Goal: Information Seeking & Learning: Learn about a topic

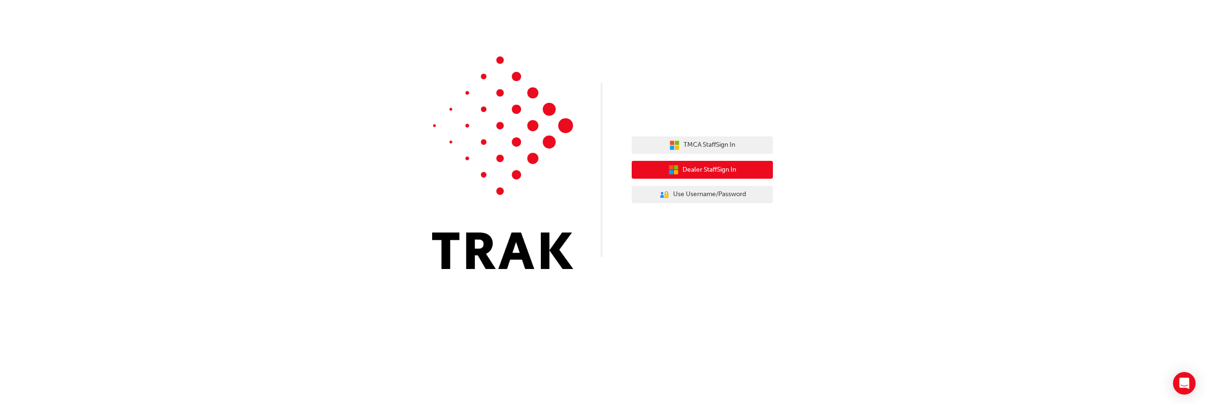
click at [680, 171] on button "Dealer Staff Sign In" at bounding box center [702, 170] width 141 height 18
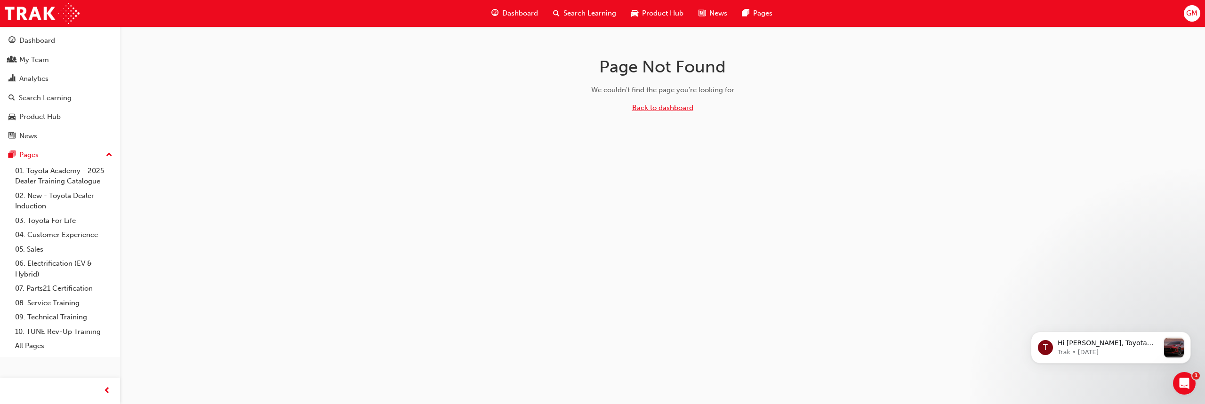
click at [661, 108] on link "Back to dashboard" at bounding box center [662, 108] width 61 height 8
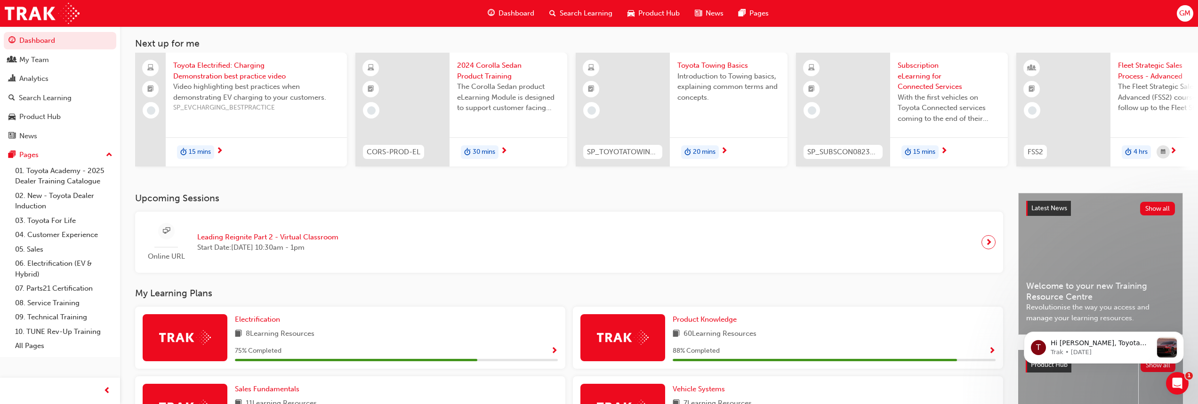
scroll to position [47, 0]
click at [207, 153] on span "15 mins" at bounding box center [200, 151] width 22 height 11
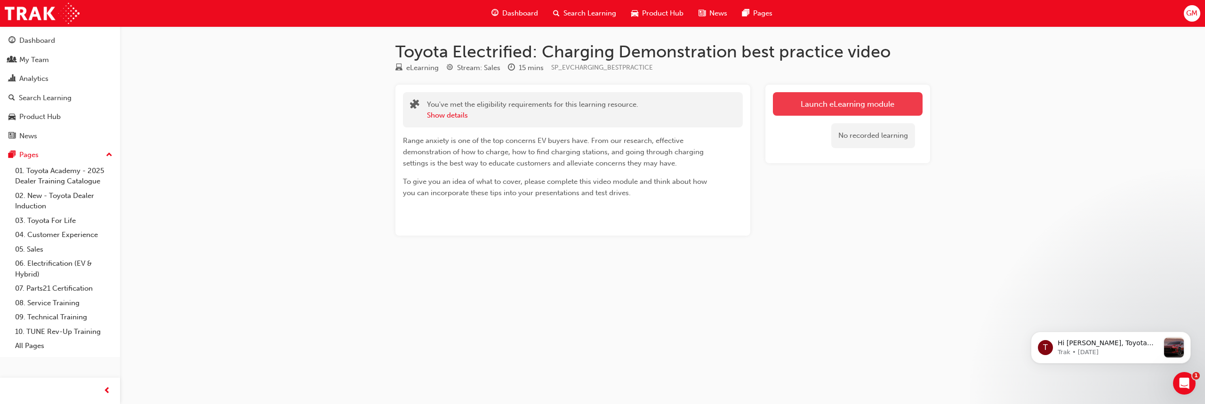
click at [853, 108] on link "Launch eLearning module" at bounding box center [848, 104] width 150 height 24
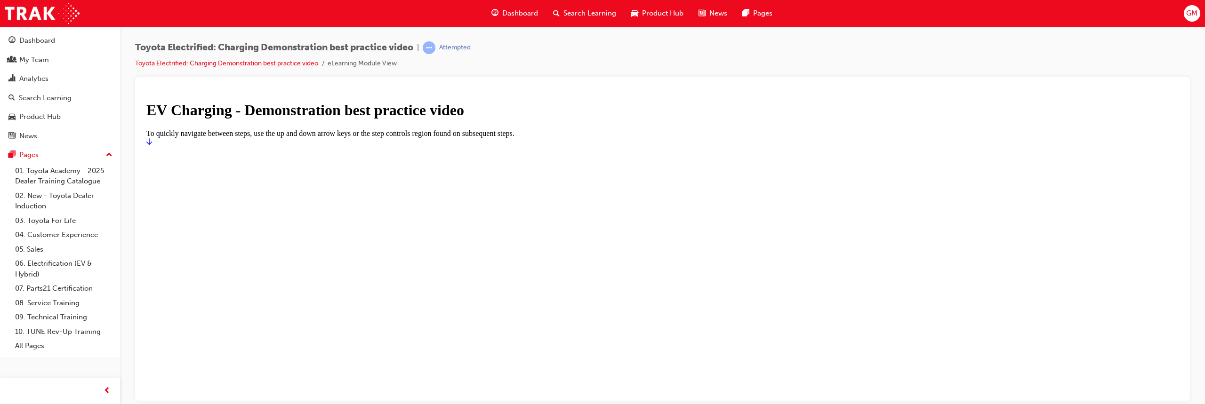
click at [1198, 139] on div "Toyota Electrified: Charging Demonstration best practice video | Attempted Toyo…" at bounding box center [662, 203] width 1085 height 355
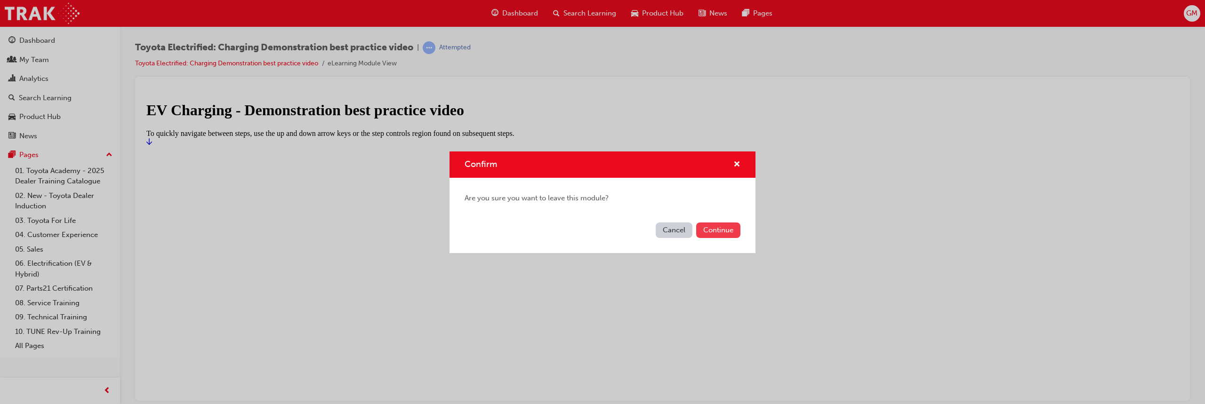
click at [707, 234] on button "Continue" at bounding box center [718, 231] width 44 height 16
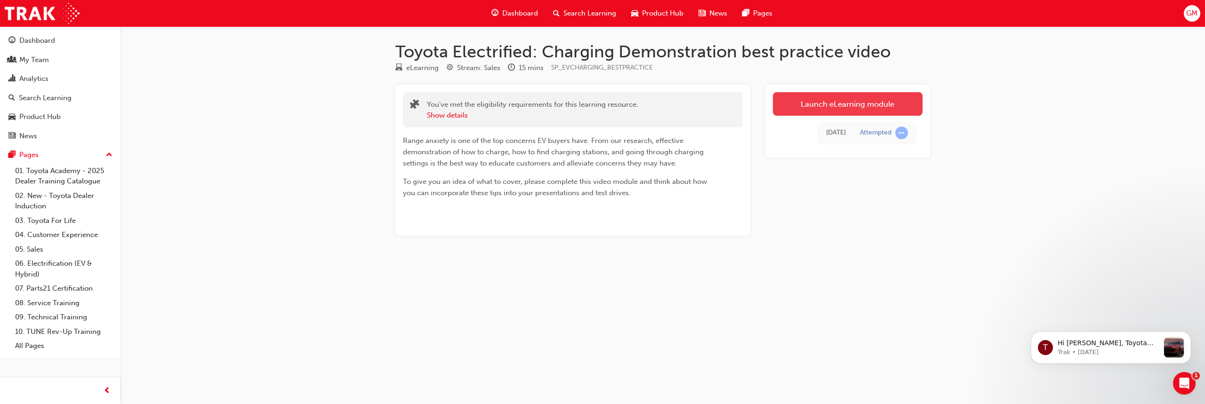
click at [843, 103] on link "Launch eLearning module" at bounding box center [848, 104] width 150 height 24
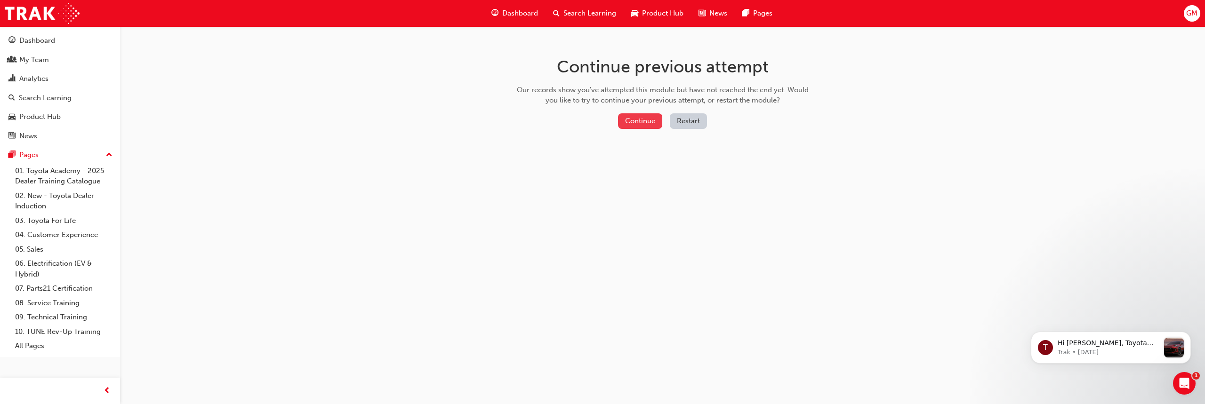
click at [635, 120] on button "Continue" at bounding box center [640, 121] width 44 height 16
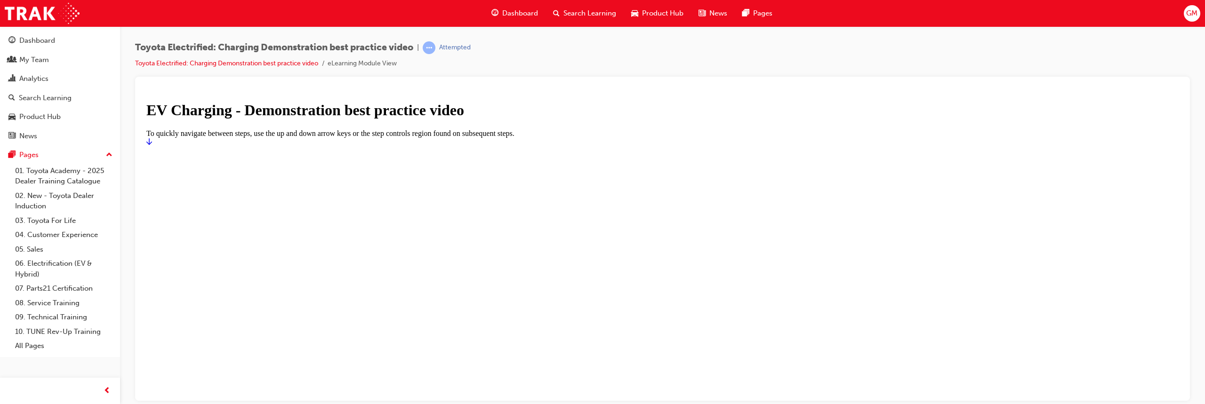
click at [152, 145] on icon "Start" at bounding box center [149, 141] width 6 height 8
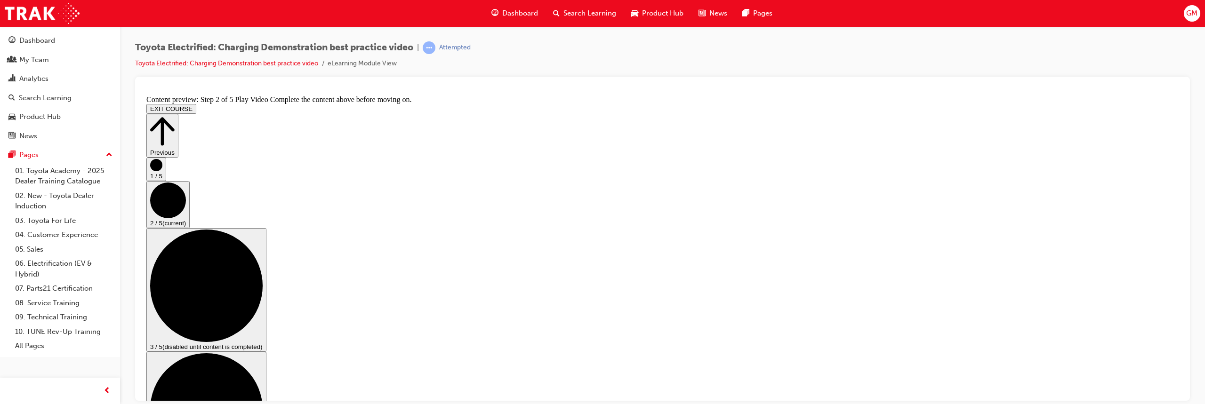
scroll to position [24, 0]
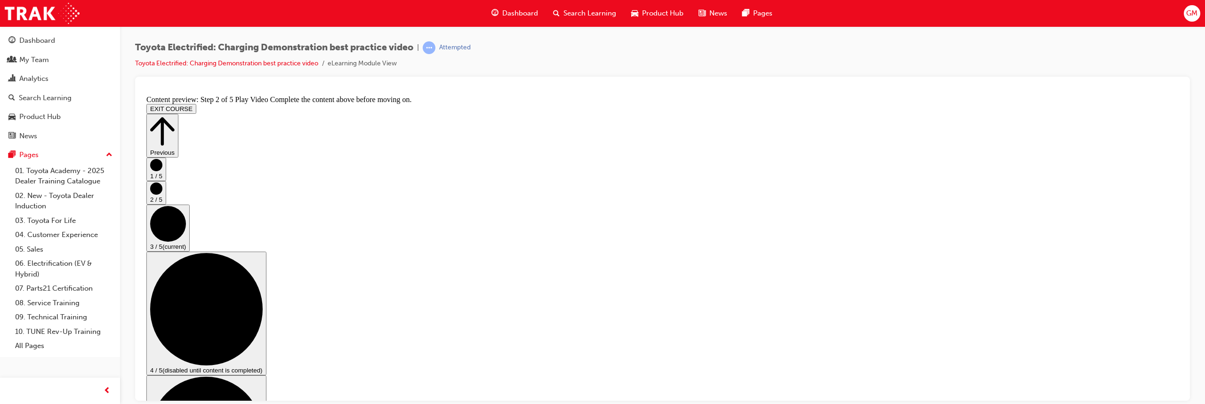
scroll to position [71, 0]
checkbox input "true"
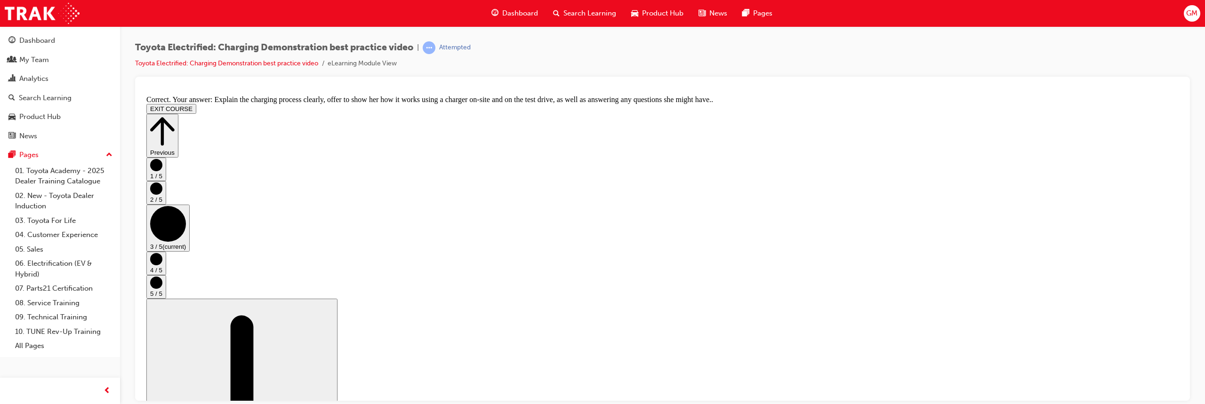
scroll to position [202, 0]
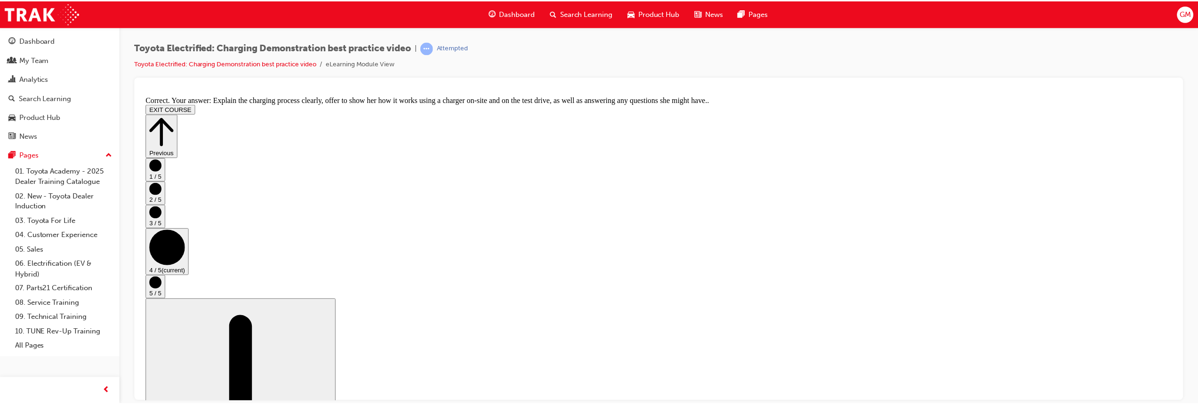
scroll to position [0, 0]
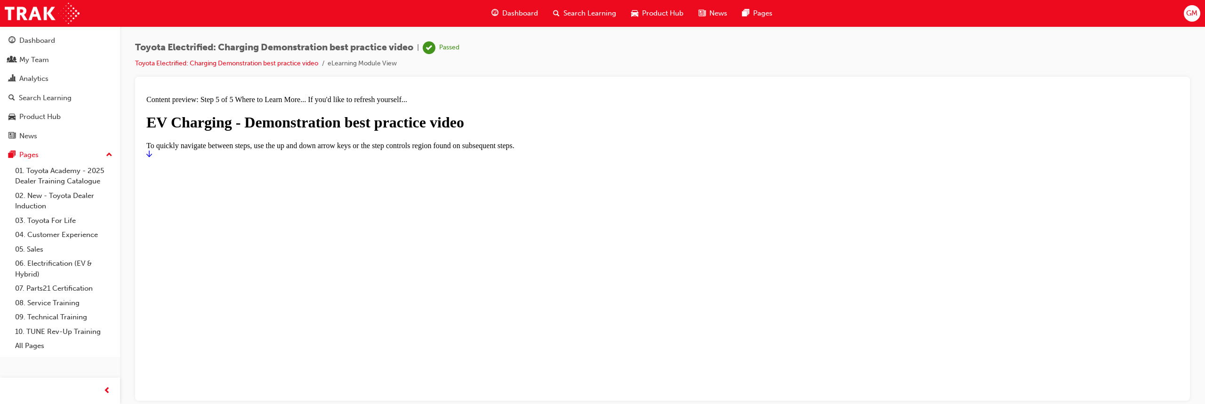
click at [511, 12] on span "Dashboard" at bounding box center [520, 13] width 36 height 11
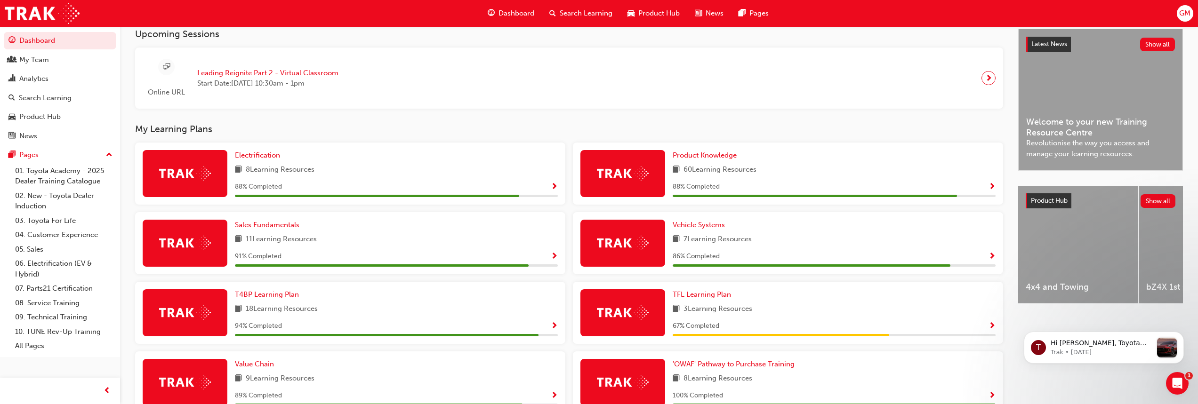
scroll to position [212, 0]
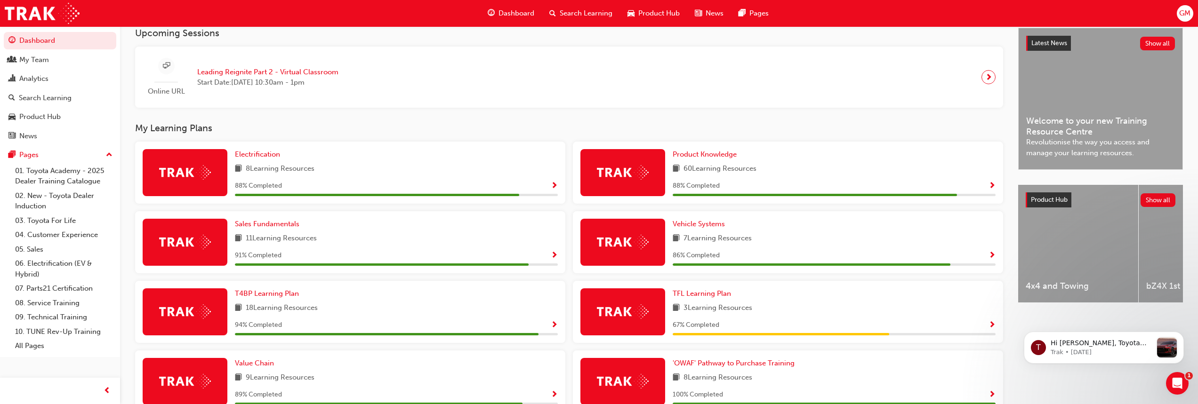
click at [553, 189] on span "Show Progress" at bounding box center [554, 186] width 7 height 8
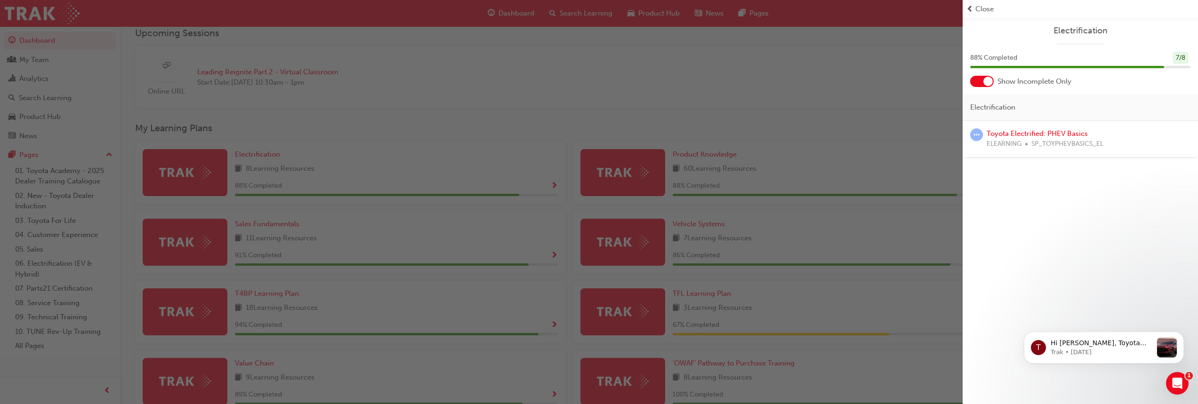
click at [419, 199] on div "button" at bounding box center [481, 202] width 963 height 404
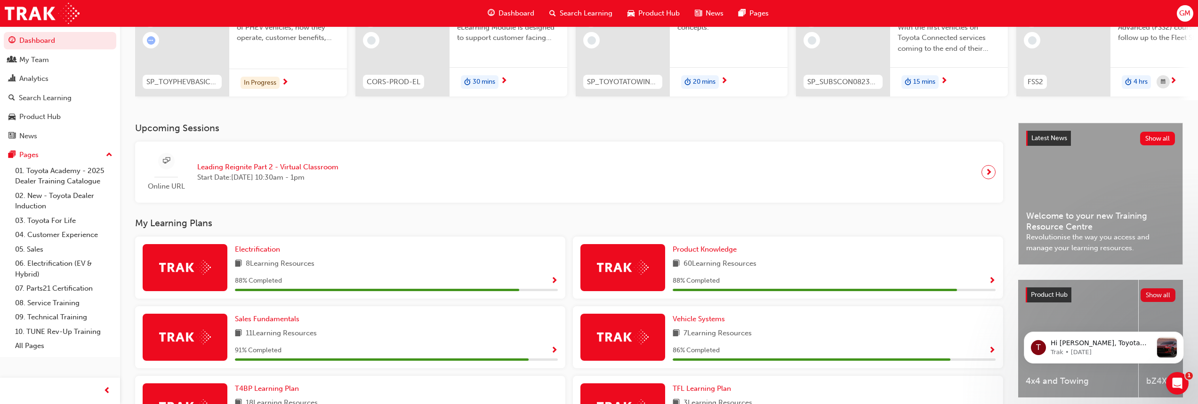
scroll to position [129, 0]
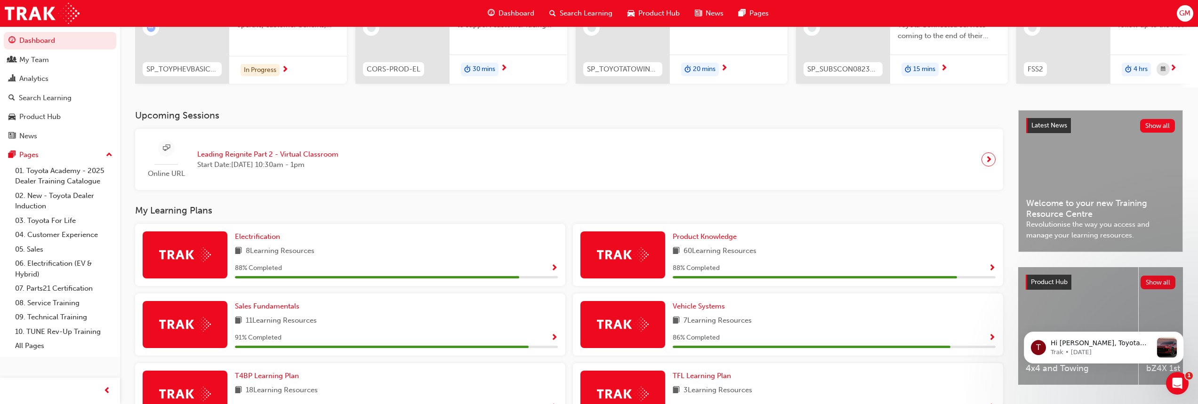
click at [556, 269] on span "Show Progress" at bounding box center [554, 269] width 7 height 8
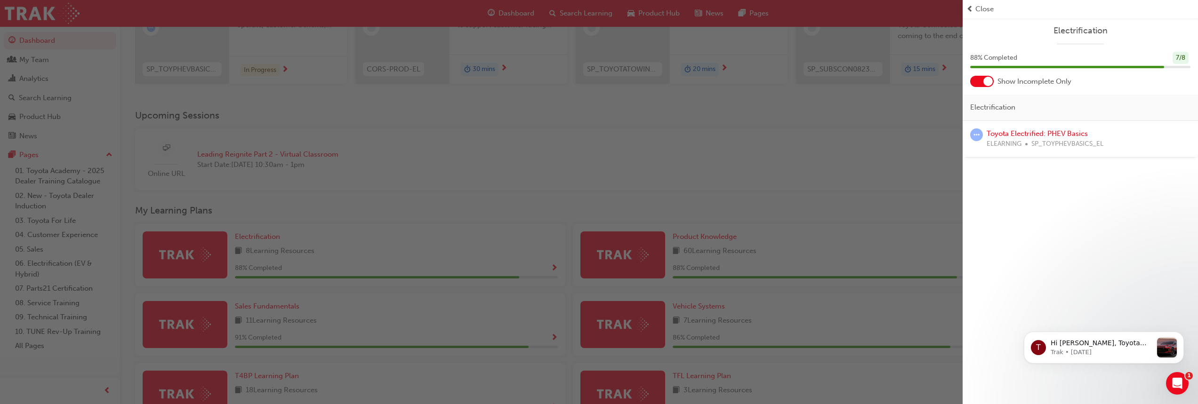
click at [439, 200] on div "button" at bounding box center [481, 202] width 963 height 404
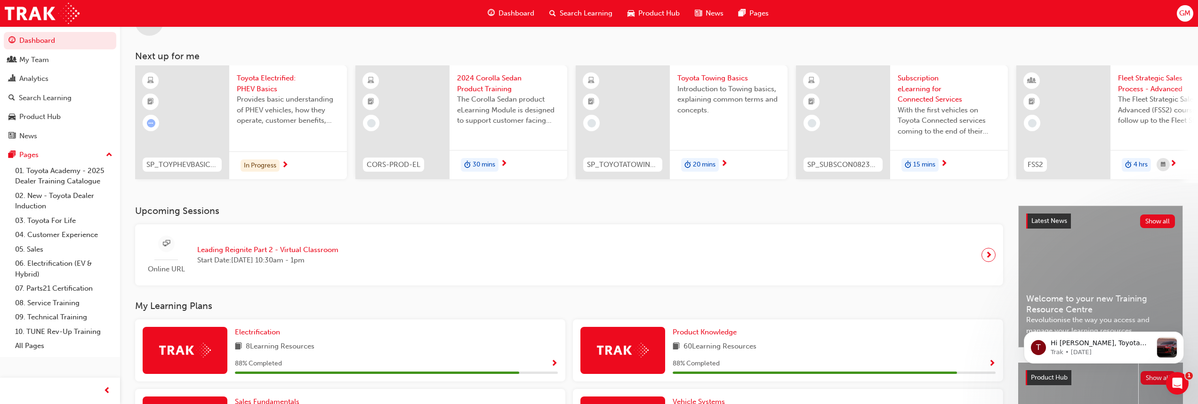
scroll to position [35, 0]
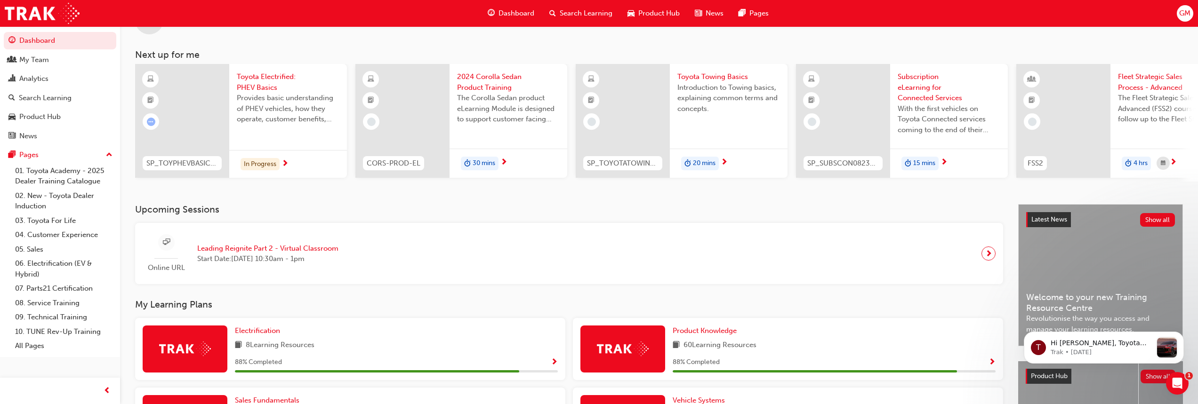
click at [261, 107] on span "Provides basic understanding of PHEV vehicles, how they operate, customer benef…" at bounding box center [288, 109] width 103 height 32
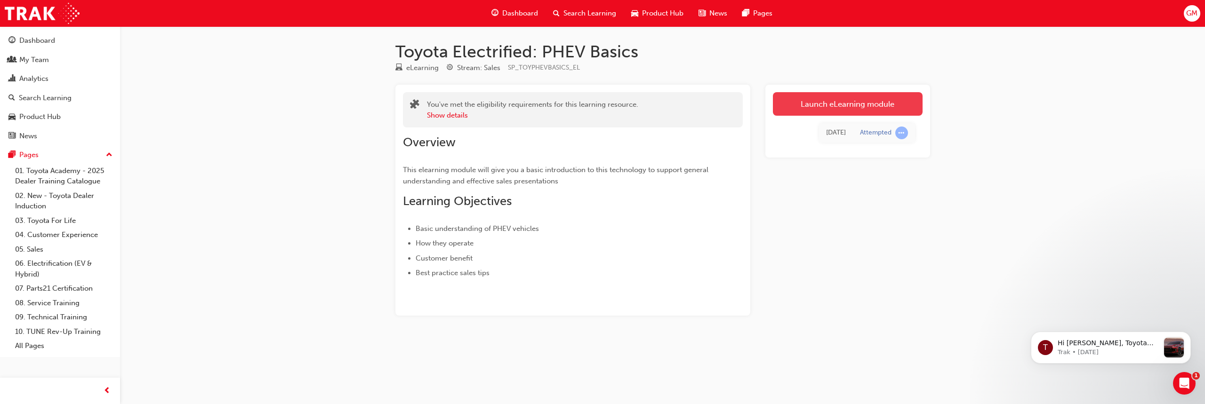
click at [853, 98] on link "Launch eLearning module" at bounding box center [848, 104] width 150 height 24
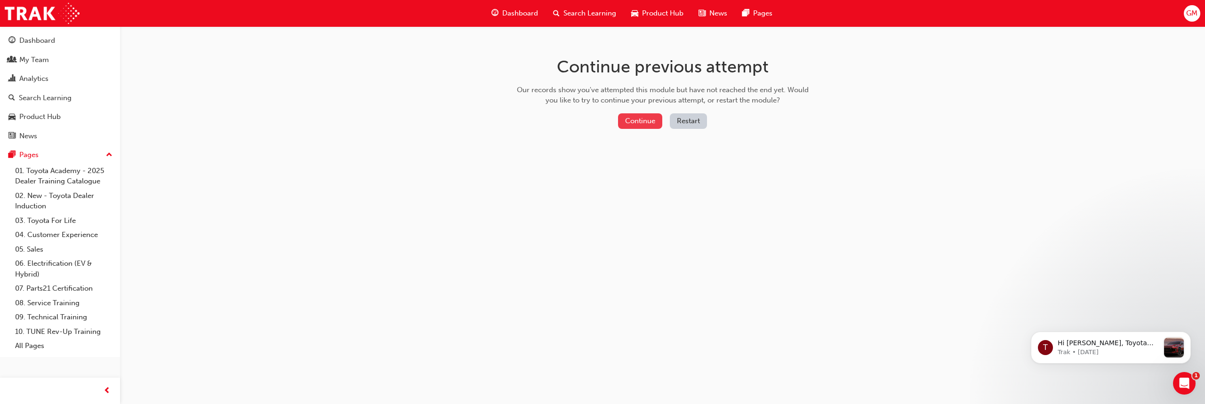
click at [639, 120] on button "Continue" at bounding box center [640, 121] width 44 height 16
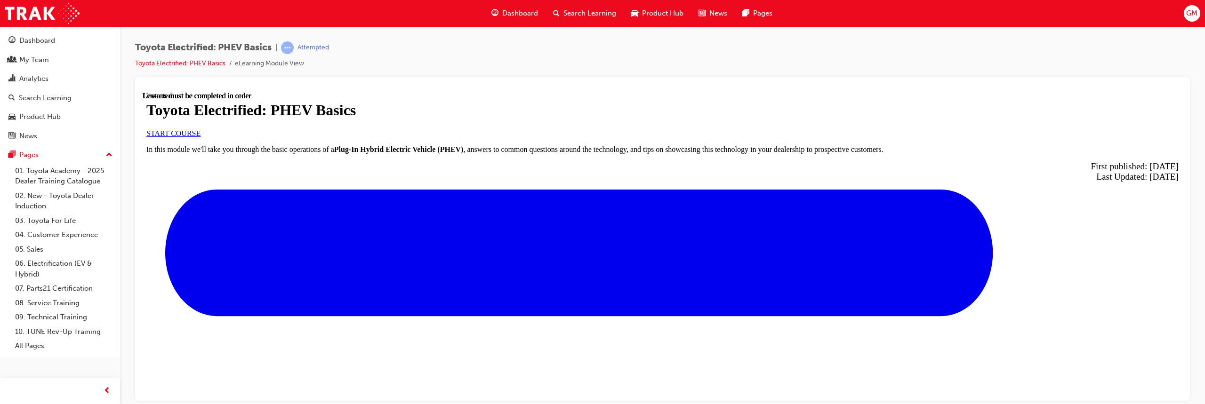
click at [201, 137] on span "START COURSE" at bounding box center [173, 133] width 54 height 8
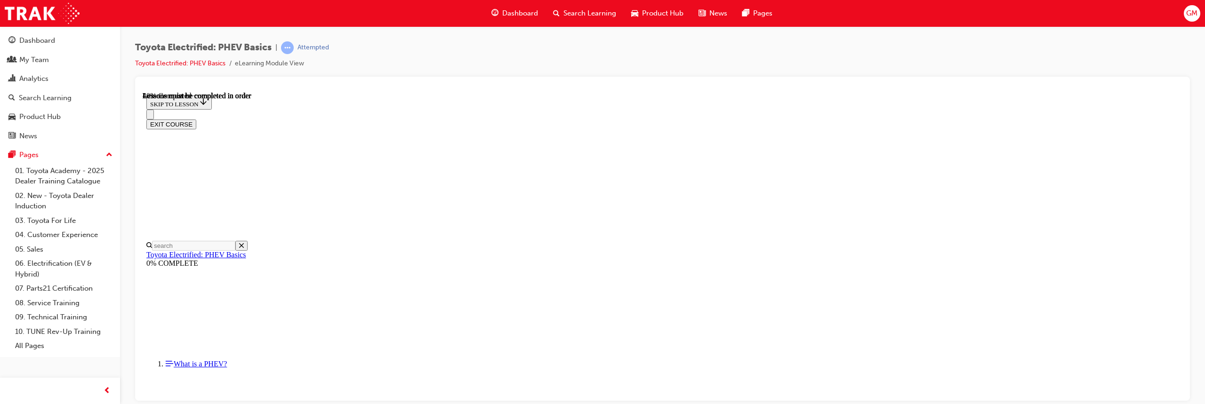
scroll to position [382, 0]
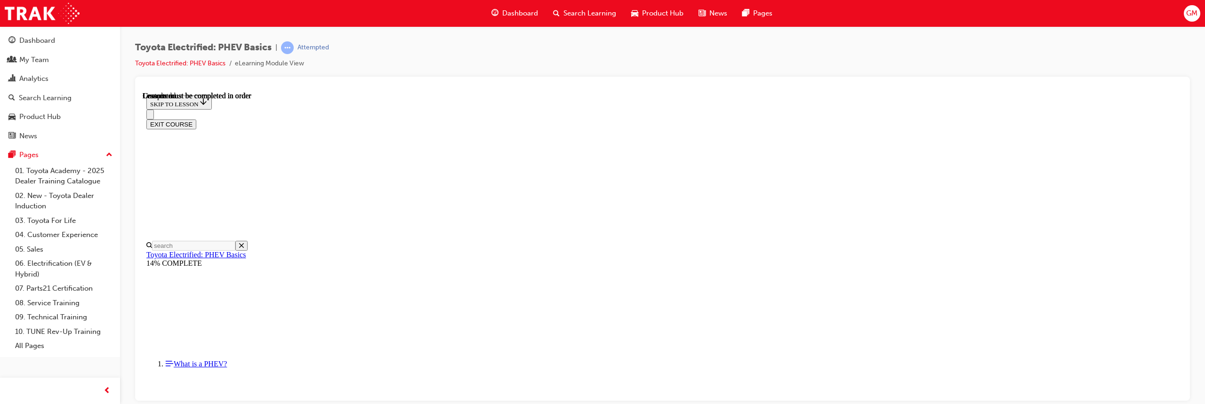
scroll to position [1139, 0]
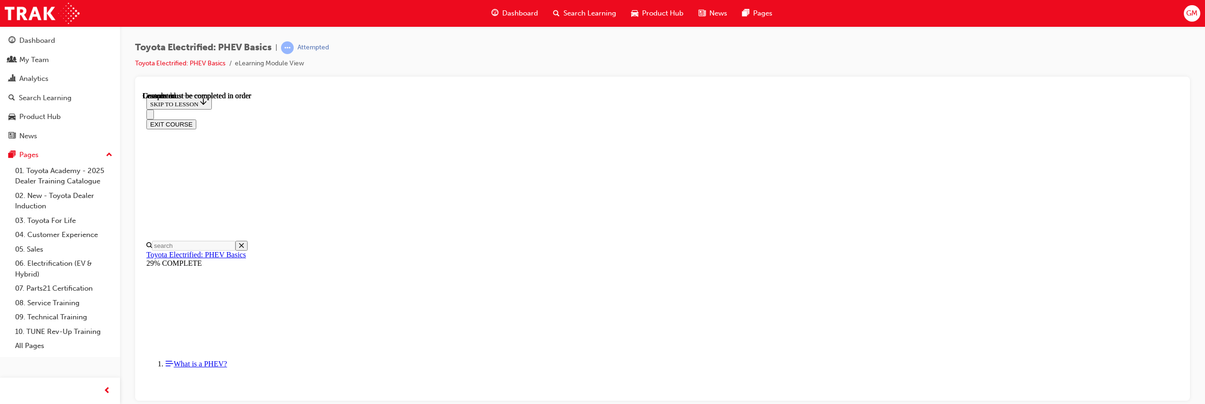
scroll to position [266, 0]
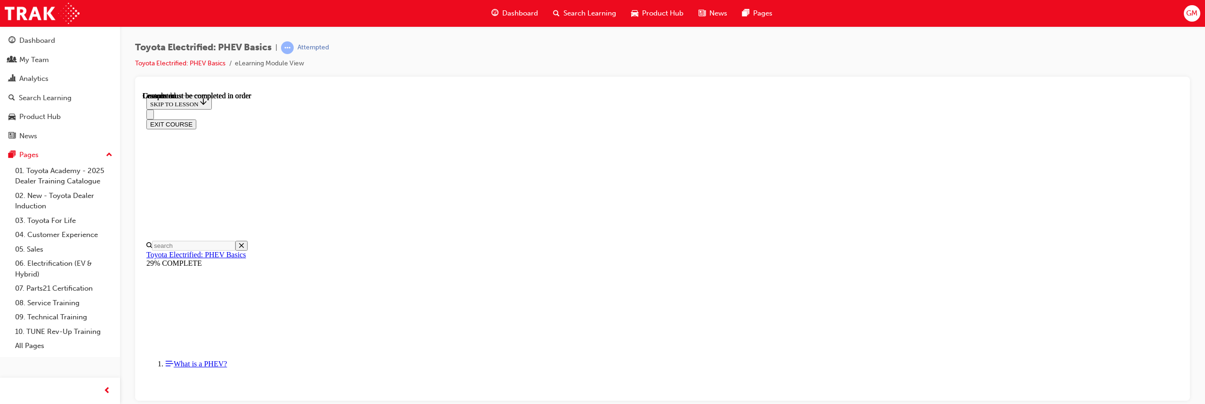
scroll to position [361, 0]
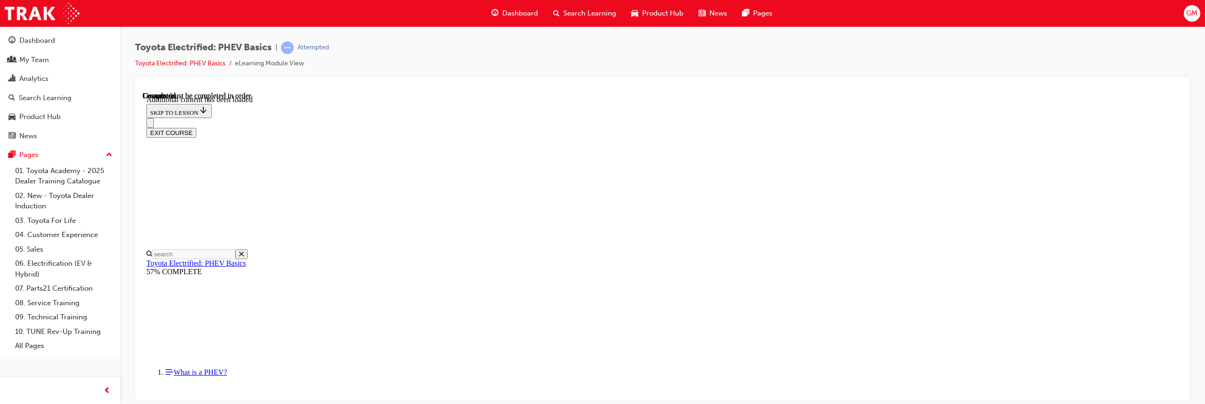
scroll to position [653, 0]
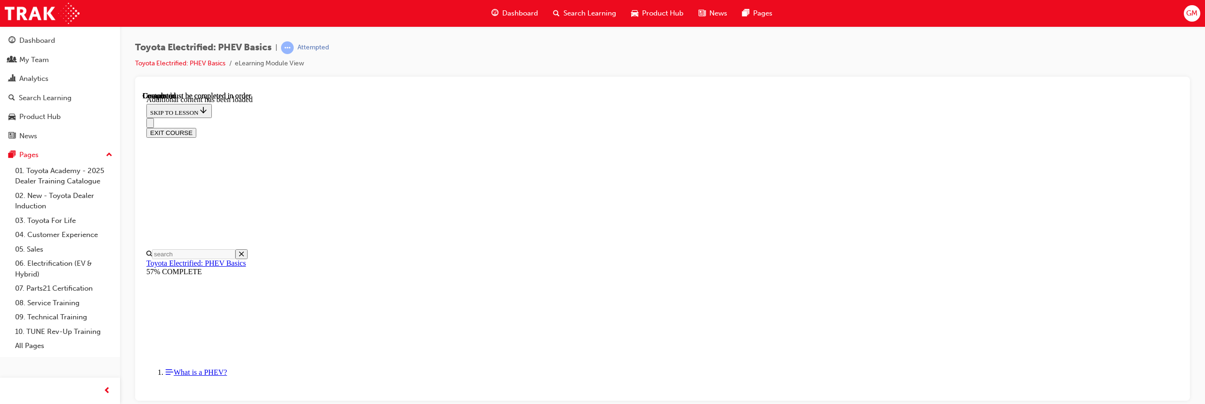
scroll to position [1581, 0]
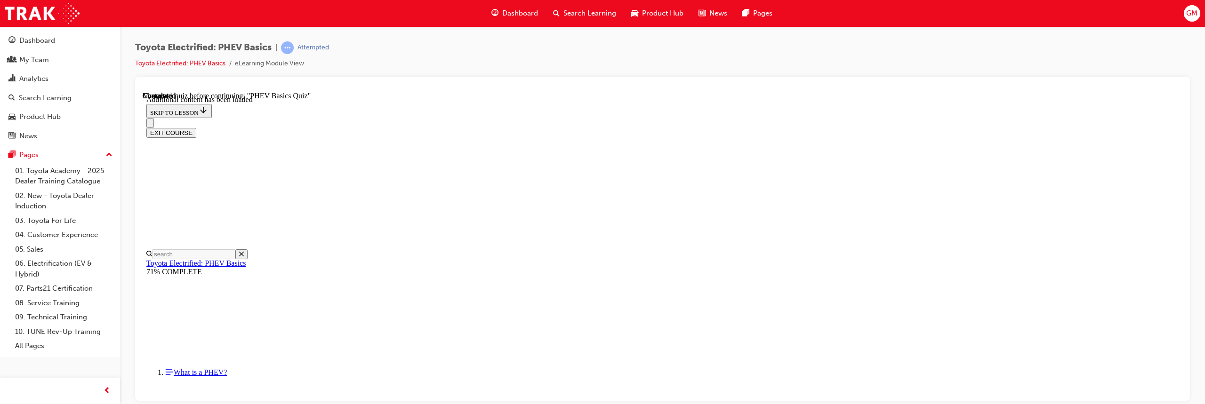
scroll to position [674, 0]
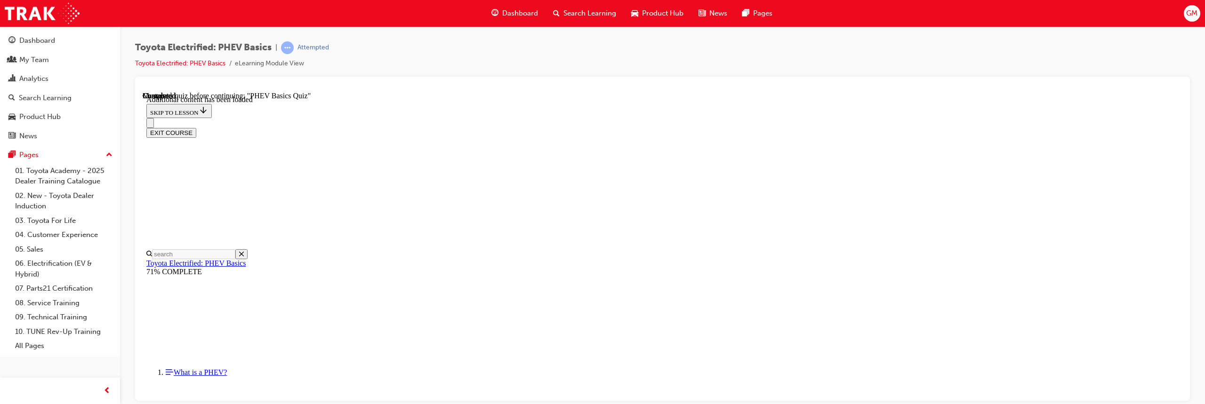
radio input "true"
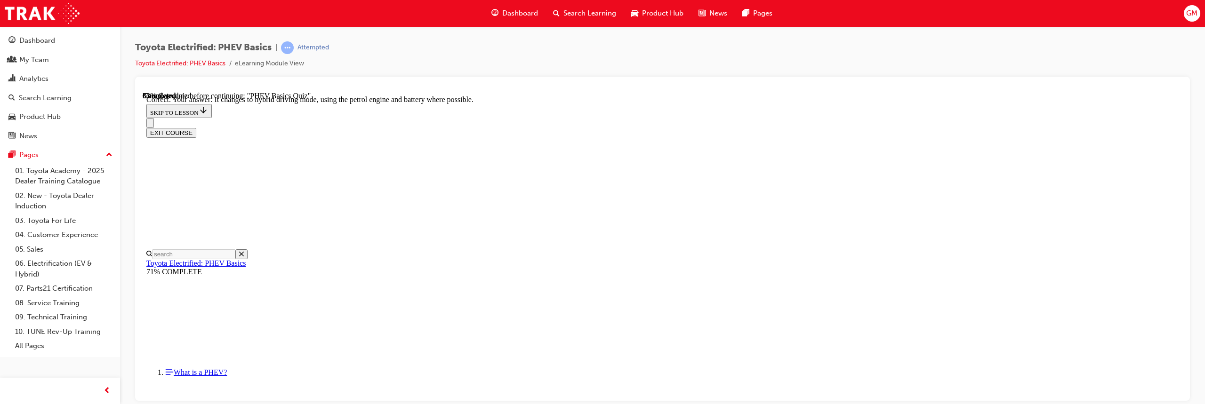
scroll to position [125, 0]
radio input "true"
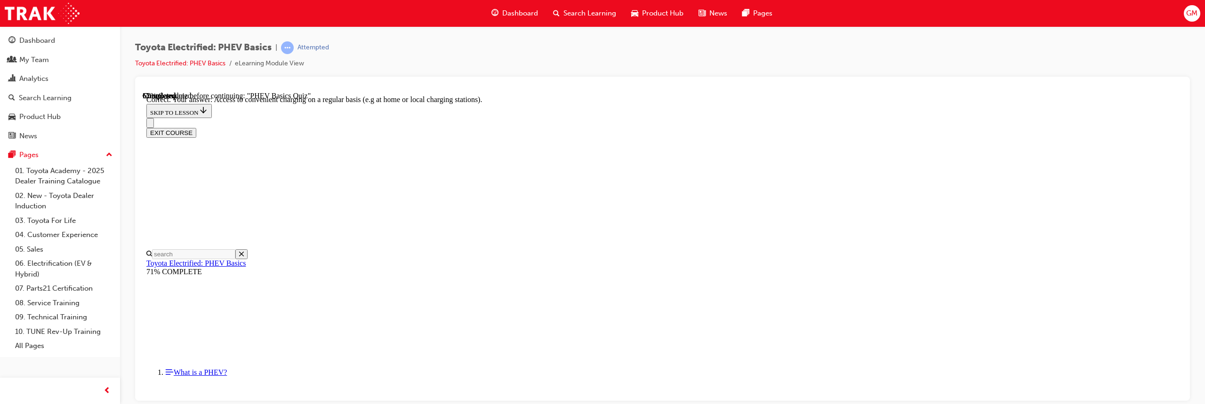
scroll to position [246, 0]
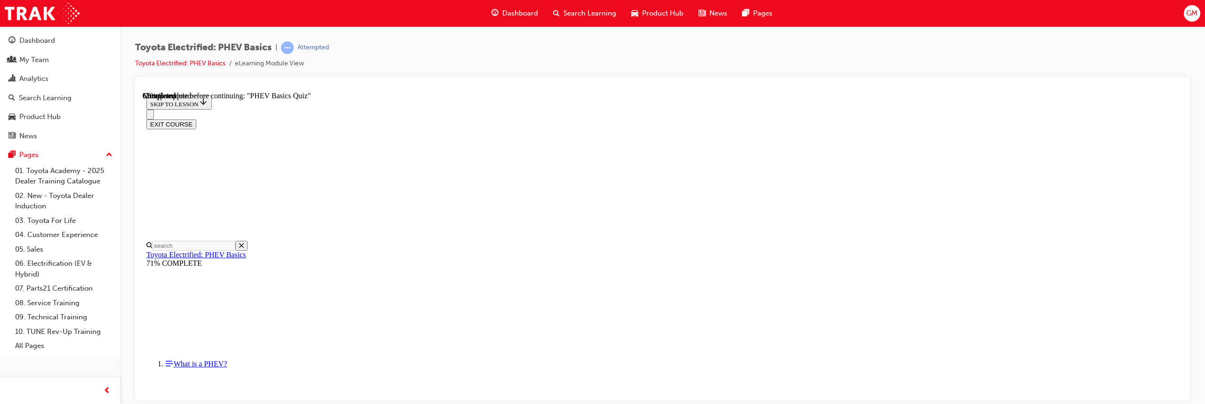
radio input "true"
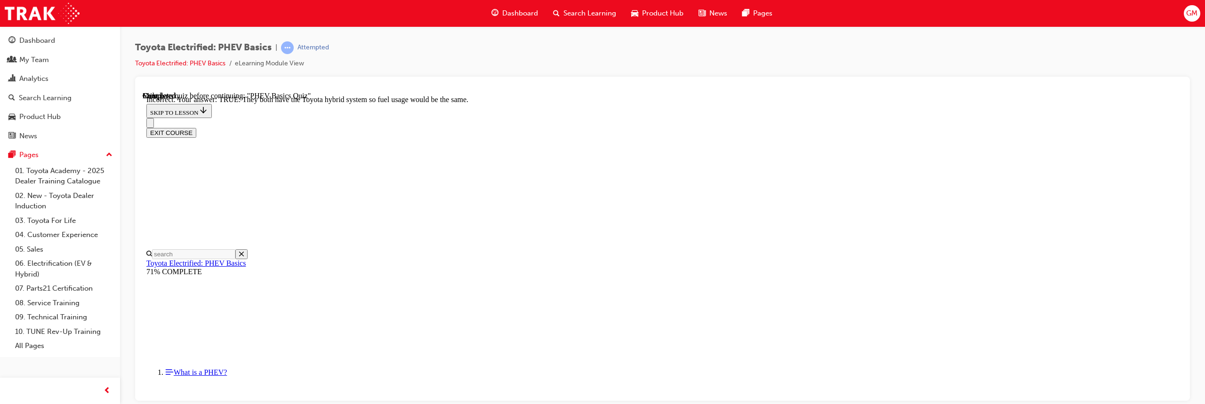
scroll to position [190, 0]
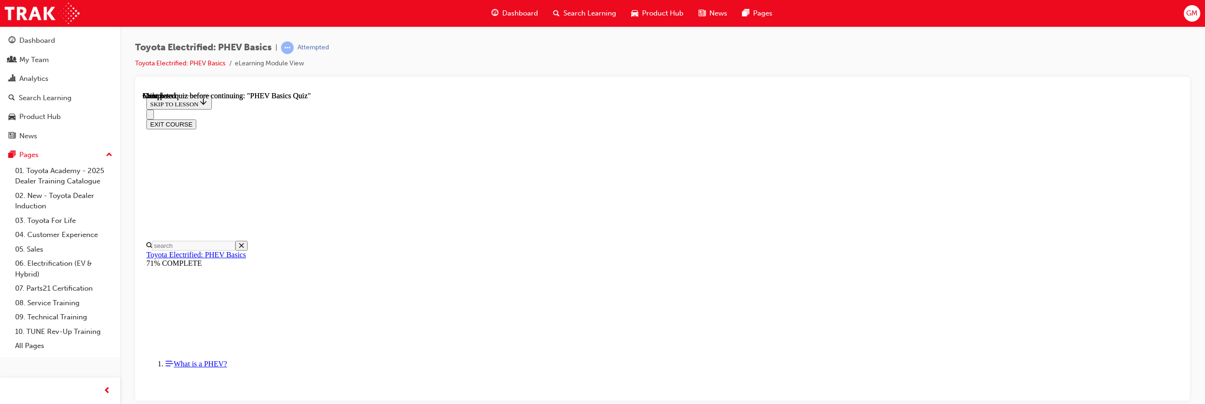
scroll to position [202, 0]
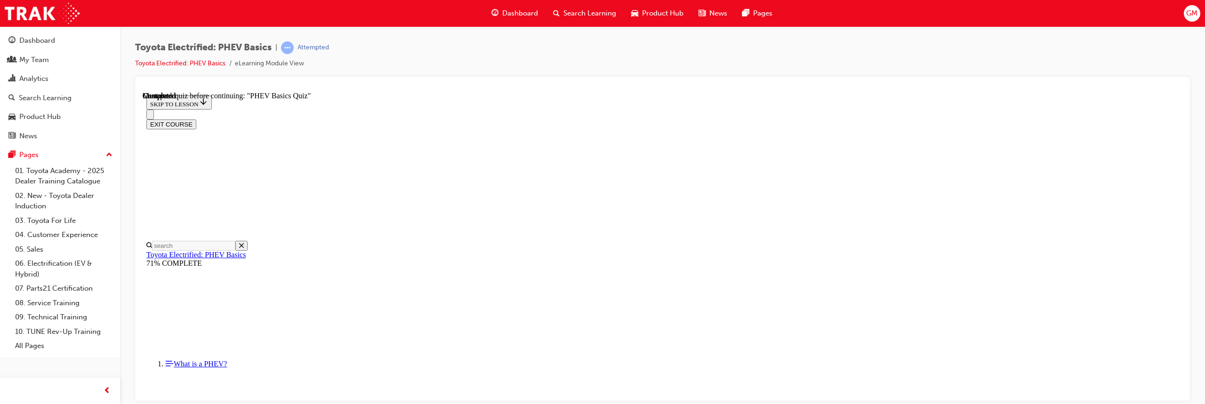
radio input "true"
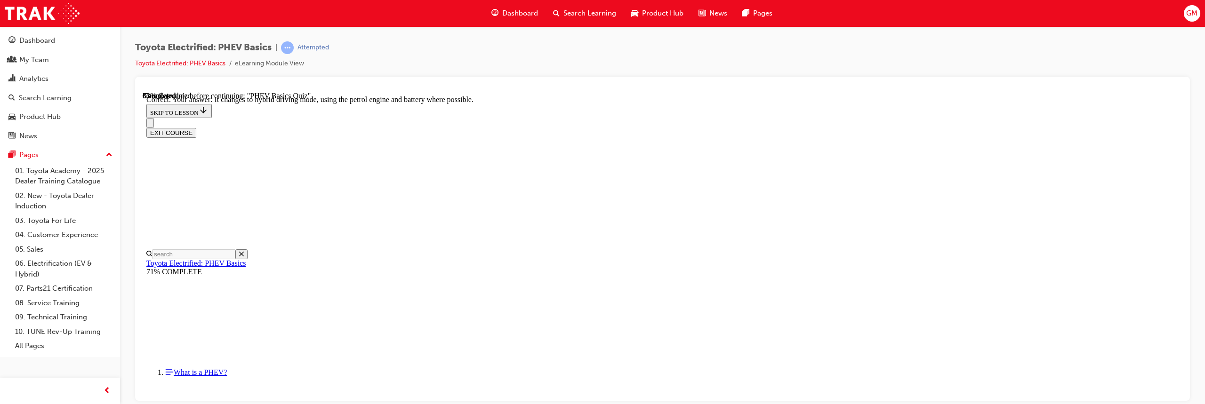
scroll to position [129, 0]
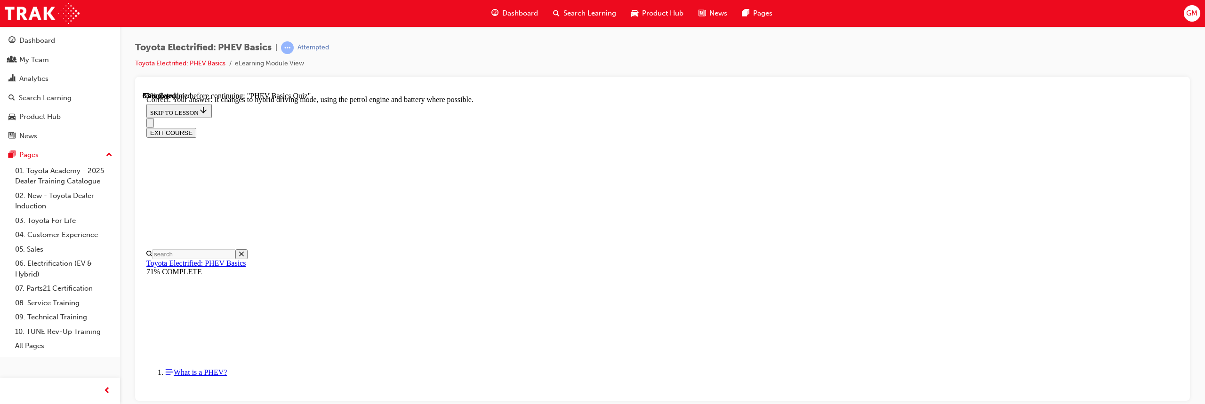
radio input "true"
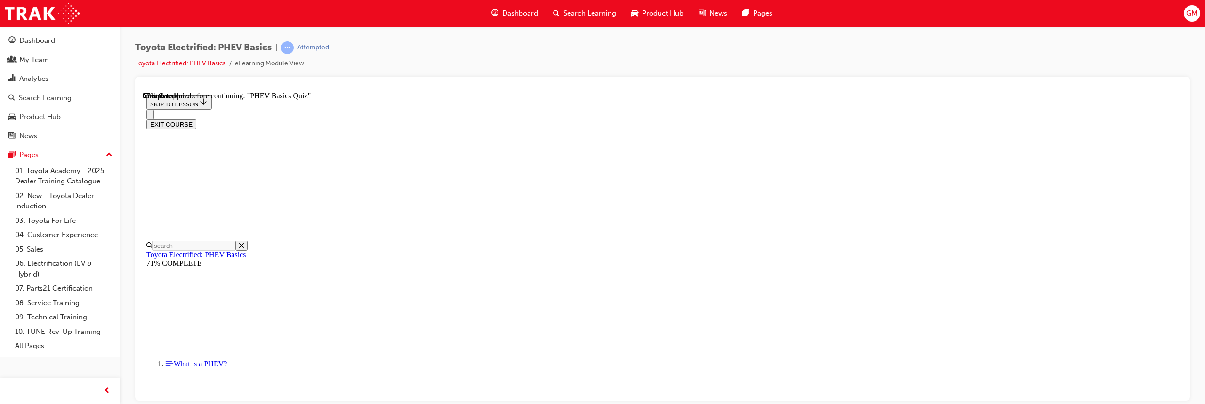
radio input "true"
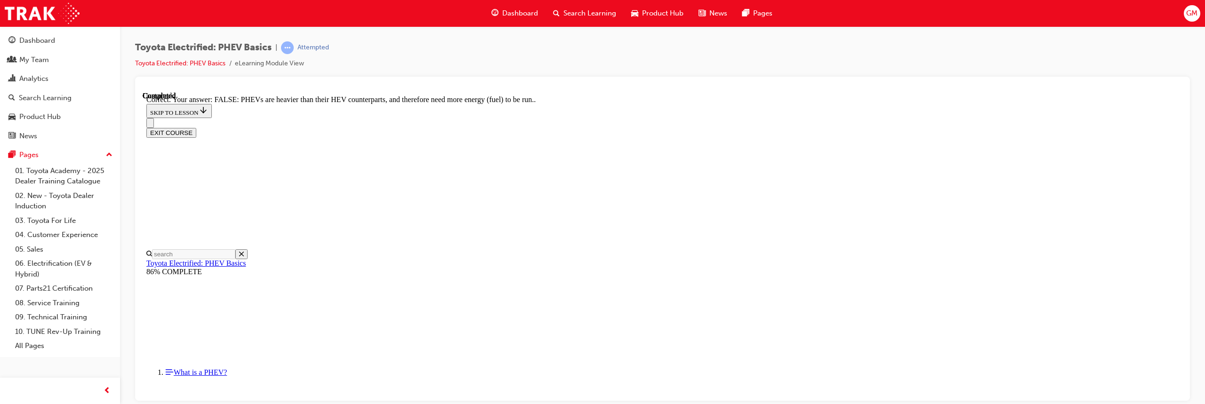
scroll to position [190, 0]
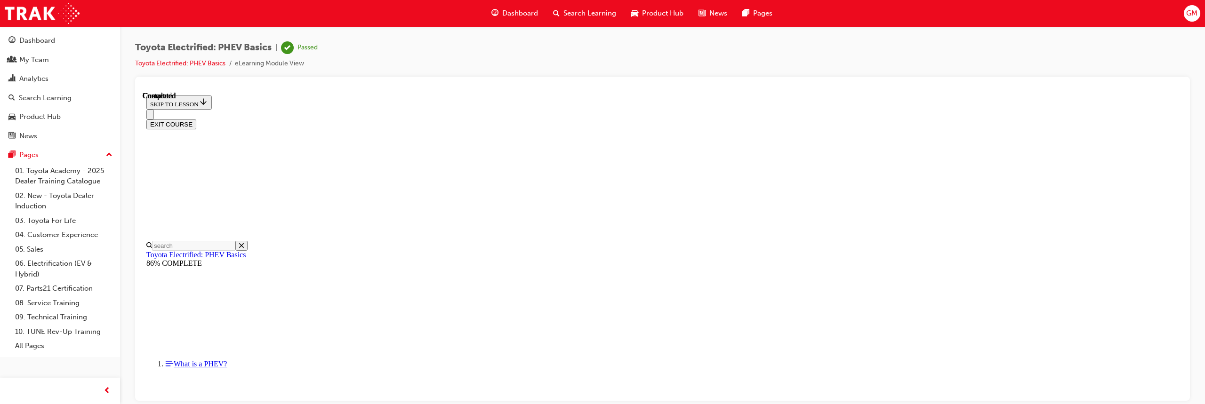
scroll to position [202, 0]
click at [196, 119] on button "EXIT COURSE" at bounding box center [171, 124] width 50 height 10
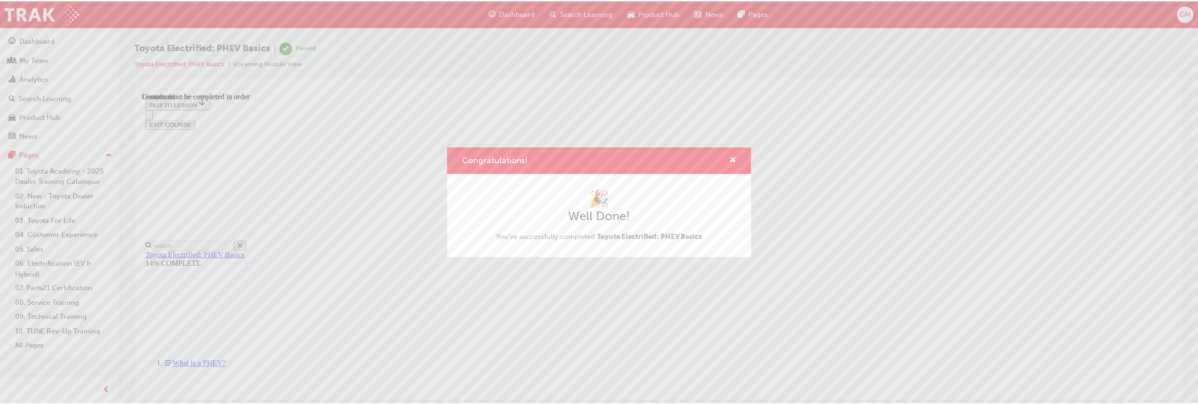
scroll to position [29, 0]
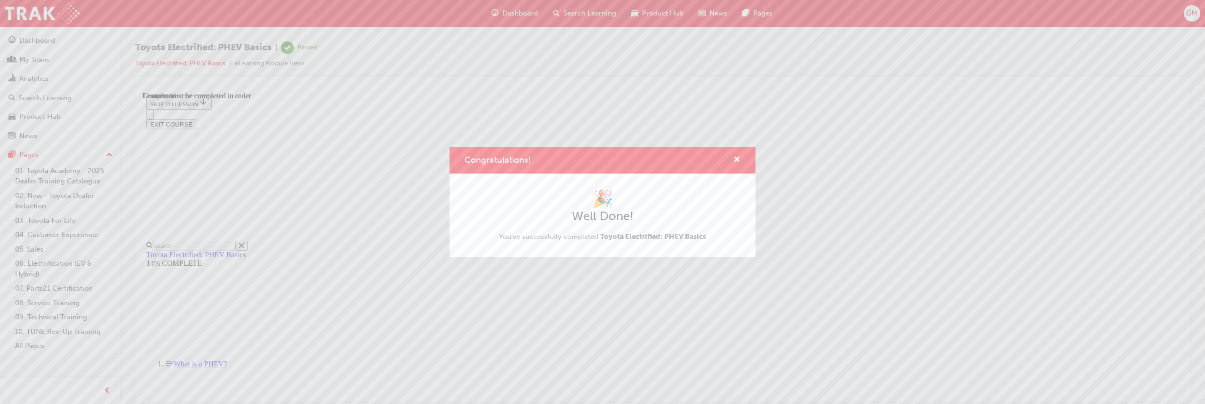
click at [514, 11] on div "Congratulations! 🎉 Well Done! You've successfully completed Toyota Electrified:…" at bounding box center [602, 202] width 1205 height 404
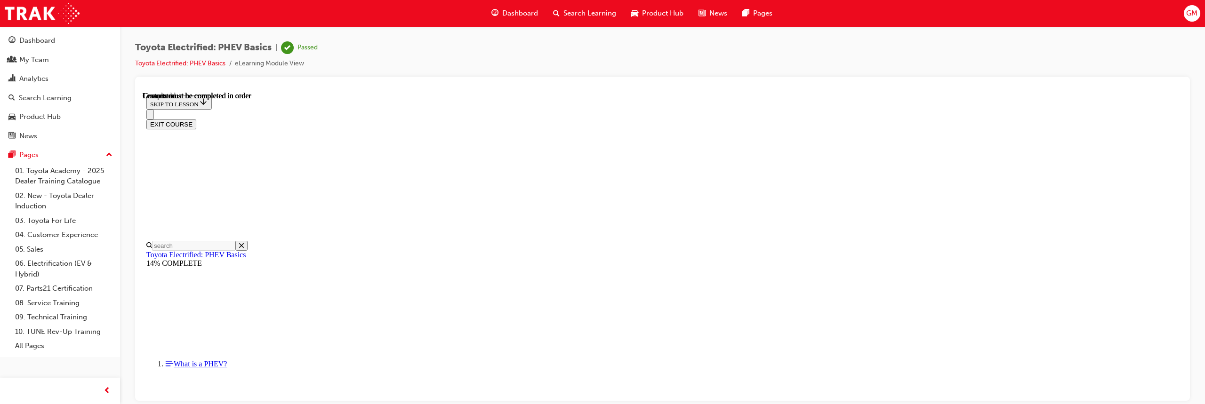
click at [512, 14] on span "Dashboard" at bounding box center [520, 13] width 36 height 11
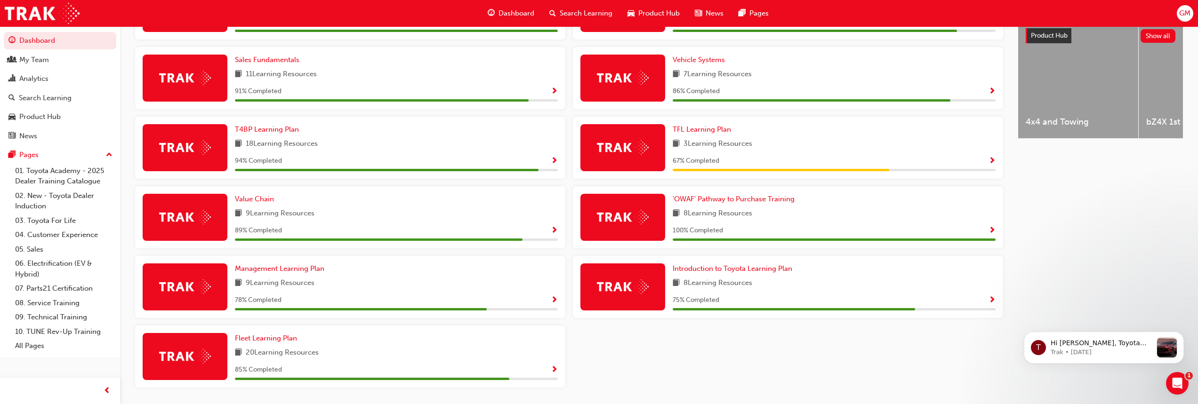
scroll to position [377, 0]
click at [553, 163] on span "Show Progress" at bounding box center [554, 161] width 7 height 8
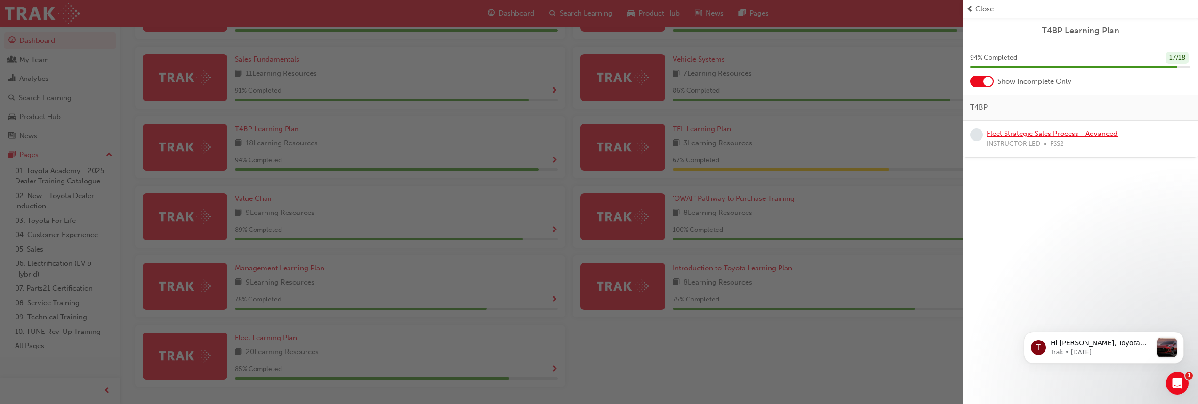
click at [1013, 132] on link "Fleet Strategic Sales Process - Advanced" at bounding box center [1052, 133] width 131 height 8
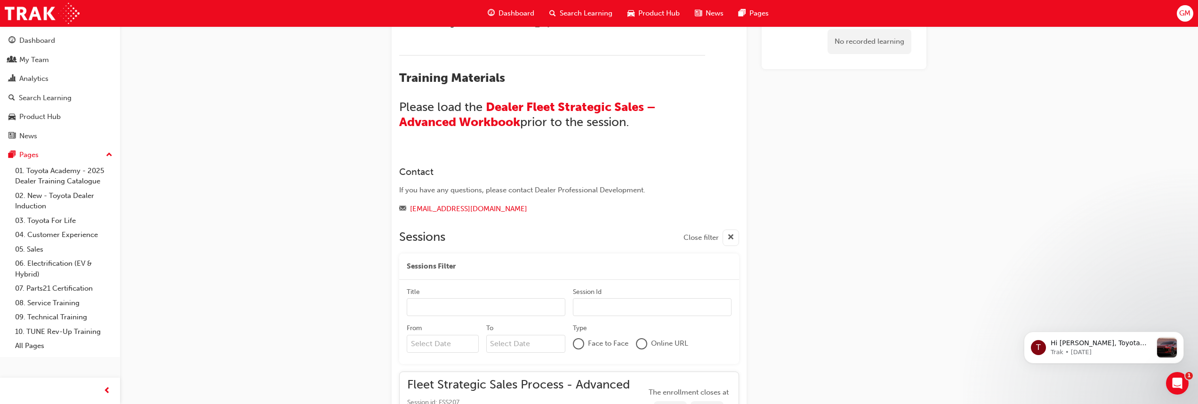
scroll to position [756, 0]
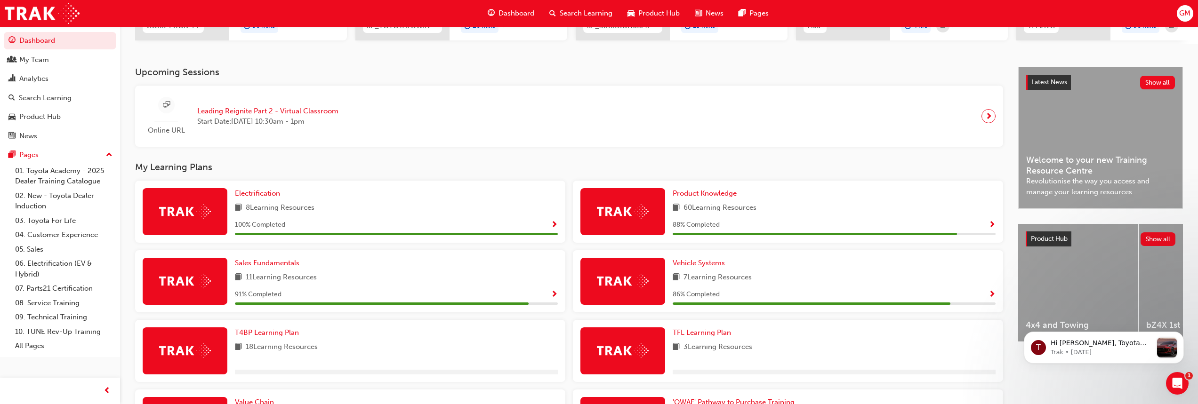
scroll to position [177, 0]
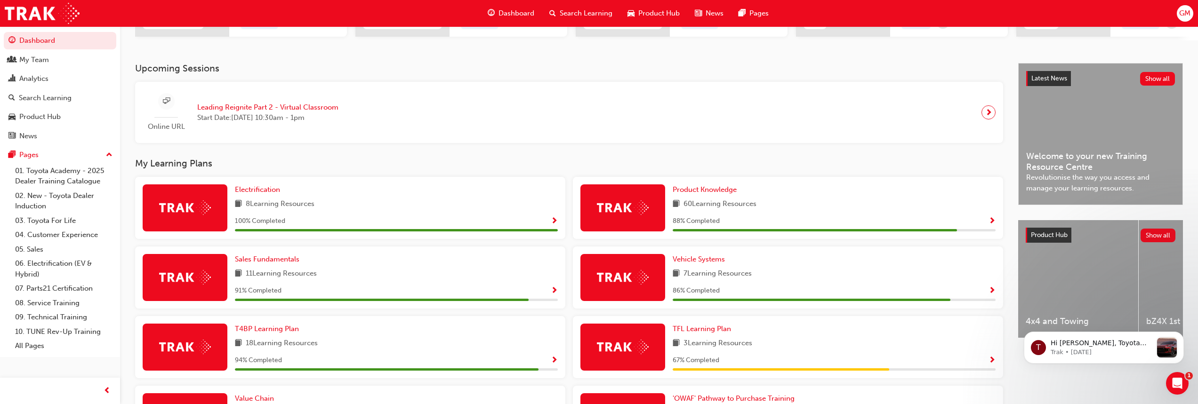
click at [555, 295] on span "Show Progress" at bounding box center [554, 291] width 7 height 8
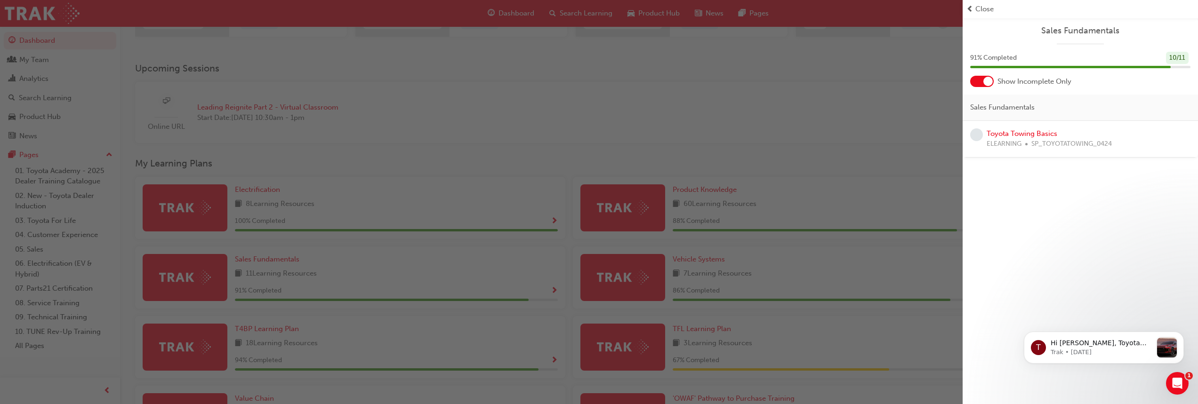
click at [1024, 143] on div "ELEARNING SP_TOYOTATOWING_0424" at bounding box center [1049, 144] width 125 height 11
click at [996, 134] on link "Toyota Towing Basics" at bounding box center [1022, 133] width 71 height 8
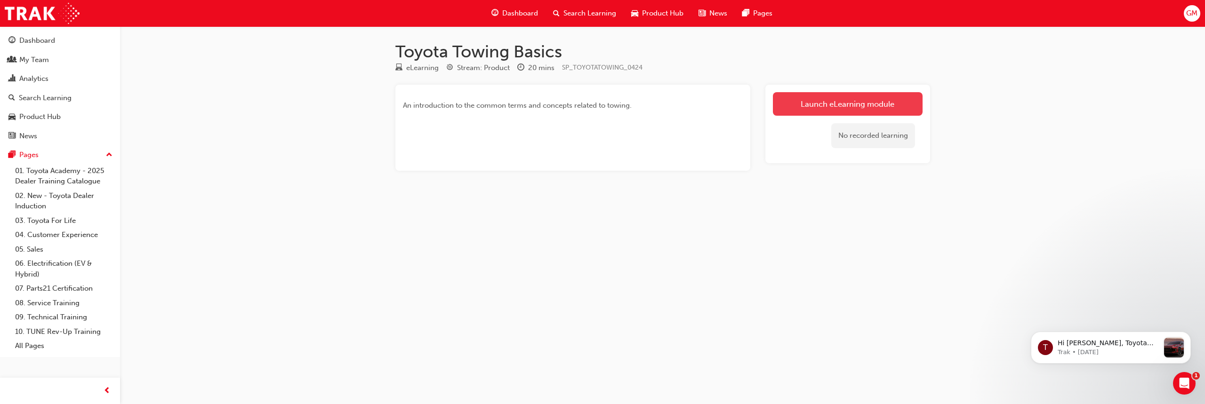
click at [832, 101] on link "Launch eLearning module" at bounding box center [848, 104] width 150 height 24
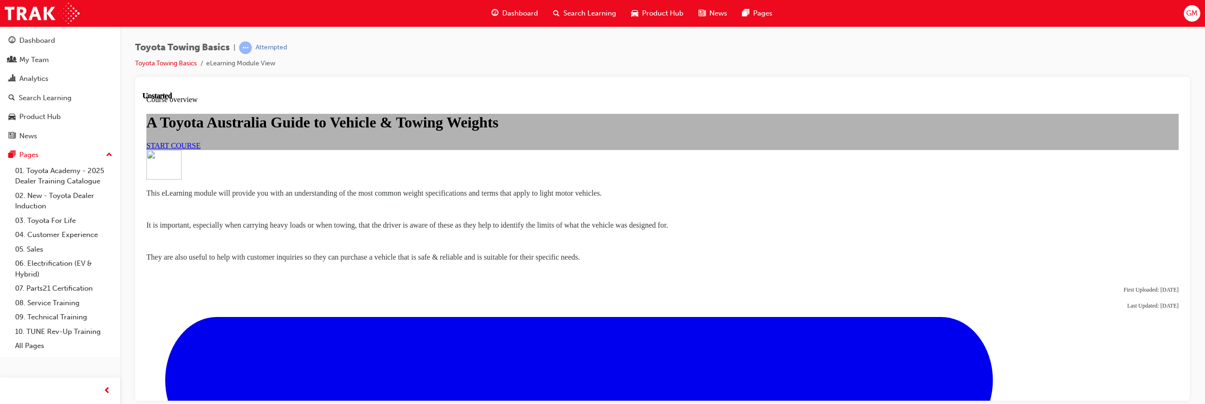
click at [201, 149] on span "START COURSE" at bounding box center [173, 145] width 54 height 8
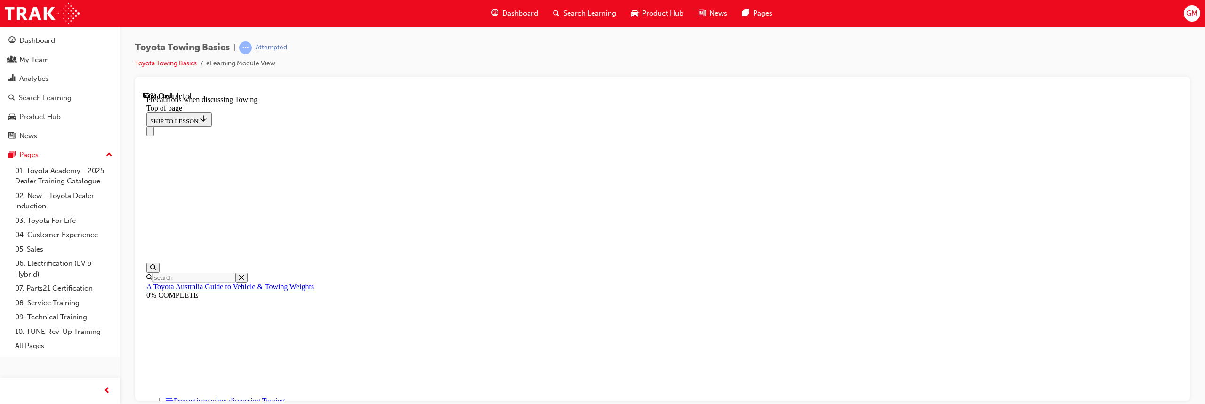
scroll to position [665, 0]
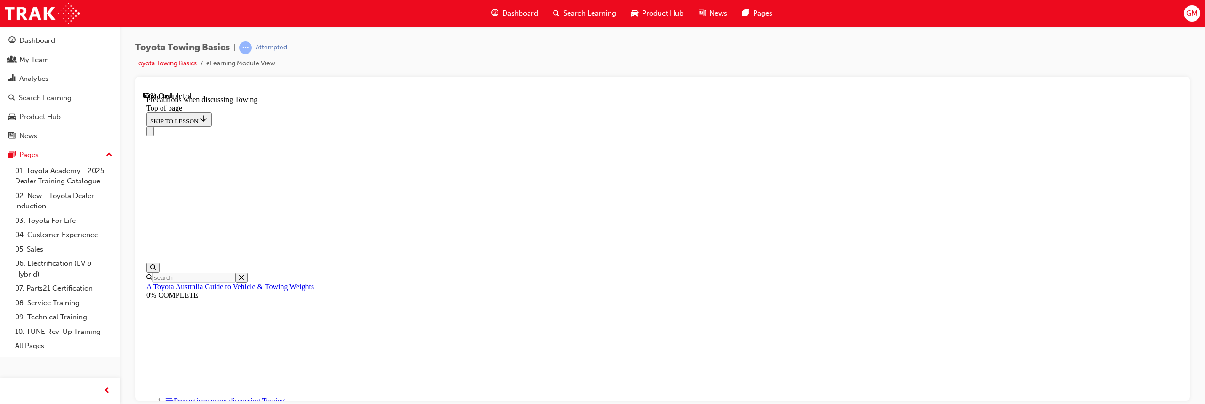
scroll to position [782, 0]
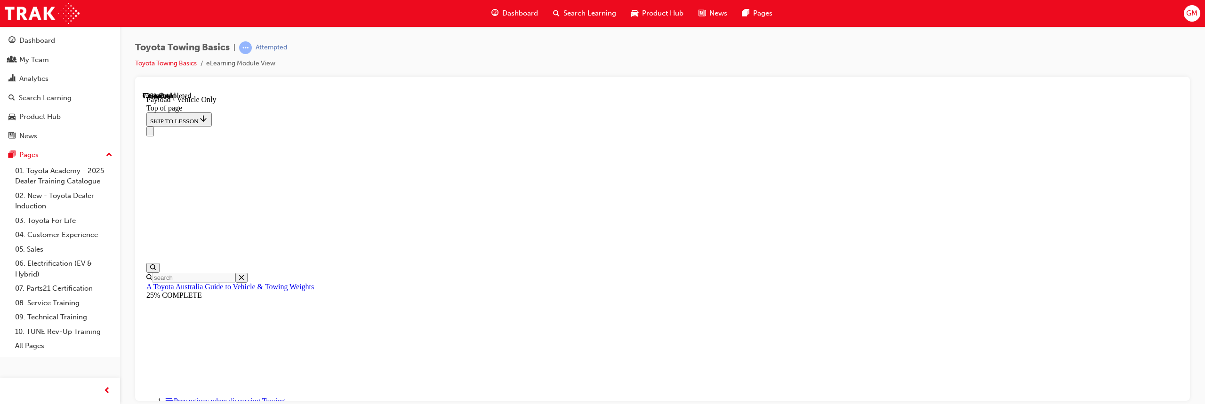
scroll to position [1006, 0]
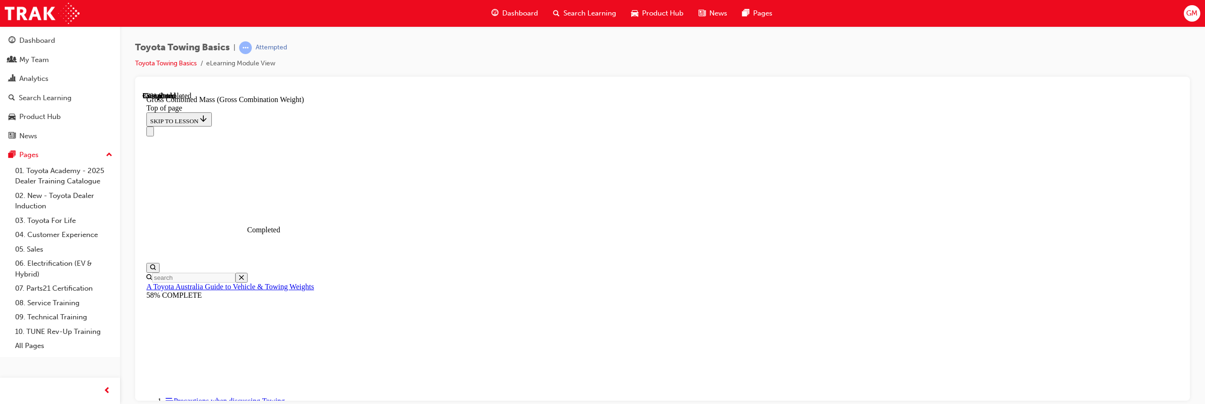
scroll to position [446, 0]
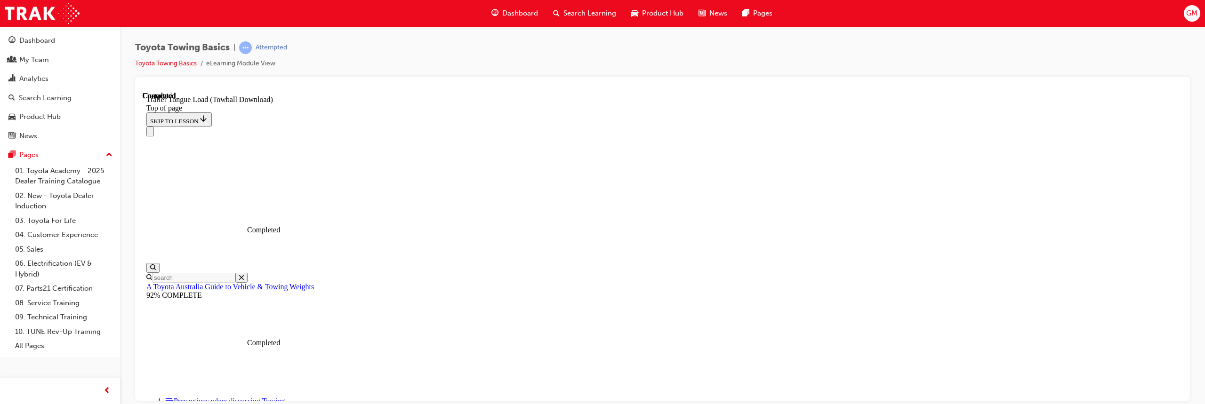
scroll to position [1529, 0]
drag, startPoint x: 316, startPoint y: 14005, endPoint x: 239, endPoint y: 14021, distance: 79.2
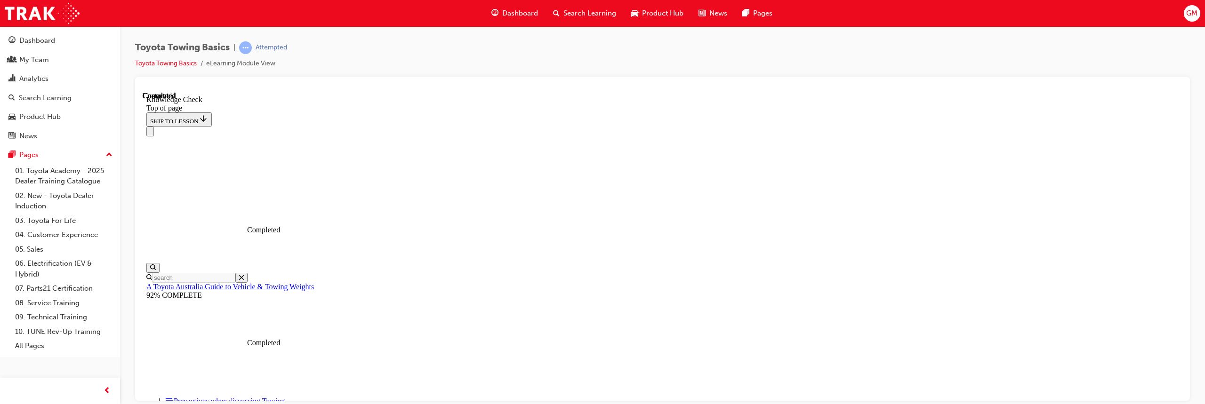
drag, startPoint x: 352, startPoint y: 13993, endPoint x: 366, endPoint y: 14049, distance: 58.4
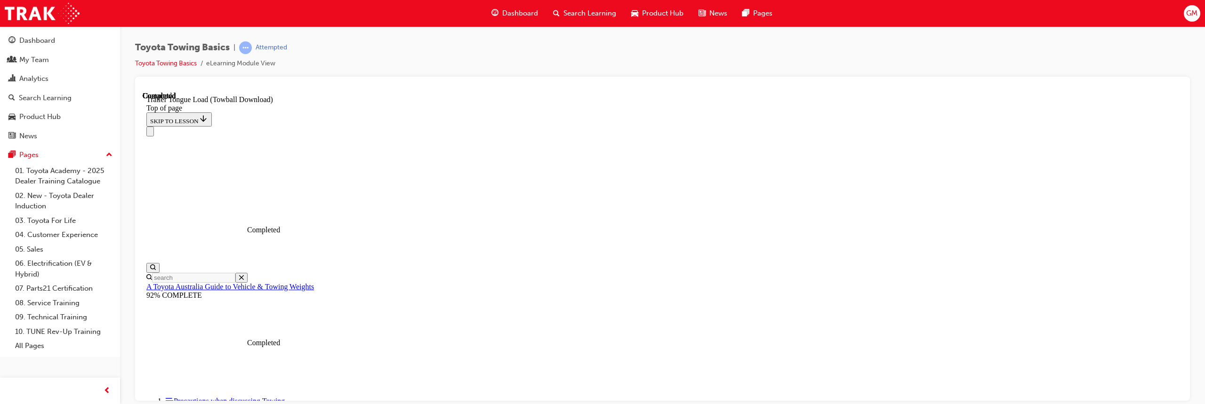
scroll to position [1529, 0]
drag, startPoint x: 279, startPoint y: 14152, endPoint x: 319, endPoint y: 14155, distance: 39.6
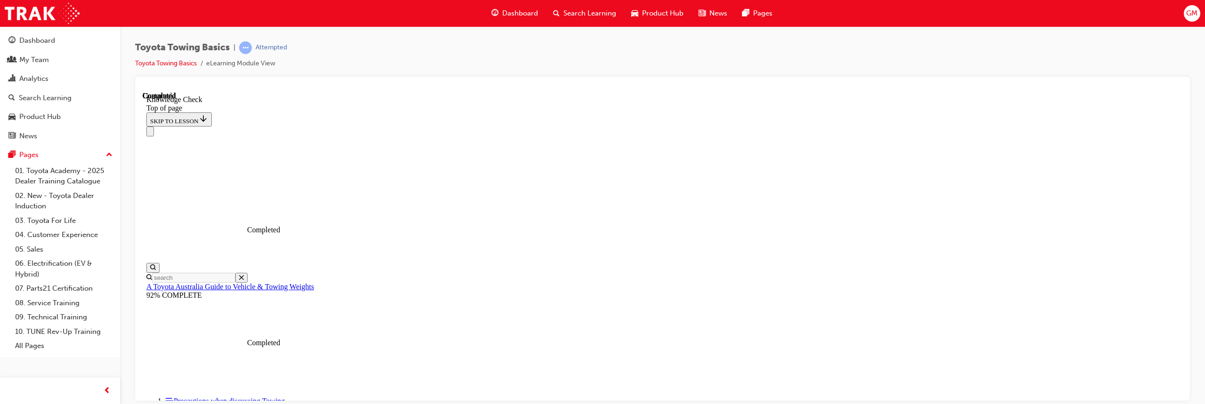
drag, startPoint x: 283, startPoint y: 14152, endPoint x: 482, endPoint y: 13925, distance: 302.0
drag, startPoint x: 280, startPoint y: 14155, endPoint x: 346, endPoint y: 13997, distance: 171.8
drag, startPoint x: 279, startPoint y: 14157, endPoint x: 592, endPoint y: 14089, distance: 320.0
drag, startPoint x: 282, startPoint y: 14159, endPoint x: 503, endPoint y: 14105, distance: 228.2
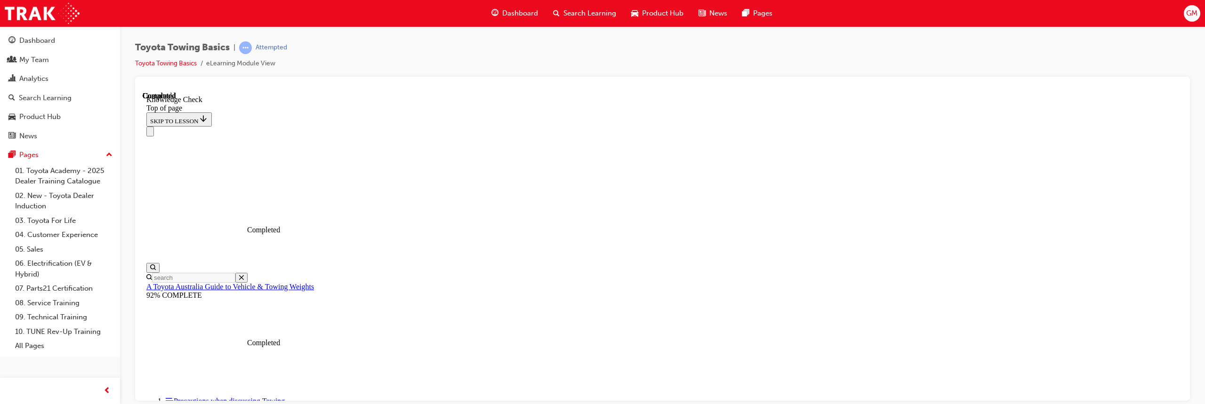
drag, startPoint x: 286, startPoint y: 14155, endPoint x: 287, endPoint y: 14150, distance: 5.3
drag, startPoint x: 282, startPoint y: 14147, endPoint x: 349, endPoint y: 13897, distance: 259.0
drag, startPoint x: 282, startPoint y: 14152, endPoint x: 355, endPoint y: 13897, distance: 265.3
drag, startPoint x: 284, startPoint y: 14149, endPoint x: 408, endPoint y: 14049, distance: 159.0
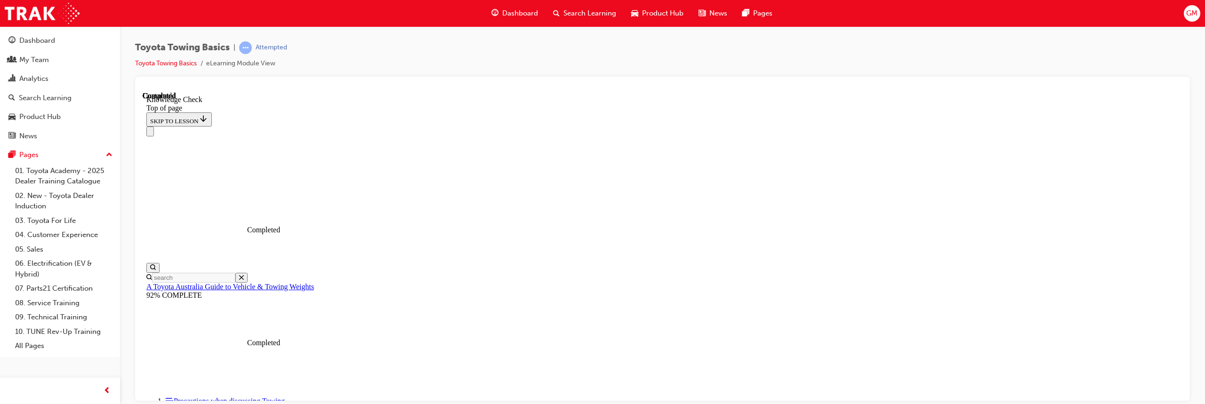
scroll to position [230, 0]
drag, startPoint x: 278, startPoint y: 14153, endPoint x: 262, endPoint y: 14111, distance: 45.9
drag, startPoint x: 277, startPoint y: 14160, endPoint x: 354, endPoint y: 13923, distance: 249.7
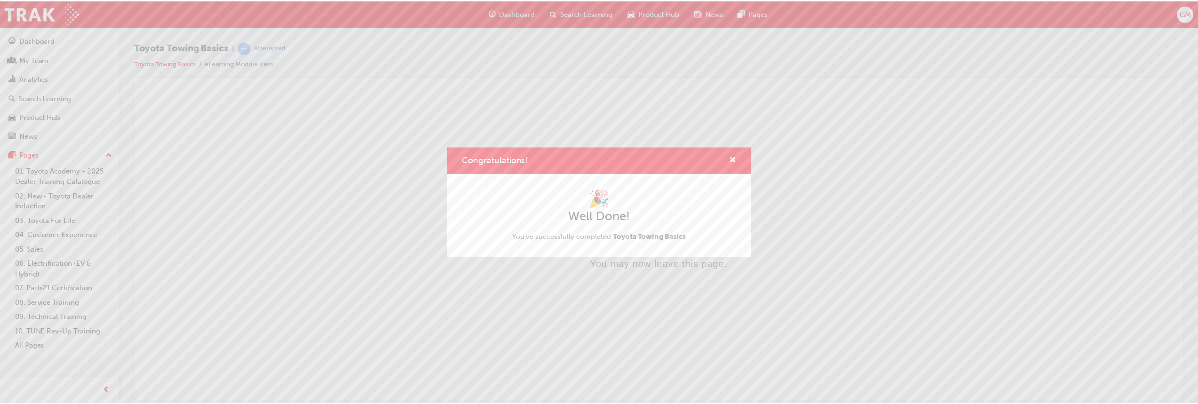
scroll to position [0, 0]
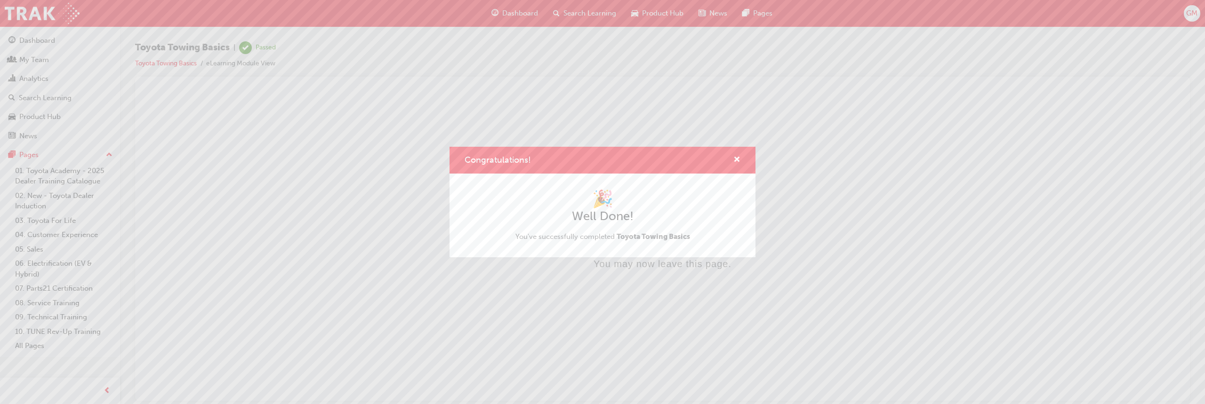
click at [516, 11] on div "Congratulations! 🎉 Well Done! You've successfully completed Toyota Towing Basics" at bounding box center [602, 202] width 1205 height 404
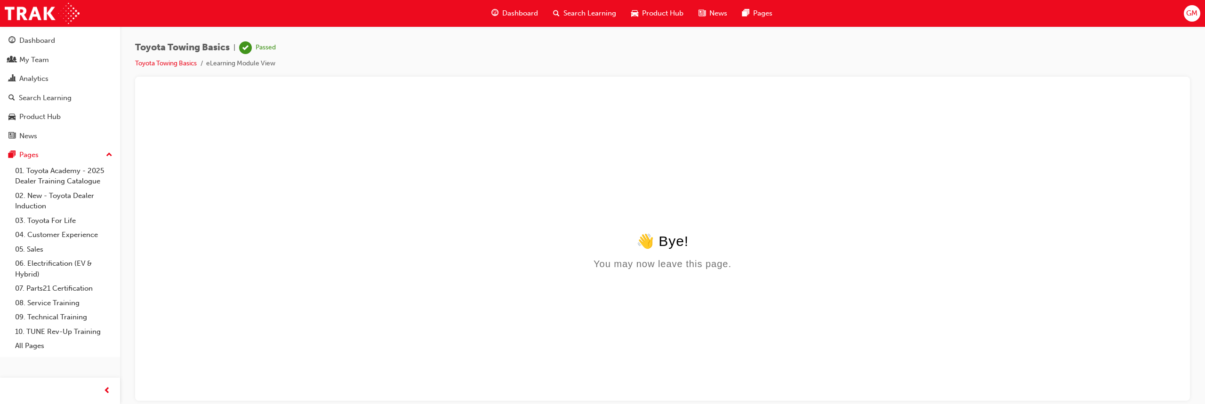
click at [506, 13] on span "Dashboard" at bounding box center [520, 13] width 36 height 11
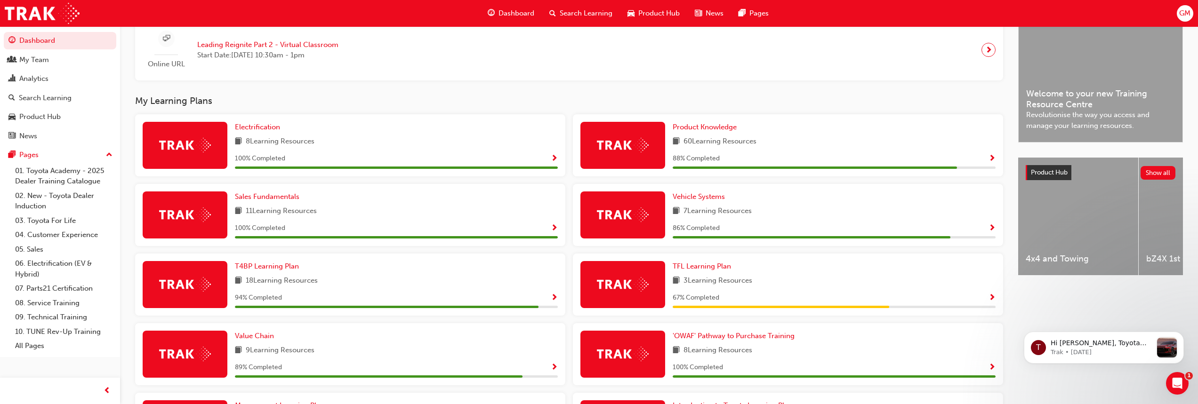
scroll to position [174, 0]
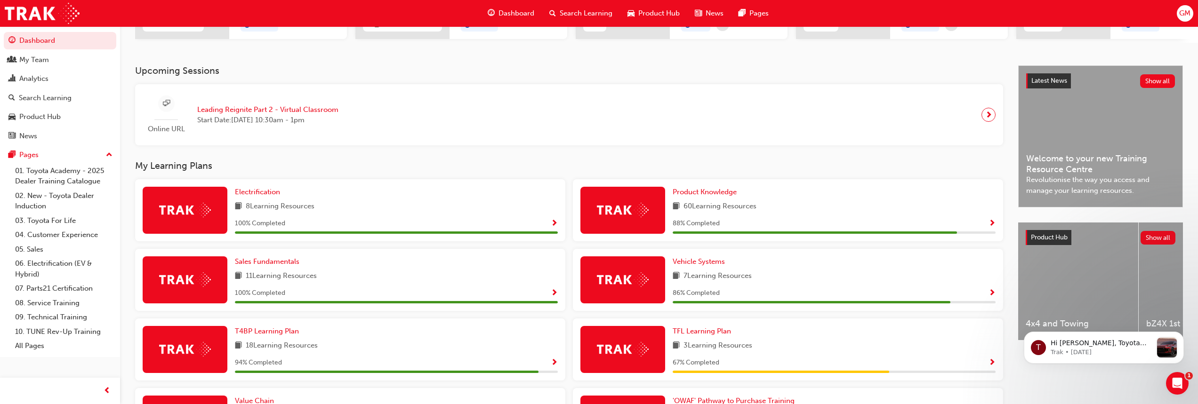
click at [461, 120] on div "Online URL Leading Reignite Part 2 - Virtual Classroom Start Date: [DATE] 10:30…" at bounding box center [569, 115] width 853 height 47
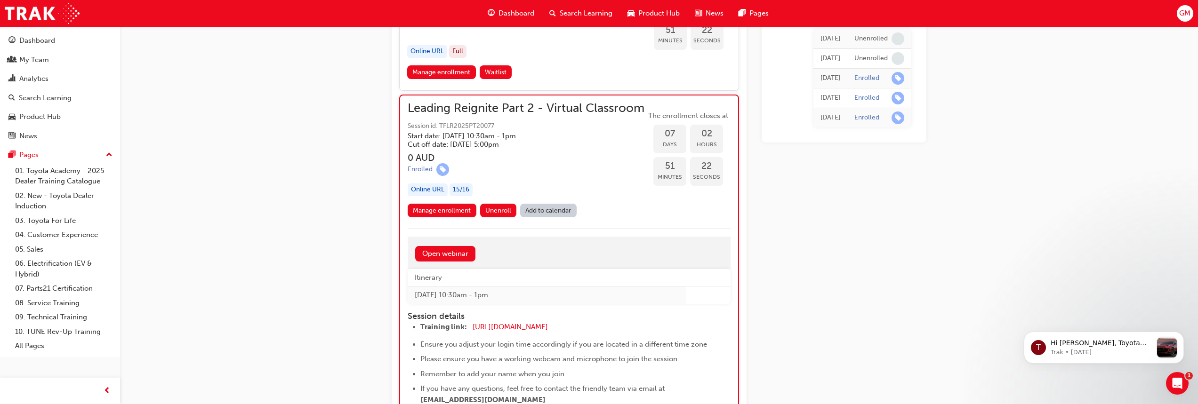
scroll to position [1672, 0]
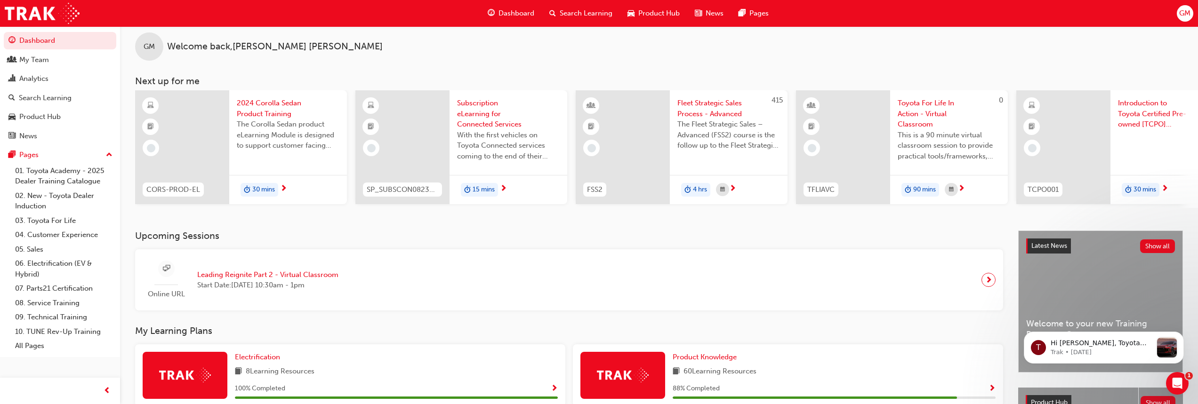
scroll to position [12, 0]
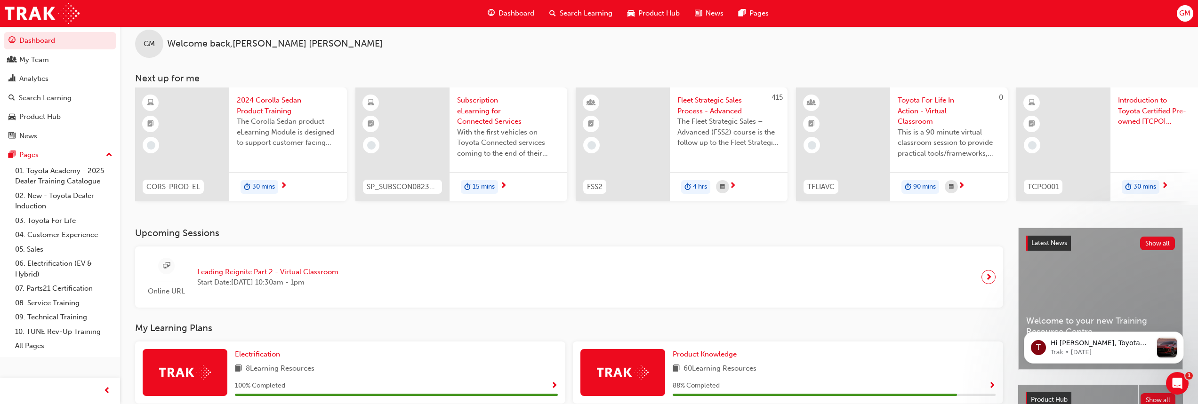
click at [484, 137] on span "With the first vehicles on Toyota Connected services coming to the end of their…" at bounding box center [508, 143] width 103 height 32
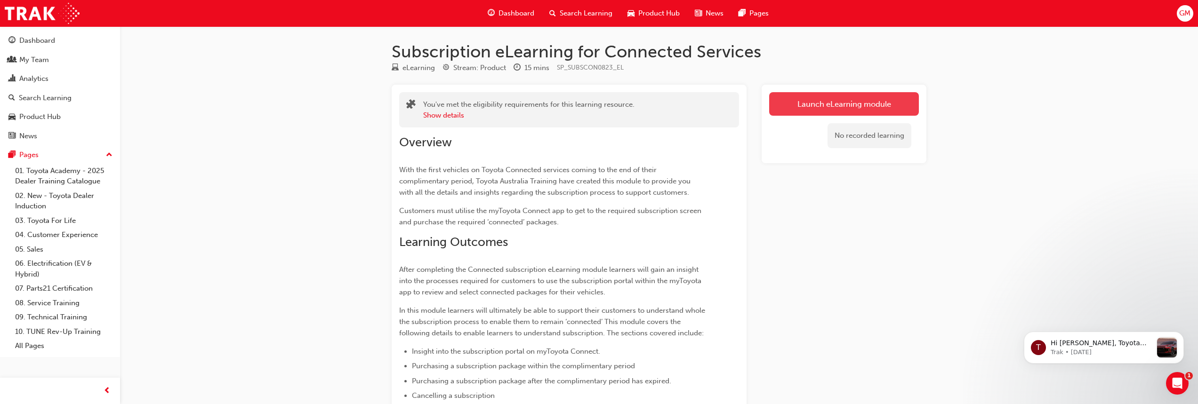
click at [827, 101] on link "Launch eLearning module" at bounding box center [844, 104] width 150 height 24
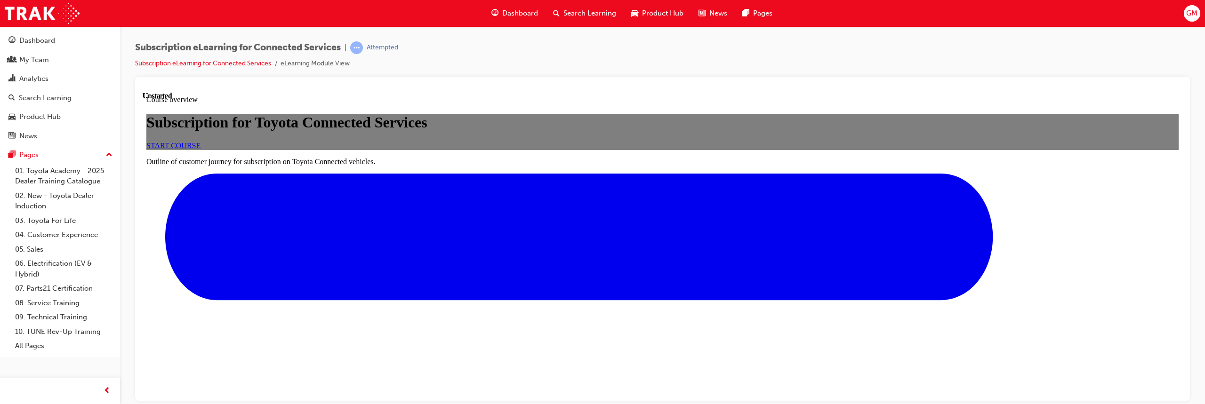
click at [201, 149] on span "START COURSE" at bounding box center [173, 145] width 54 height 8
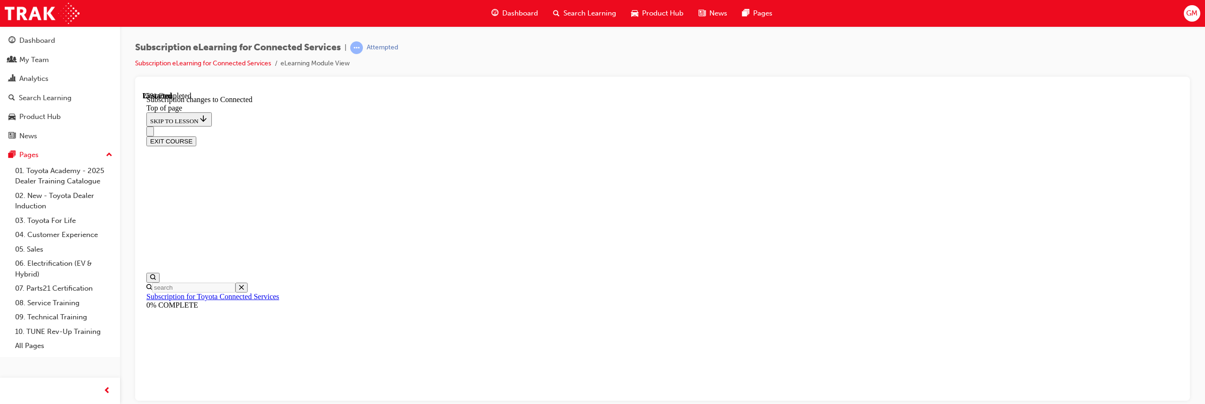
scroll to position [539, 0]
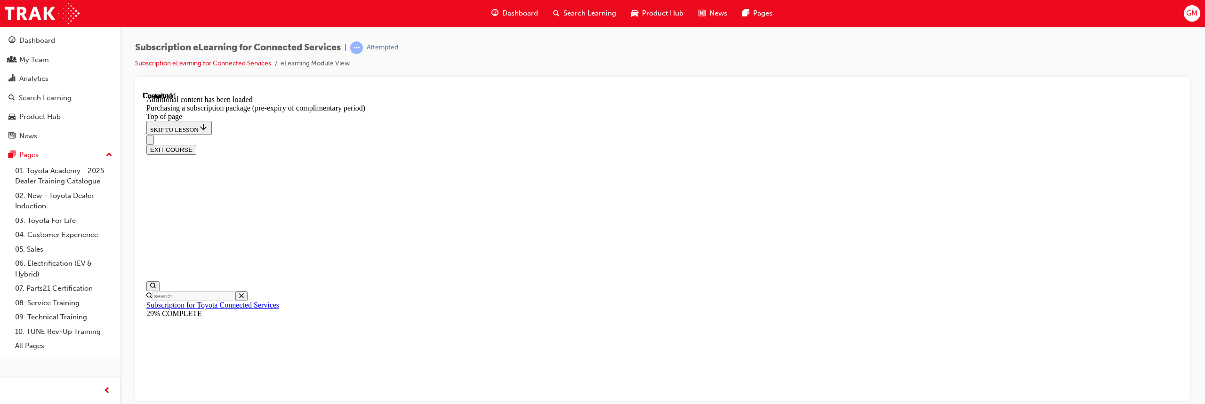
drag, startPoint x: 726, startPoint y: 391, endPoint x: 721, endPoint y: 387, distance: 6.0
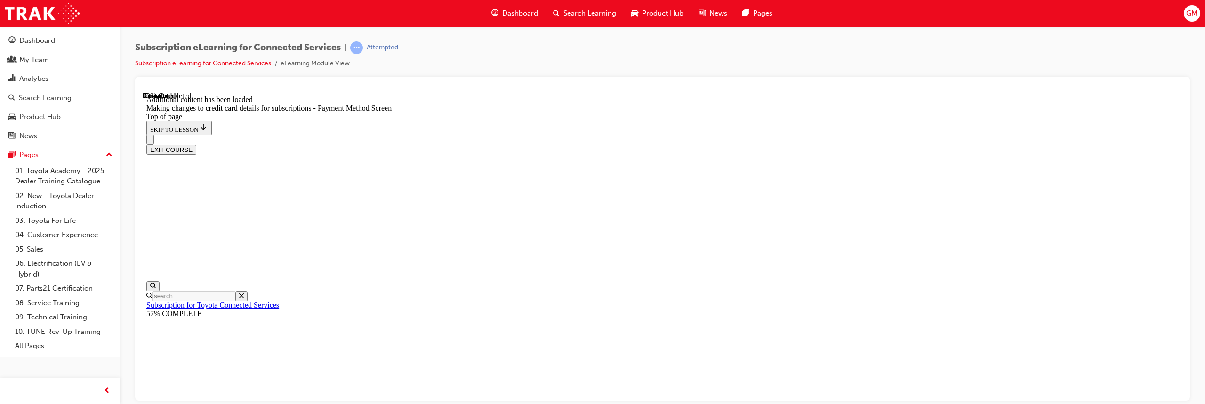
scroll to position [771, 0]
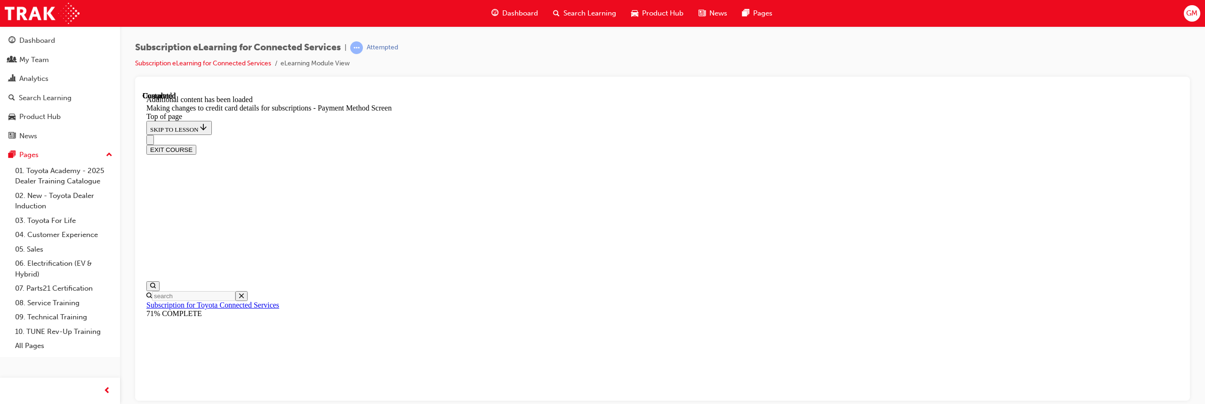
scroll to position [950, 0]
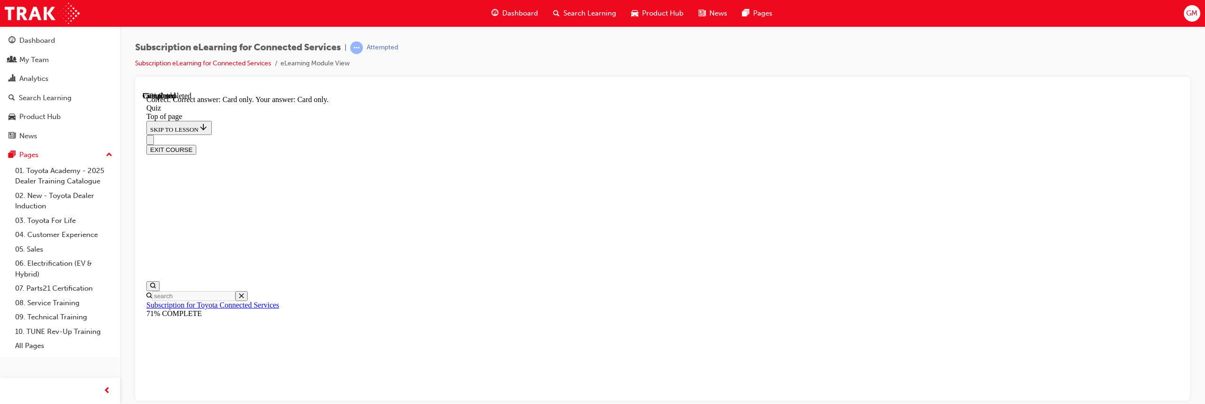
scroll to position [149, 0]
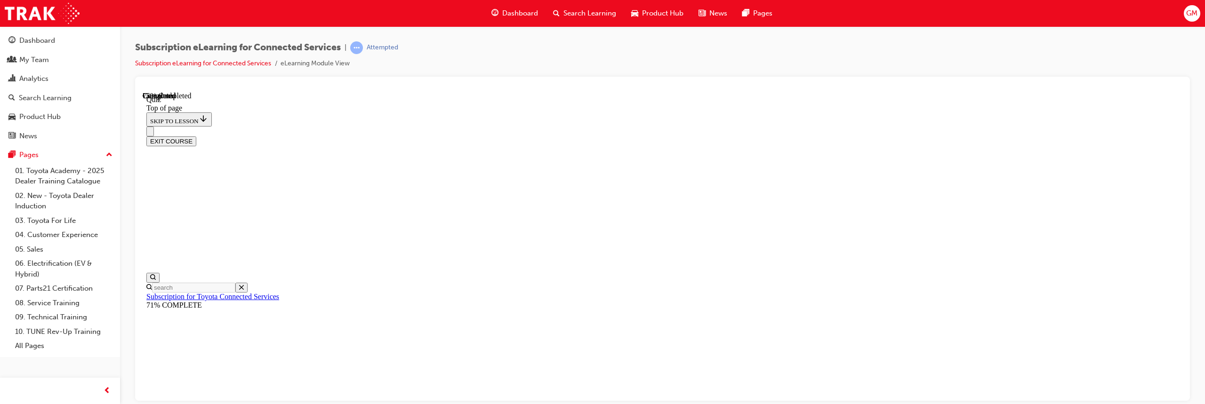
scroll to position [99, 0]
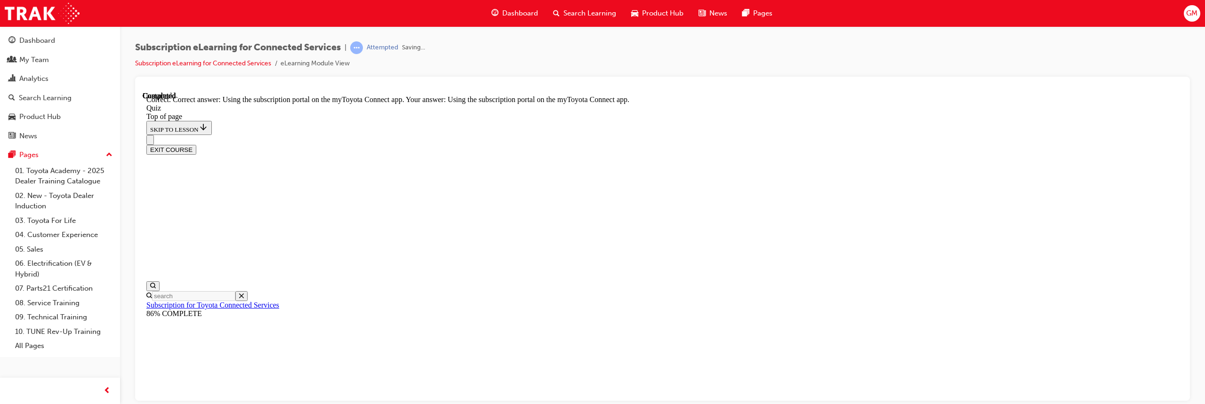
scroll to position [149, 0]
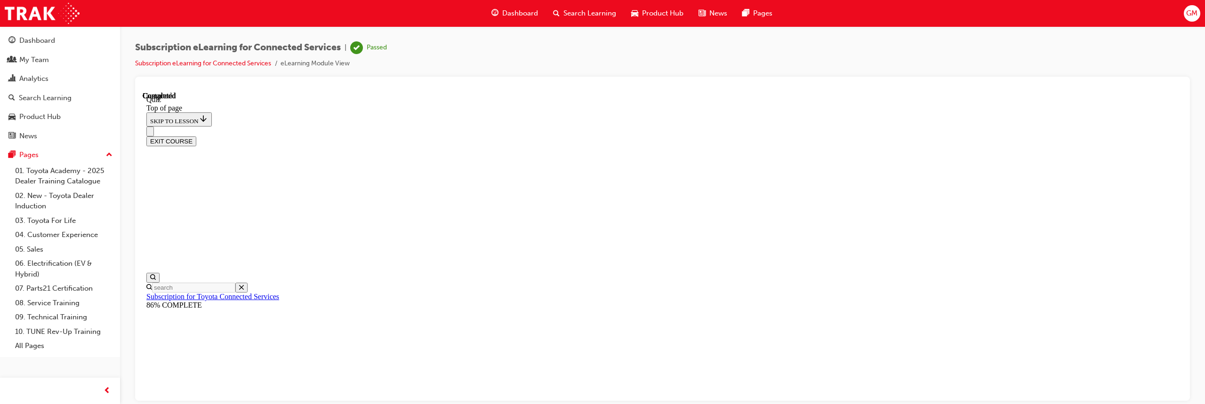
scroll to position [202, 0]
click at [196, 136] on button "EXIT COURSE" at bounding box center [171, 141] width 50 height 10
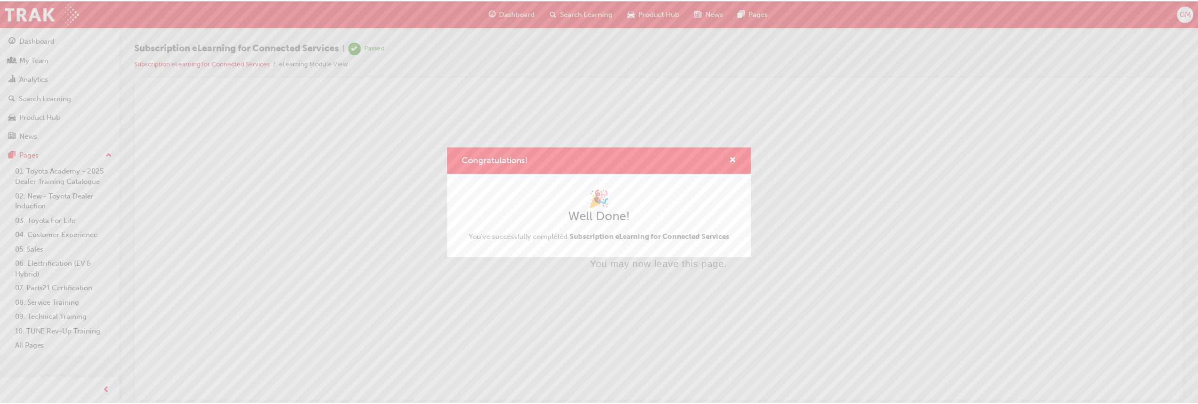
scroll to position [0, 0]
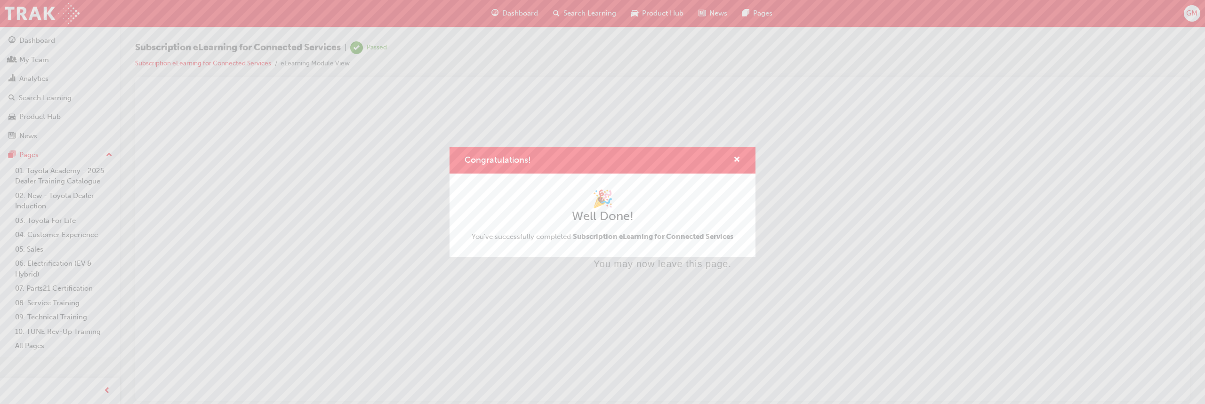
click at [501, 9] on div "Congratulations! 🎉 Well Done! You've successfully completed Subscription eLearn…" at bounding box center [602, 202] width 1205 height 404
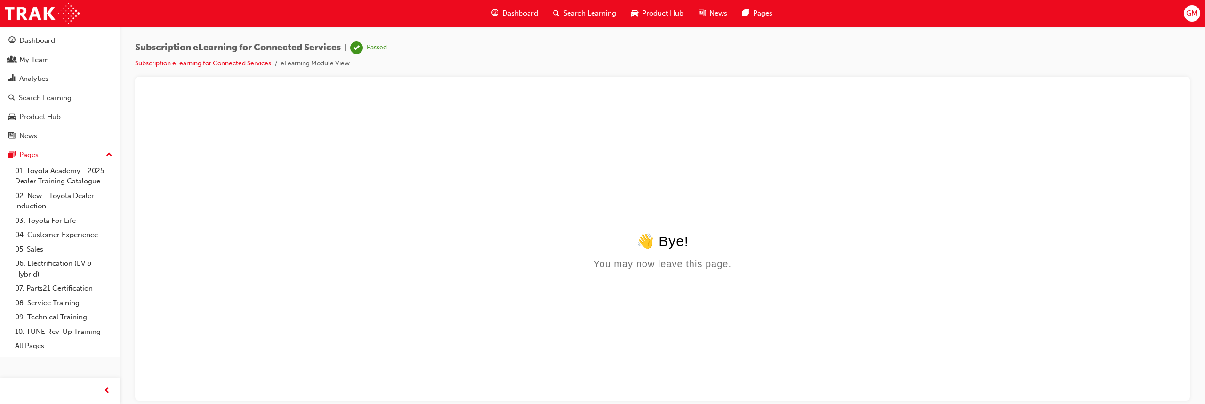
click at [503, 11] on span "Dashboard" at bounding box center [520, 13] width 36 height 11
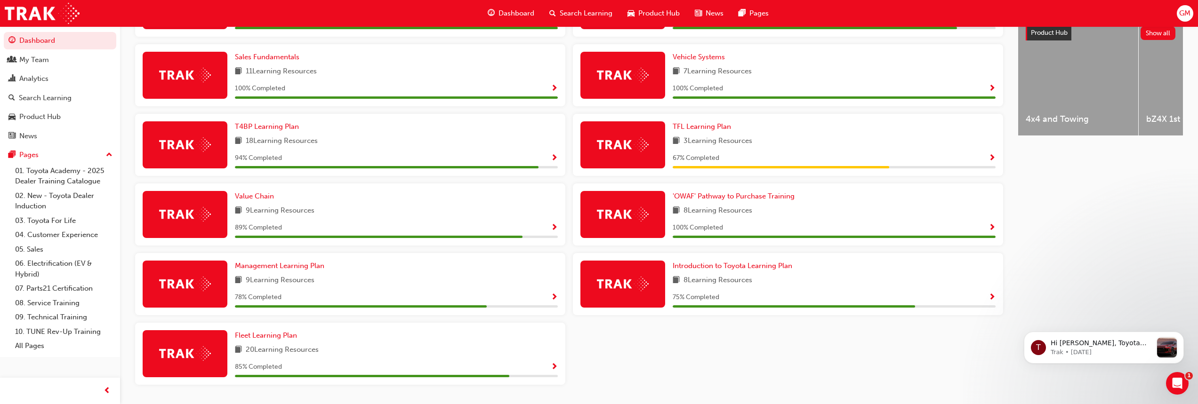
scroll to position [374, 0]
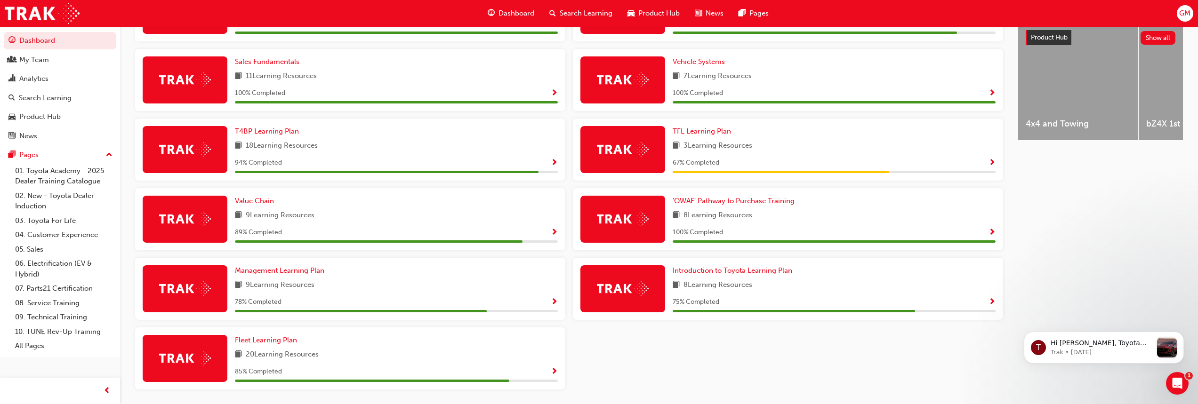
click at [356, 218] on div "9 Learning Resources" at bounding box center [396, 216] width 323 height 12
click at [554, 236] on span "Show Progress" at bounding box center [554, 233] width 7 height 8
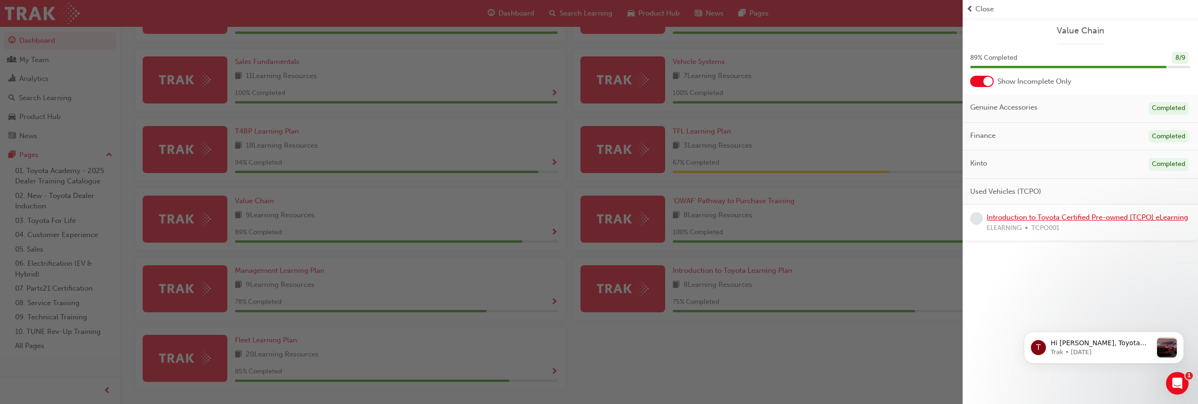
click at [1027, 217] on link "Introduction to Toyota Certified Pre-owned [TCPO] eLearning" at bounding box center [1088, 217] width 202 height 8
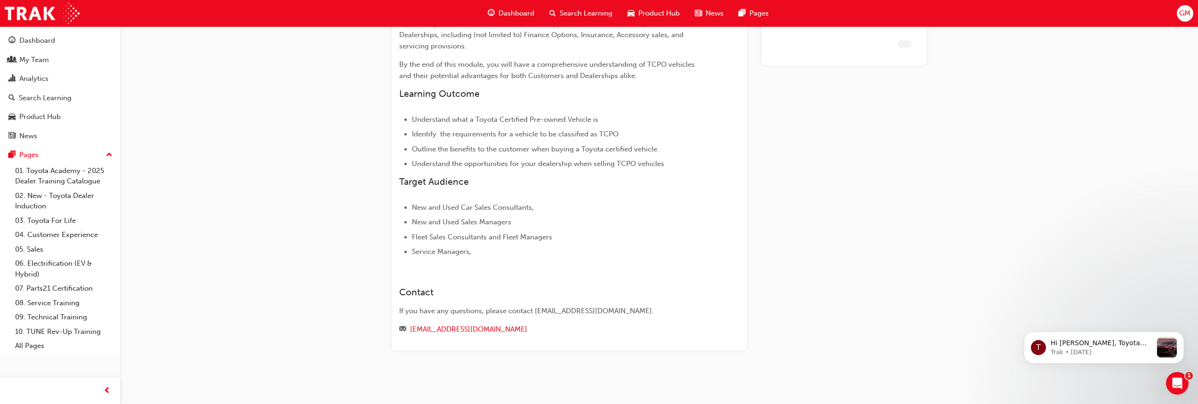
scroll to position [166, 0]
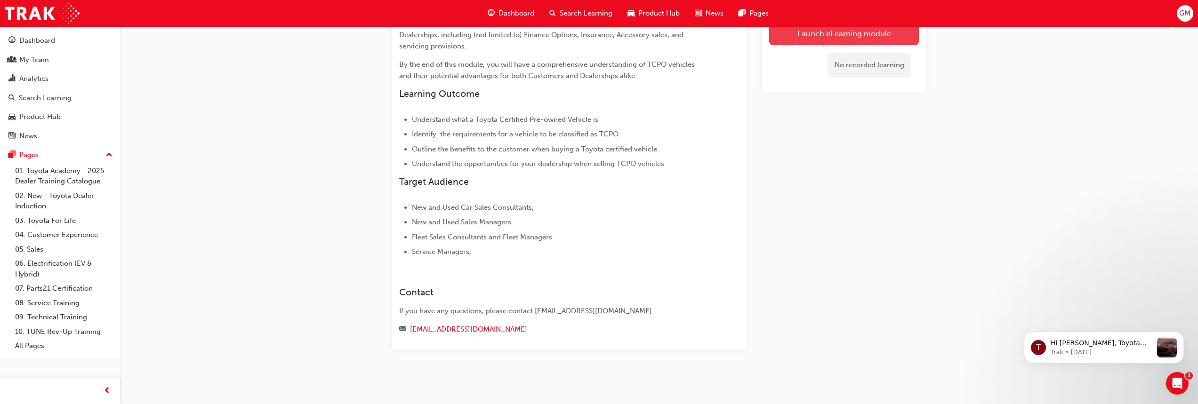
click at [831, 33] on link "Launch eLearning module" at bounding box center [844, 34] width 150 height 24
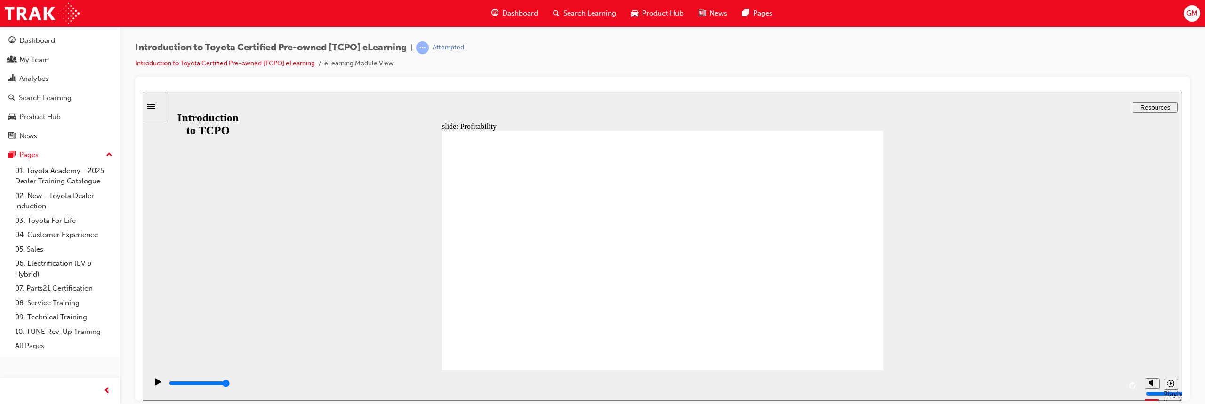
type input "7400"
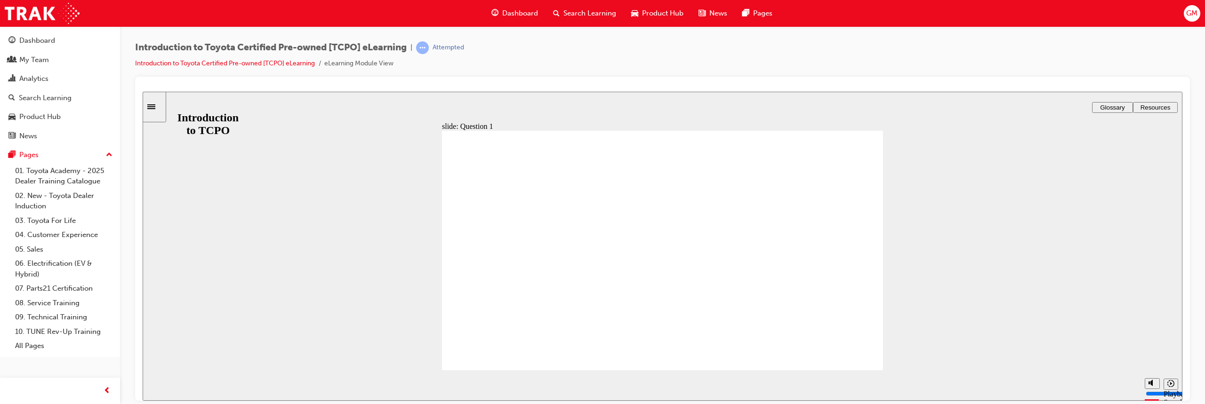
radio input "true"
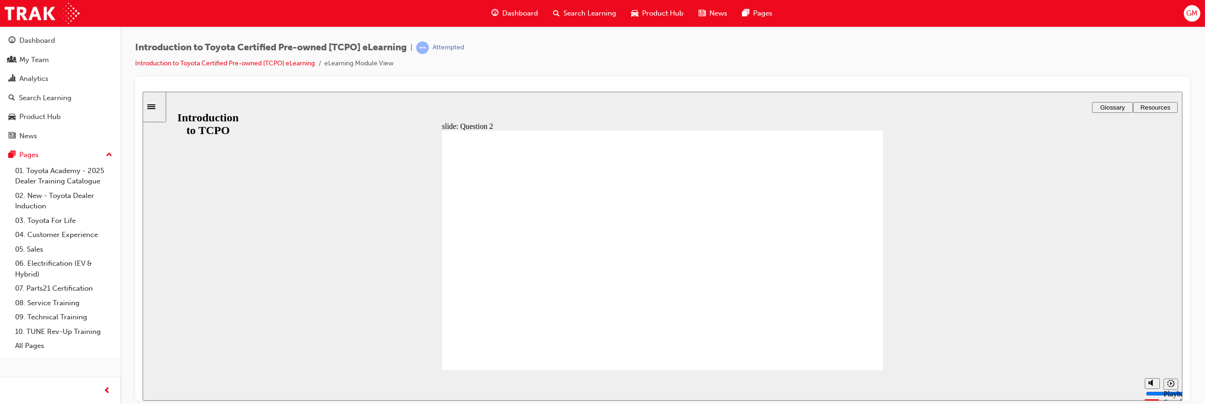
radio input "false"
radio input "true"
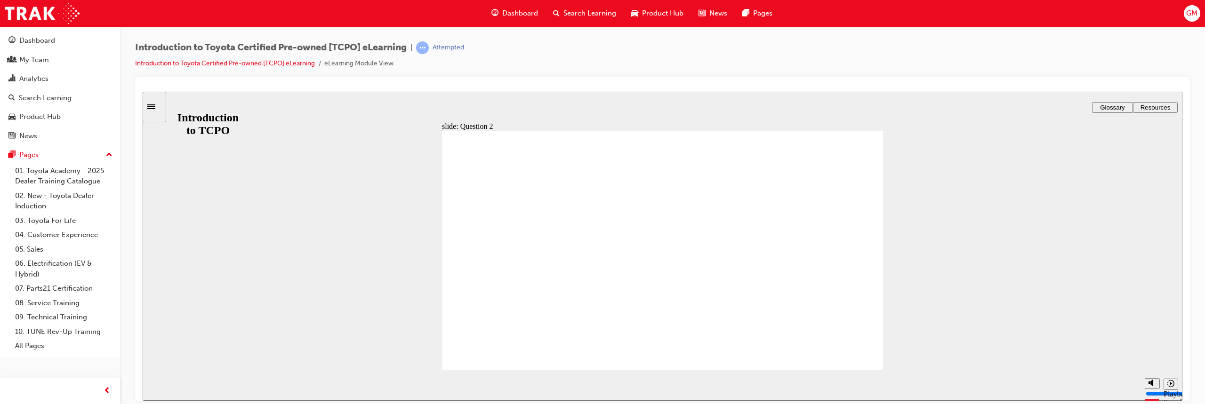
radio input "true"
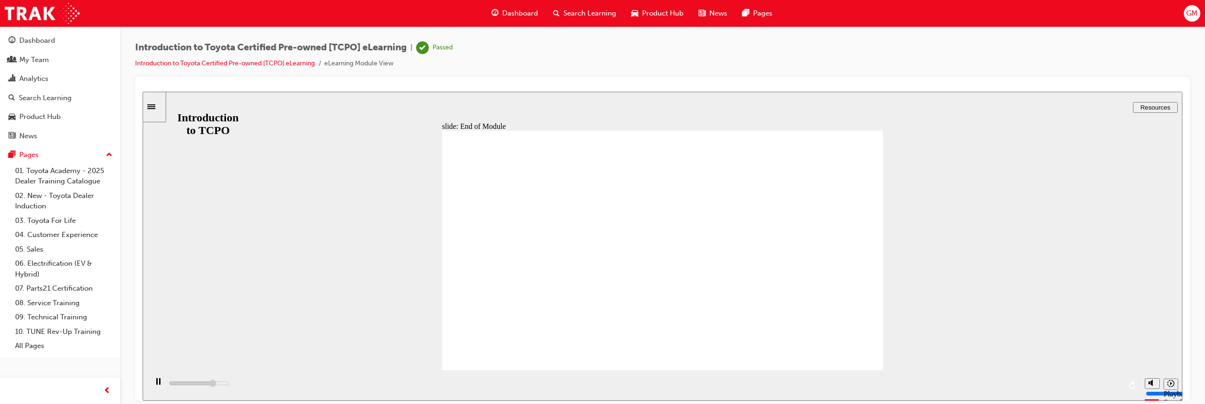
type input "13900"
click at [507, 15] on span "Dashboard" at bounding box center [520, 13] width 36 height 11
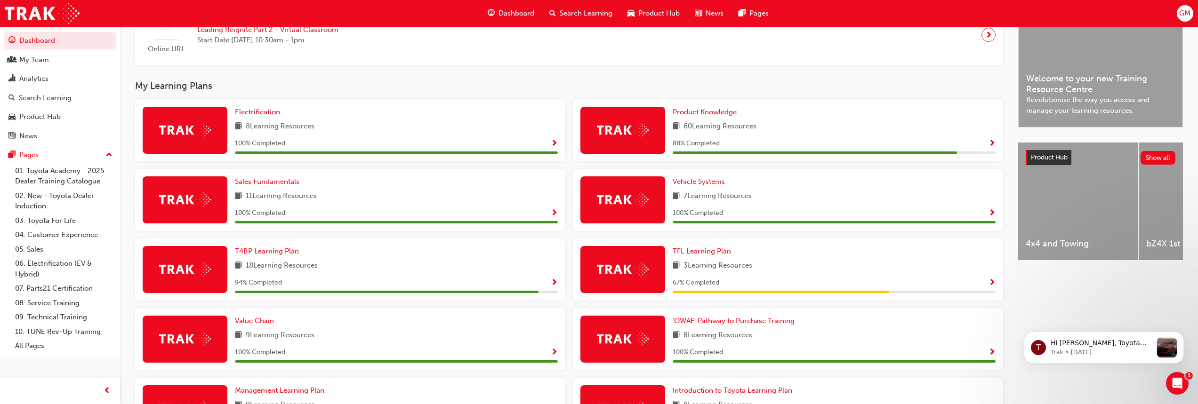
scroll to position [210, 0]
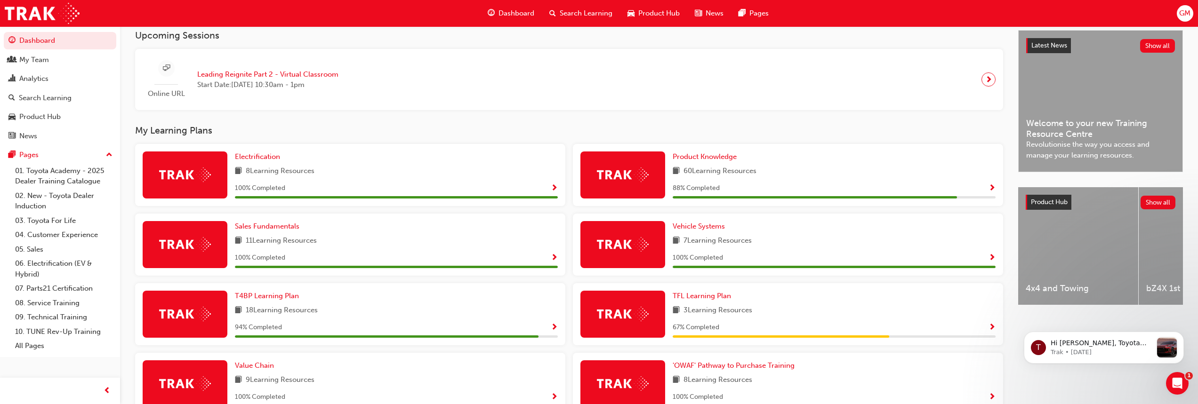
click at [750, 193] on div "88 % Completed" at bounding box center [834, 189] width 323 height 12
click at [990, 191] on span "Show Progress" at bounding box center [992, 189] width 7 height 8
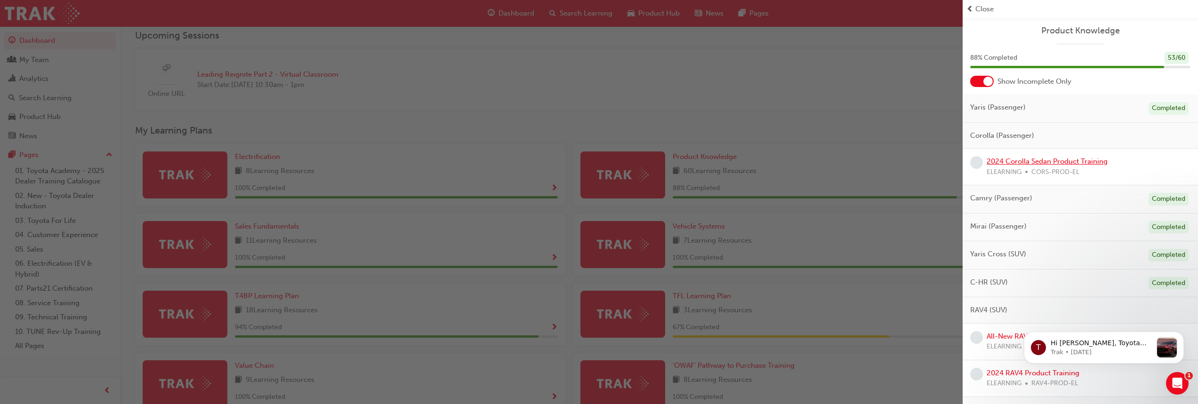
click at [1035, 162] on link "2024 Corolla Sedan Product Training" at bounding box center [1047, 161] width 121 height 8
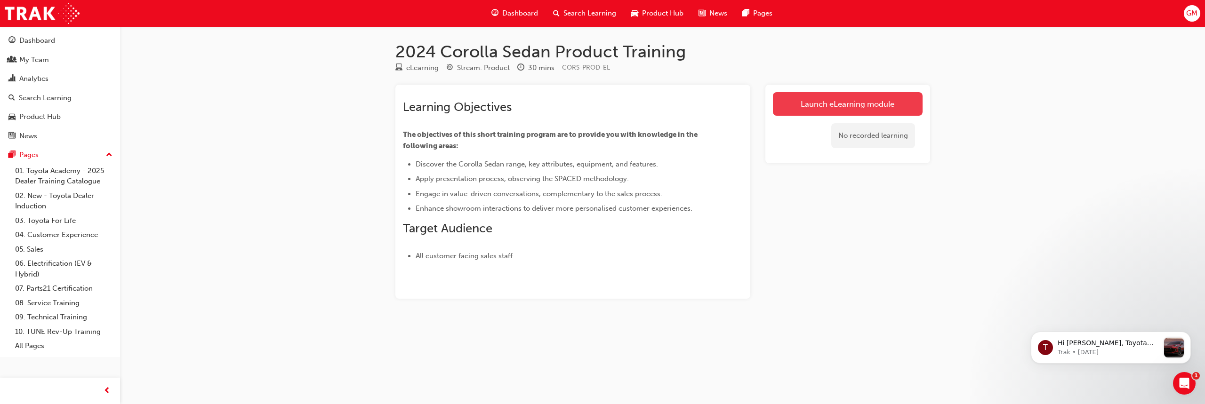
click at [866, 105] on link "Launch eLearning module" at bounding box center [848, 104] width 150 height 24
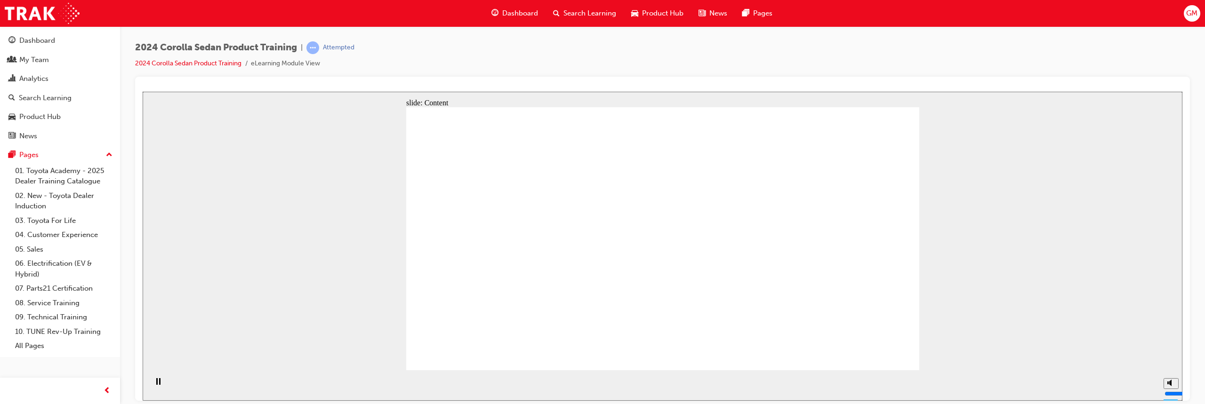
click at [997, 281] on div "slide: Content arrow_red.png BACK NEXT *IMPORTANT* Please note that from 14th F…" at bounding box center [663, 245] width 1040 height 309
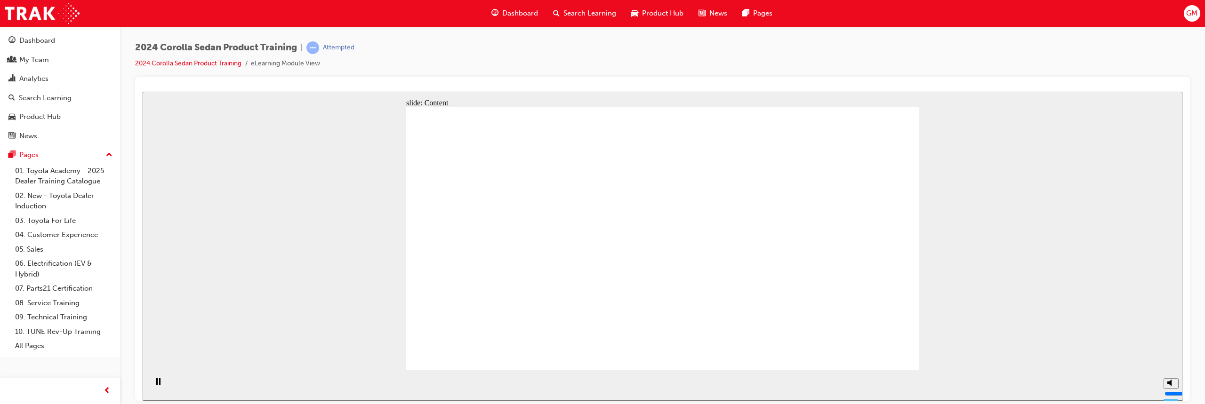
drag, startPoint x: 492, startPoint y: 244, endPoint x: 497, endPoint y: 248, distance: 5.7
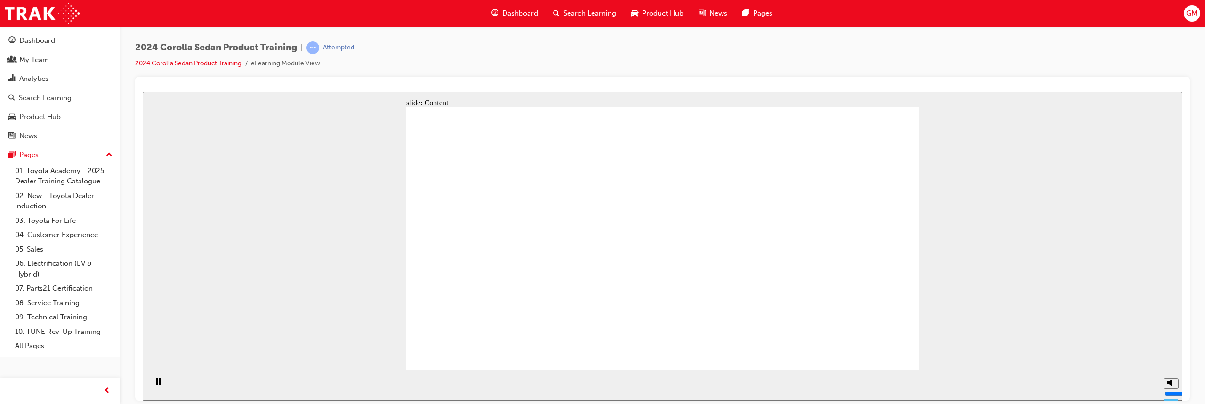
drag, startPoint x: 567, startPoint y: 282, endPoint x: 551, endPoint y: 235, distance: 48.8
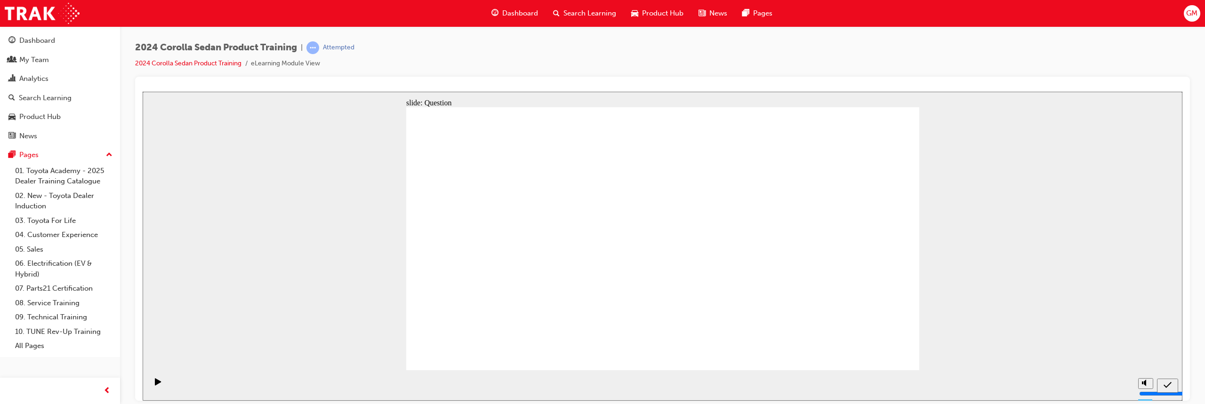
radio input "true"
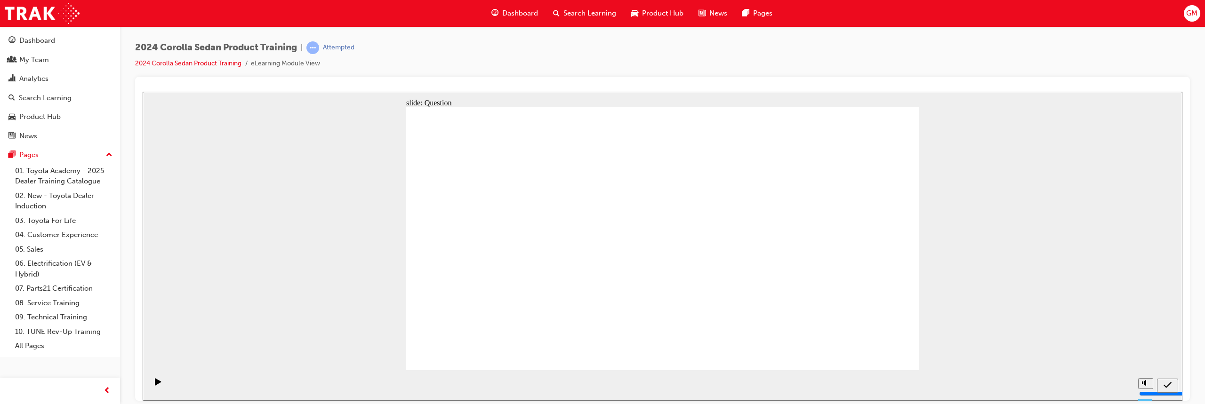
radio input "true"
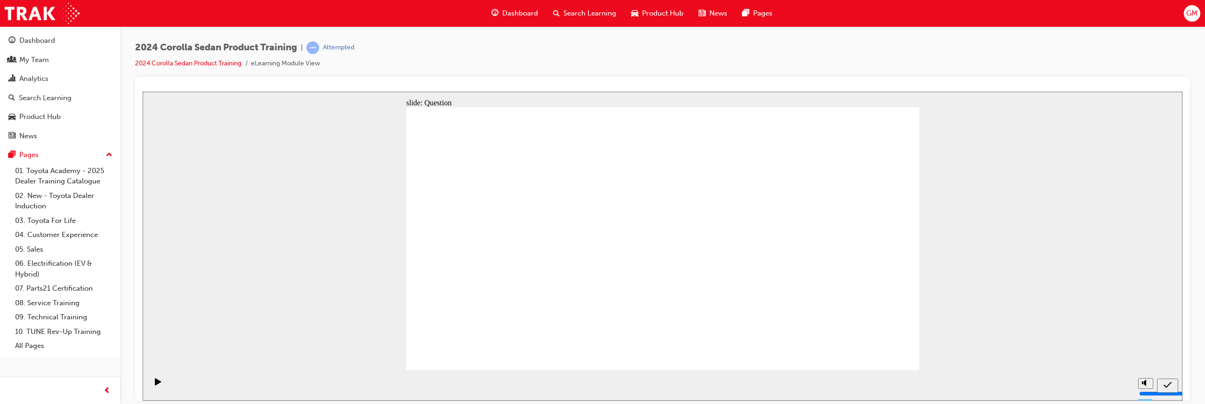
radio input "true"
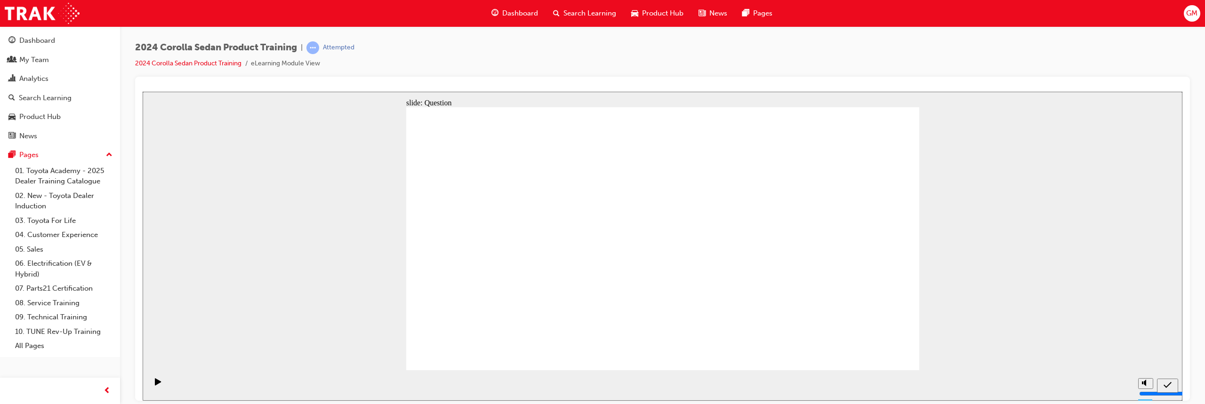
drag, startPoint x: 706, startPoint y: 229, endPoint x: 530, endPoint y: 309, distance: 193.8
drag, startPoint x: 805, startPoint y: 219, endPoint x: 623, endPoint y: 298, distance: 197.6
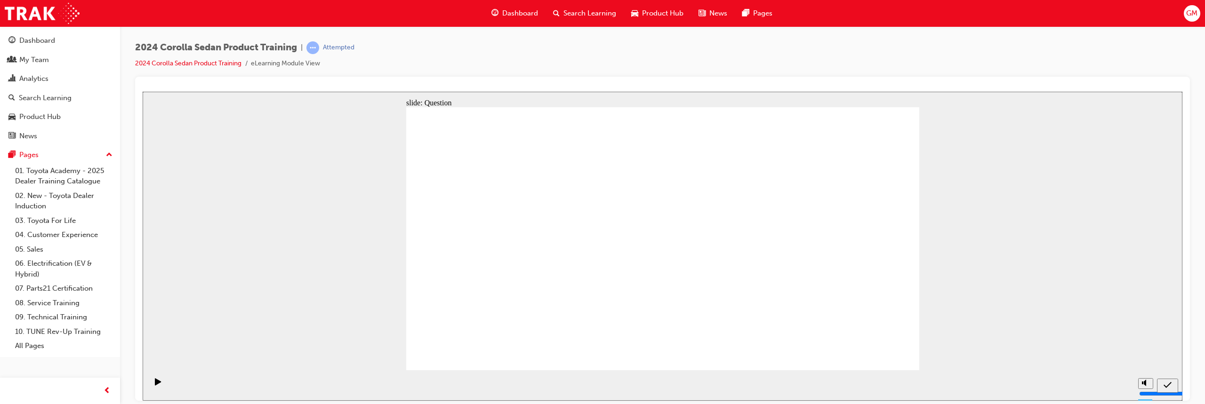
drag, startPoint x: 623, startPoint y: 227, endPoint x: 709, endPoint y: 307, distance: 116.9
drag, startPoint x: 522, startPoint y: 220, endPoint x: 785, endPoint y: 301, distance: 274.9
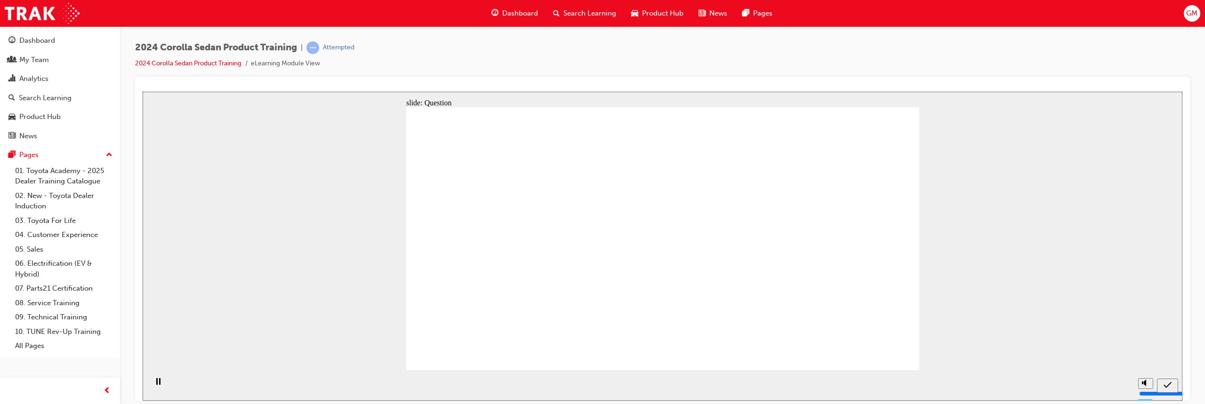
radio input "true"
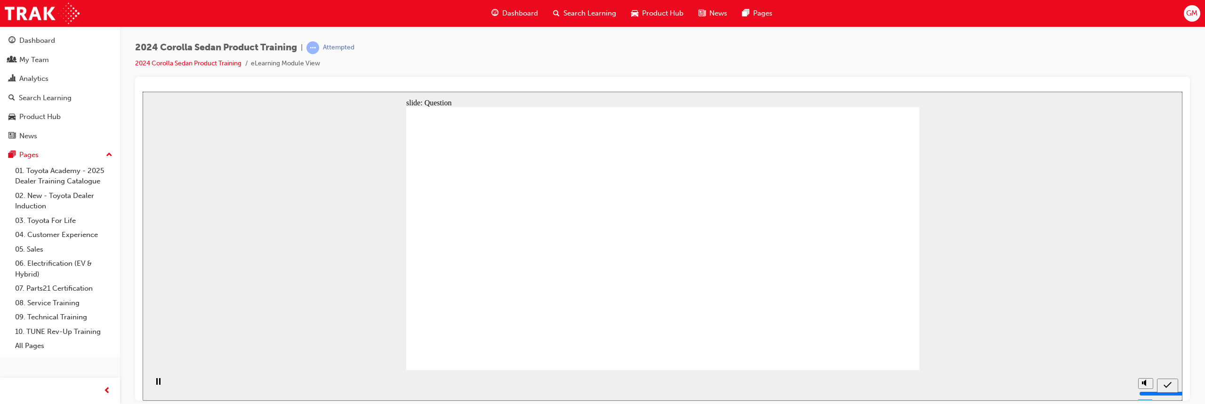
radio input "true"
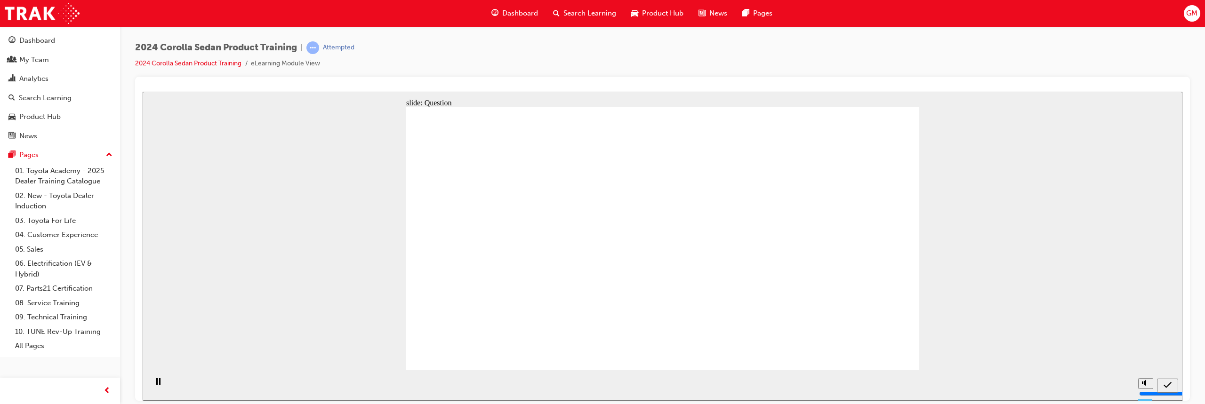
radio input "true"
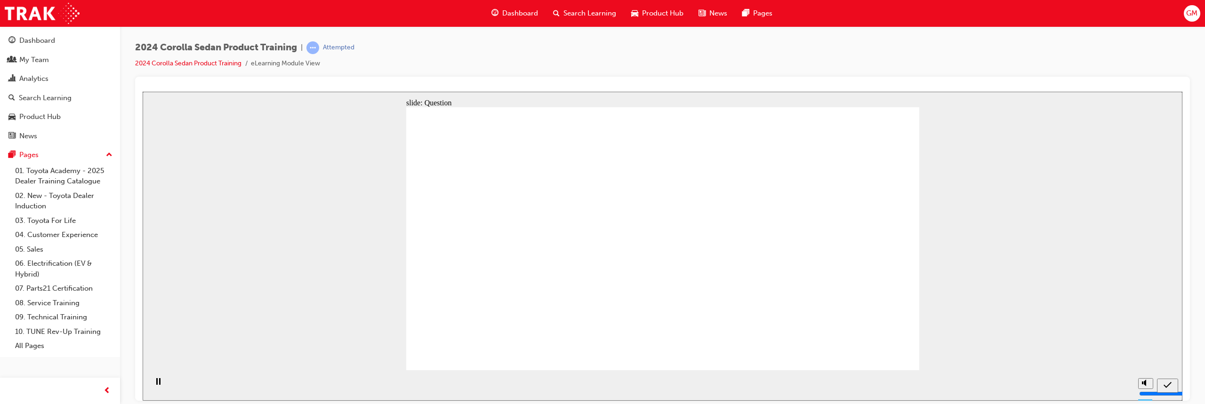
drag, startPoint x: 537, startPoint y: 218, endPoint x: 807, endPoint y: 300, distance: 282.4
drag, startPoint x: 634, startPoint y: 223, endPoint x: 721, endPoint y: 306, distance: 120.9
drag, startPoint x: 781, startPoint y: 231, endPoint x: 613, endPoint y: 305, distance: 183.2
drag, startPoint x: 692, startPoint y: 226, endPoint x: 517, endPoint y: 308, distance: 193.6
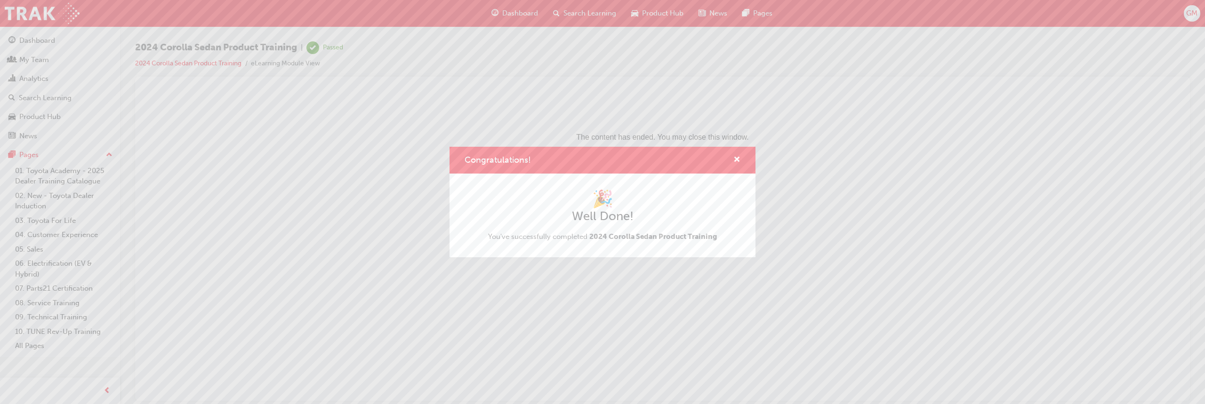
click at [506, 9] on div "Congratulations! 🎉 Well Done! You've successfully completed 2024 Corolla Sedan …" at bounding box center [602, 202] width 1205 height 404
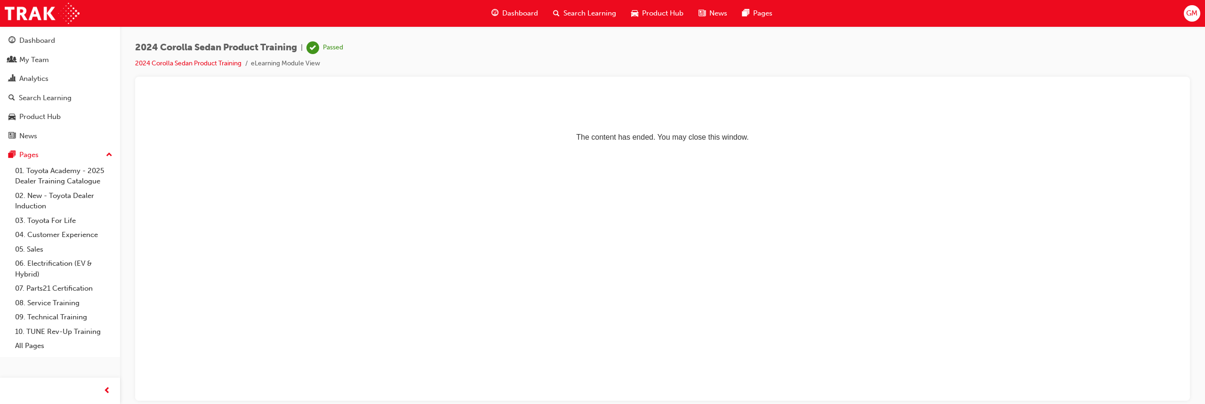
click at [508, 11] on span "Dashboard" at bounding box center [520, 13] width 36 height 11
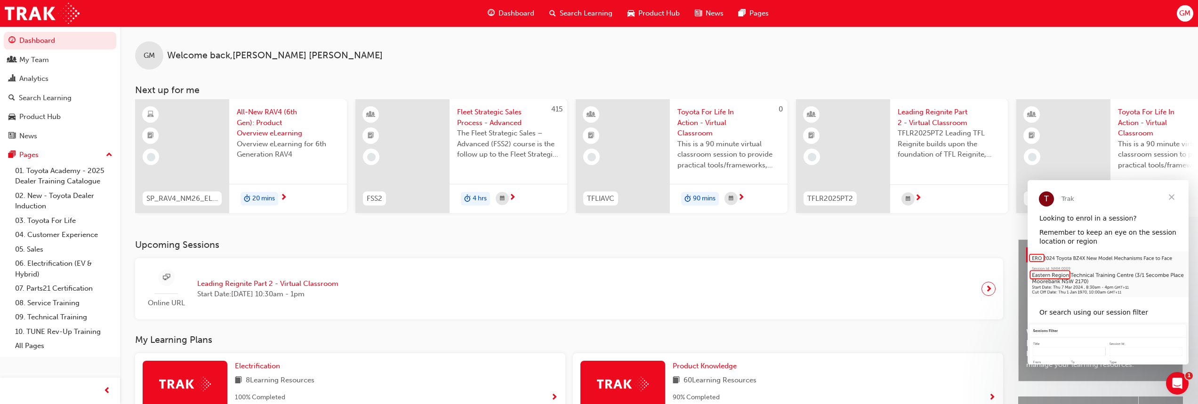
click at [1171, 194] on span "Close" at bounding box center [1172, 197] width 34 height 34
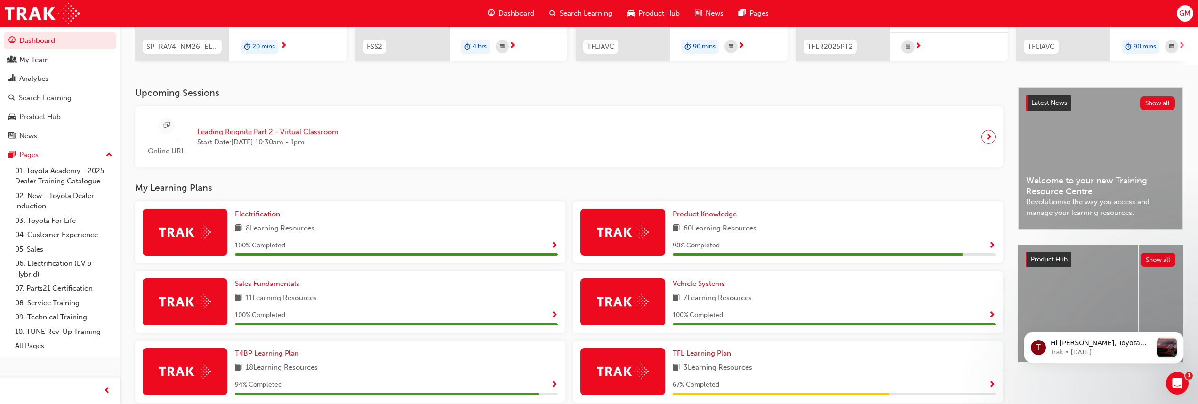
scroll to position [153, 0]
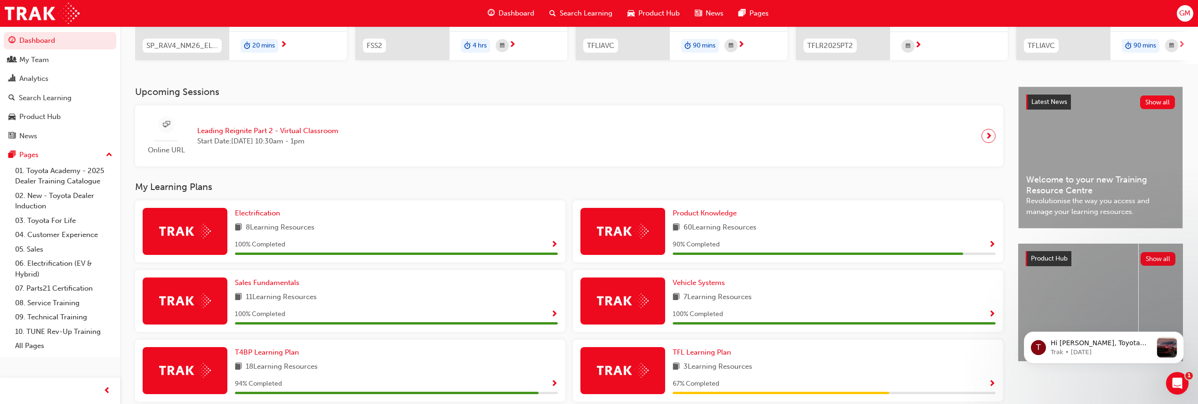
click at [993, 247] on span "Show Progress" at bounding box center [992, 245] width 7 height 8
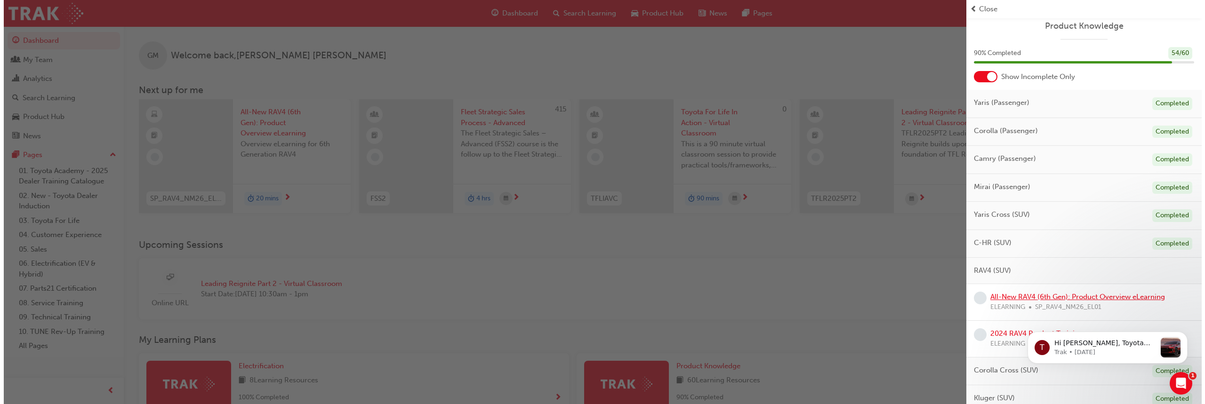
scroll to position [0, 0]
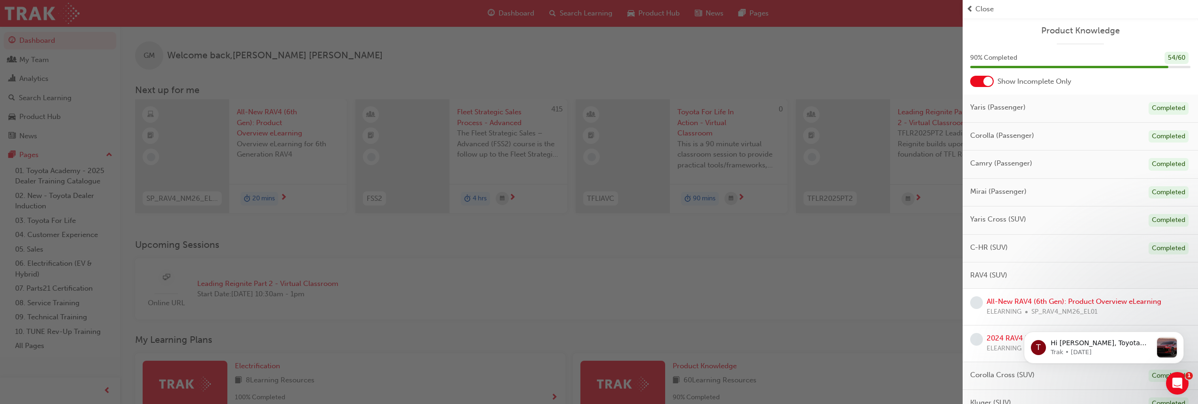
click at [270, 132] on div "button" at bounding box center [481, 202] width 963 height 404
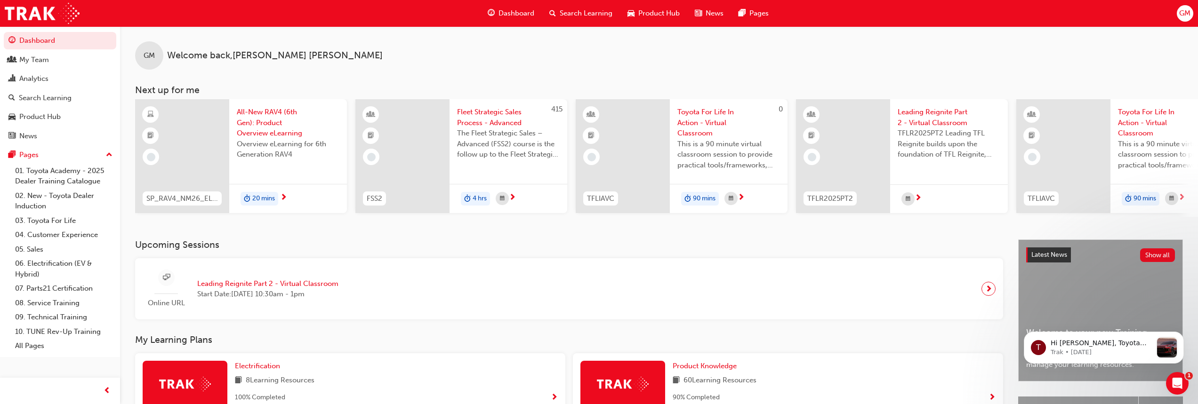
click at [268, 128] on span "All-New RAV4 (6th Gen): Product Overview eLearning" at bounding box center [288, 123] width 103 height 32
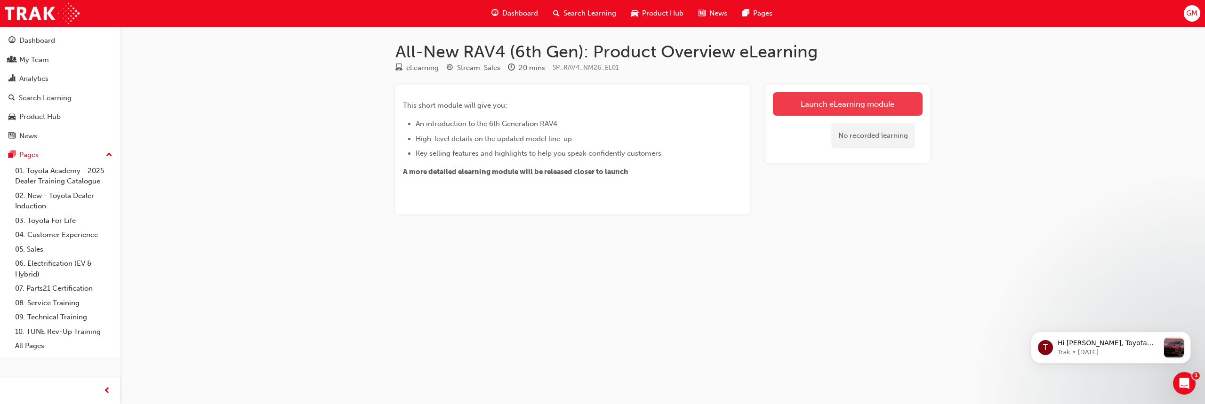
click at [822, 104] on link "Launch eLearning module" at bounding box center [848, 104] width 150 height 24
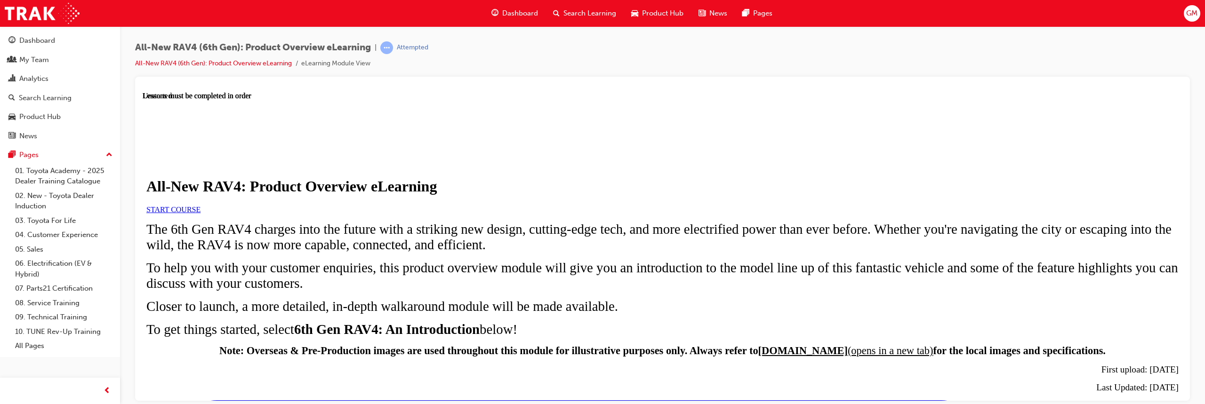
click at [201, 213] on span "START COURSE" at bounding box center [173, 209] width 54 height 8
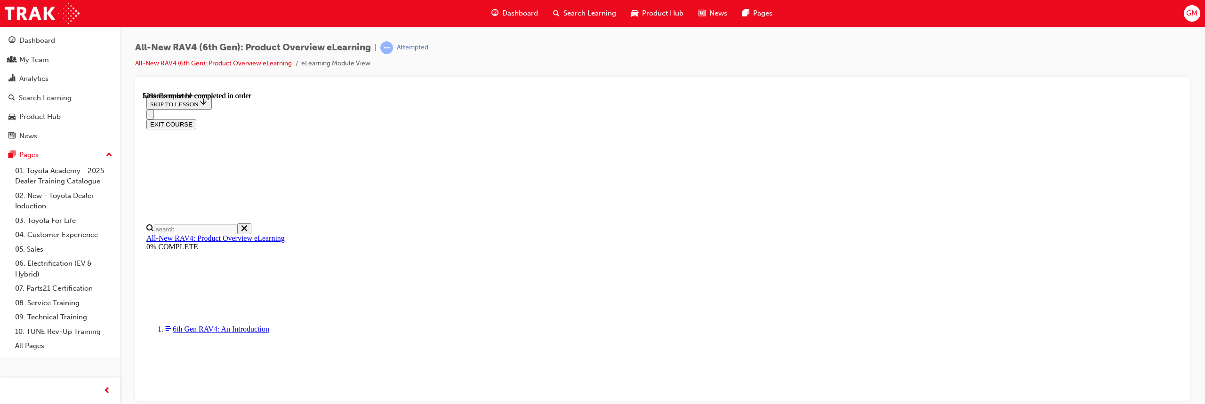
scroll to position [845, 0]
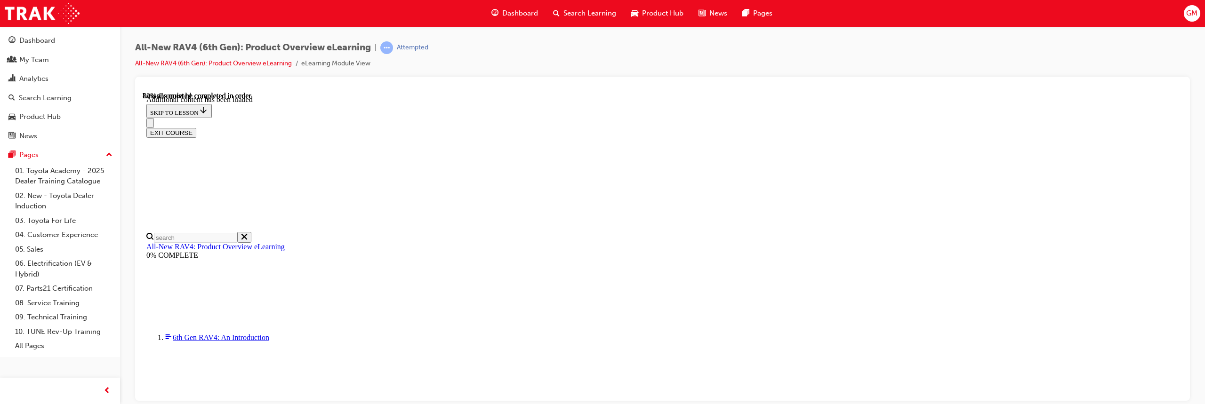
scroll to position [1281, 0]
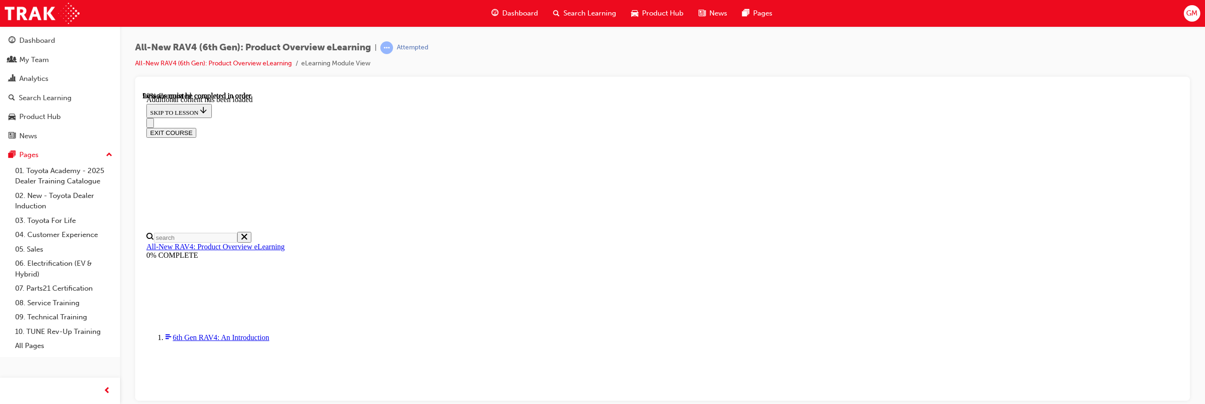
drag, startPoint x: 685, startPoint y: 292, endPoint x: 699, endPoint y: 316, distance: 27.8
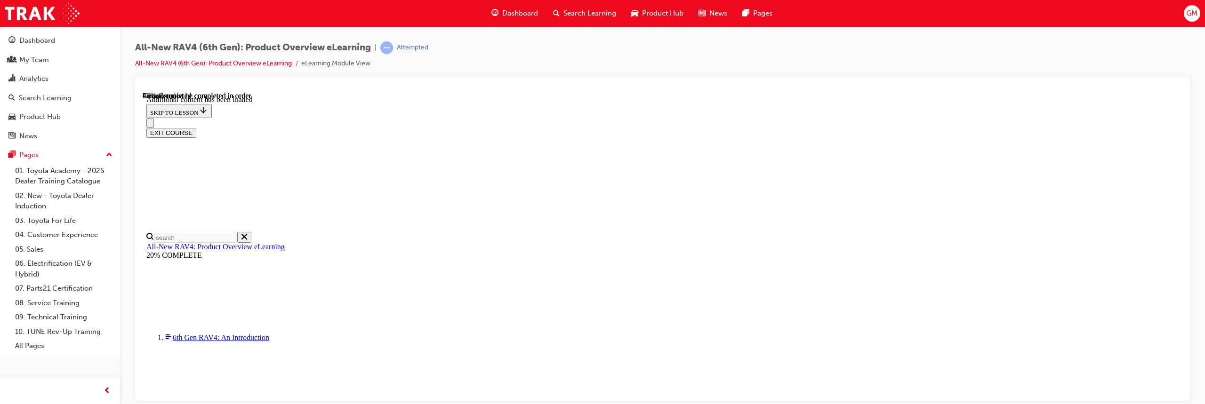
scroll to position [967, 0]
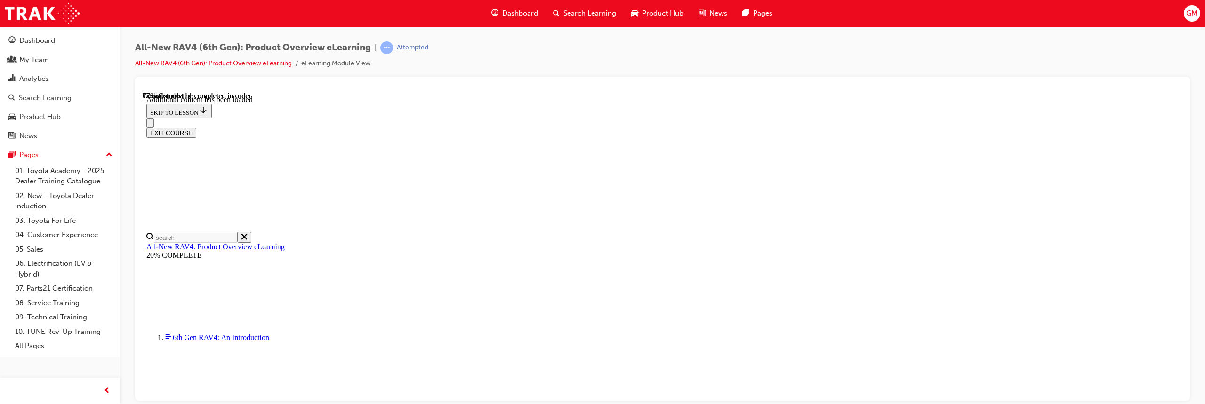
scroll to position [1311, 0]
drag, startPoint x: 643, startPoint y: 252, endPoint x: 605, endPoint y: 269, distance: 41.1
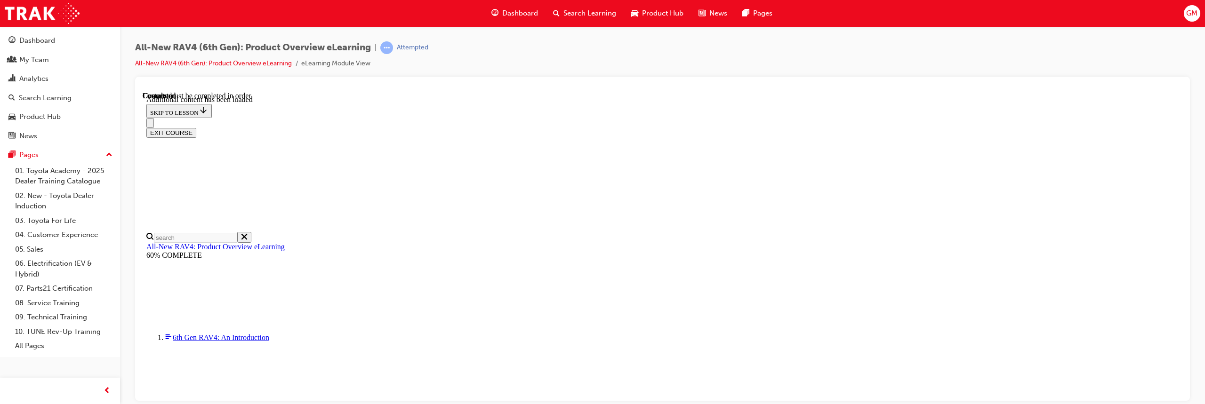
scroll to position [702, 0]
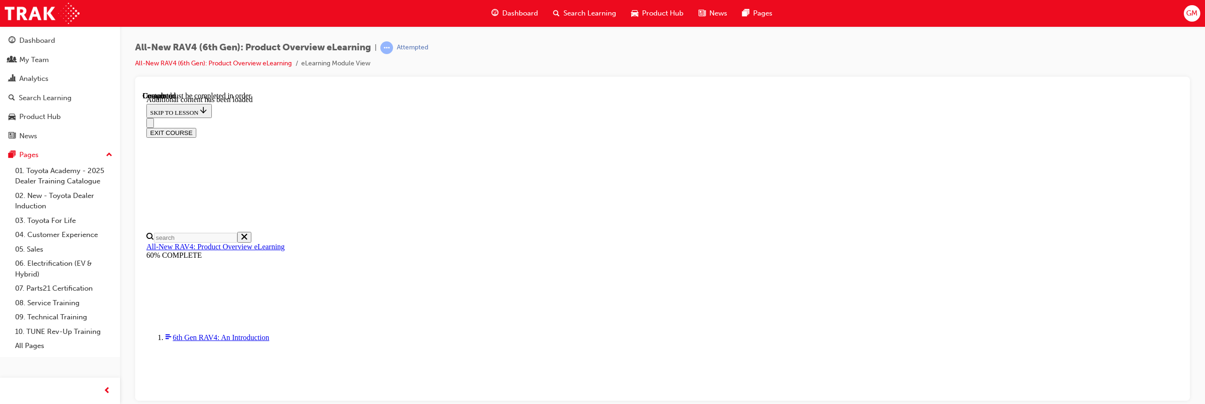
radio input "true"
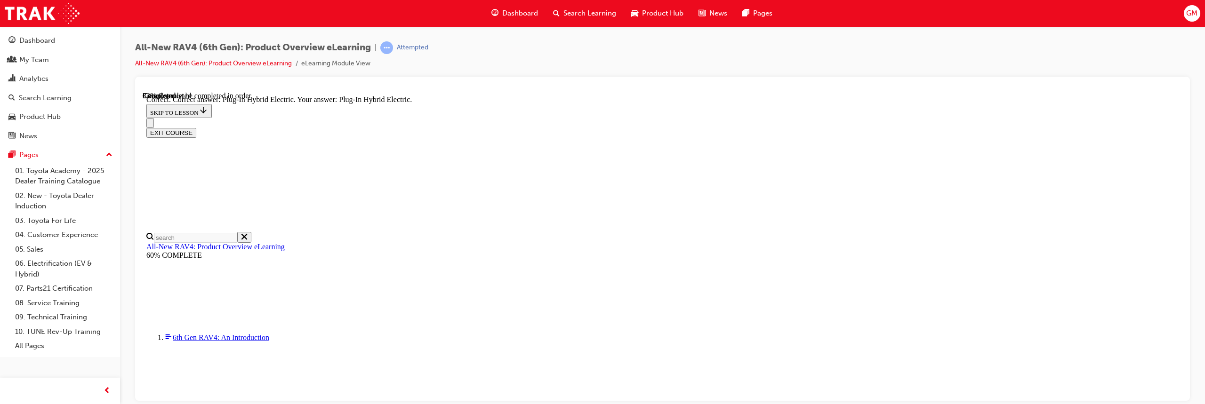
radio input "true"
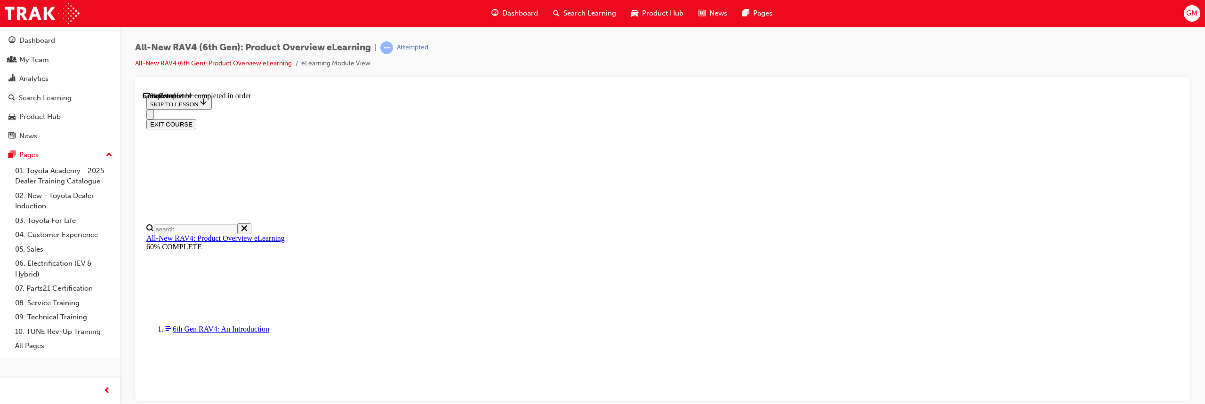
scroll to position [271, 0]
checkbox input "true"
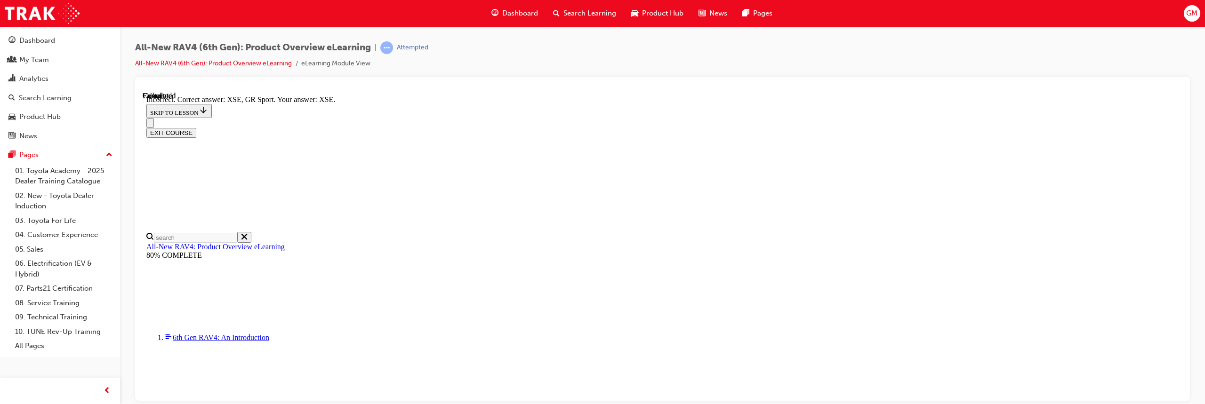
scroll to position [394, 0]
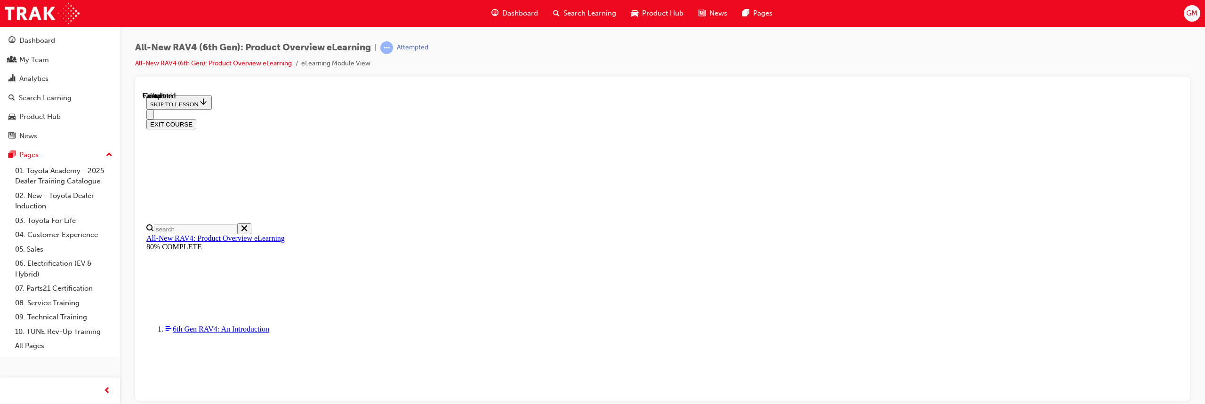
scroll to position [150, 0]
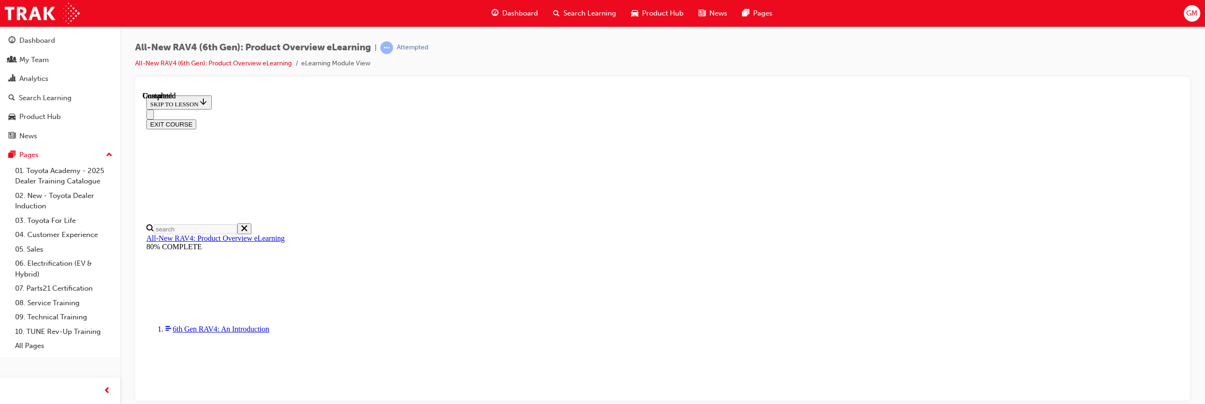
radio input "true"
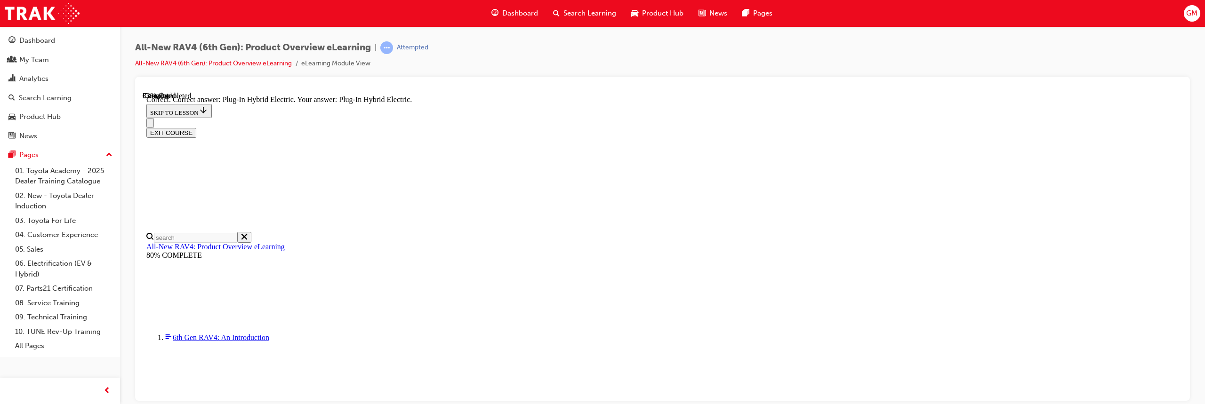
scroll to position [323, 0]
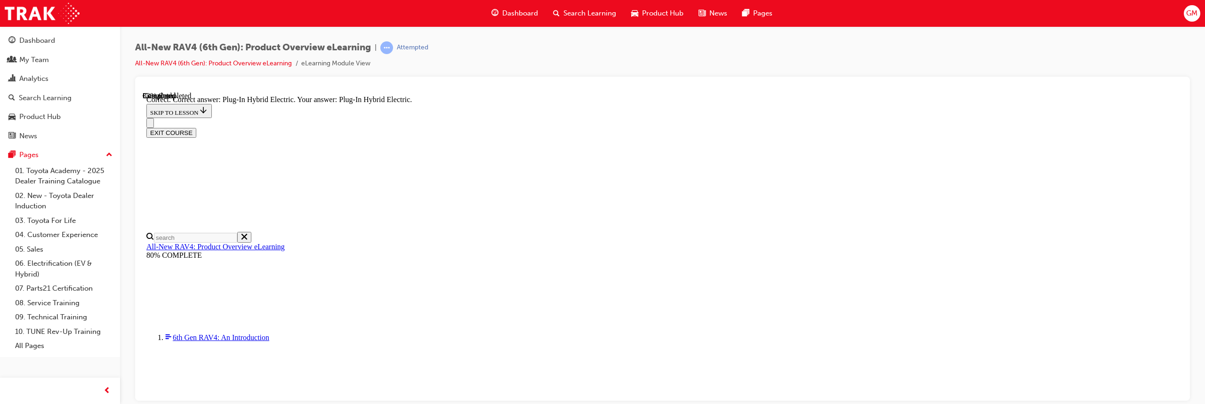
radio input "true"
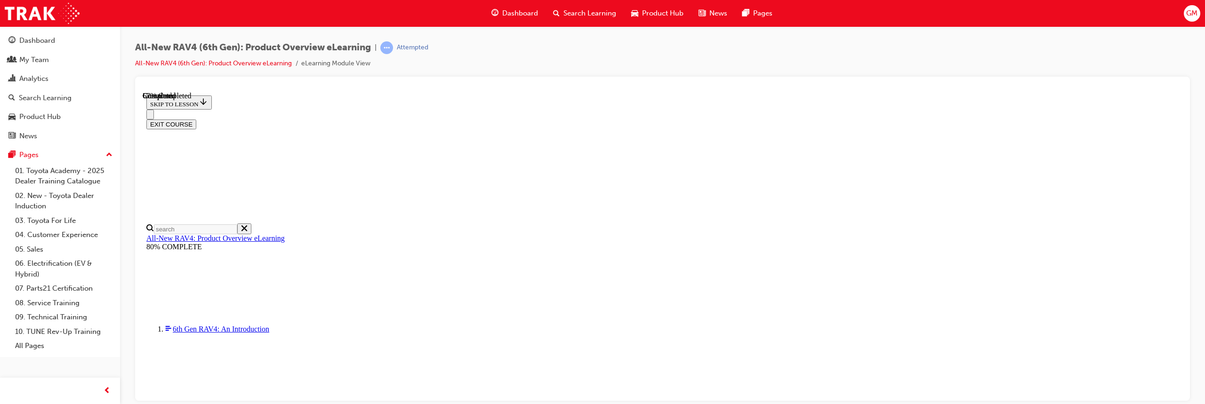
scroll to position [336, 0]
checkbox input "true"
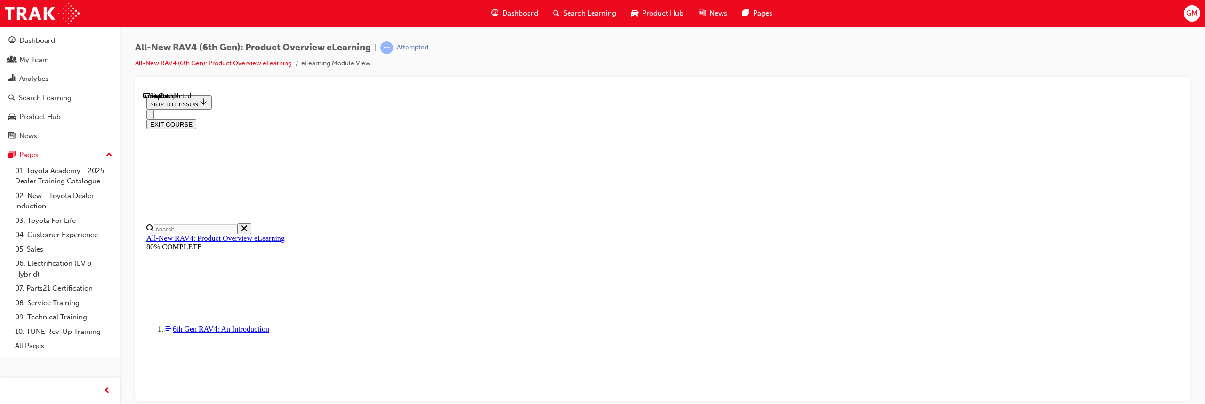
checkbox input "true"
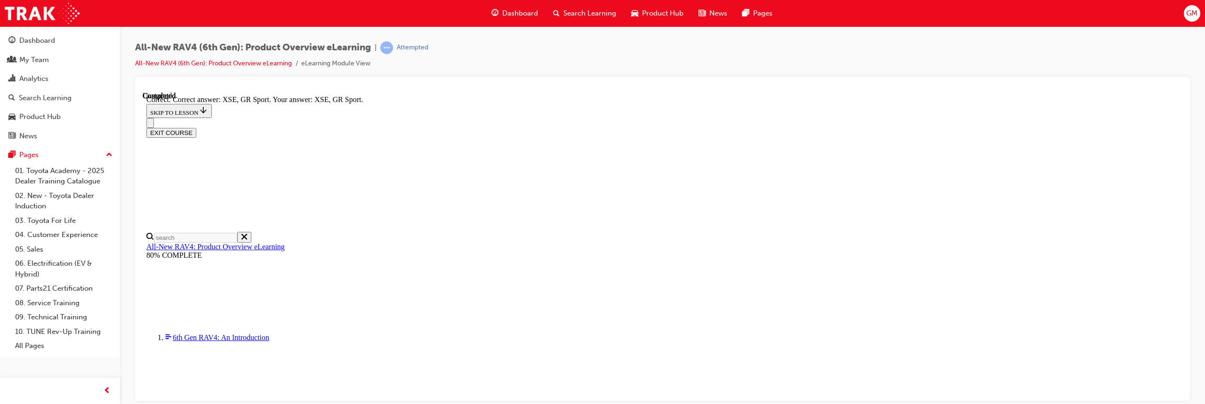
scroll to position [394, 0]
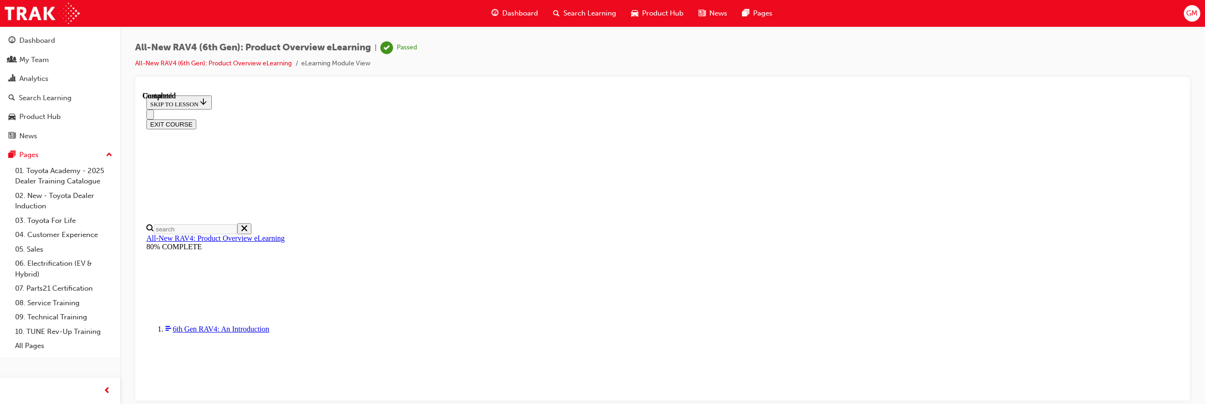
scroll to position [209, 0]
click at [196, 119] on button "EXIT COURSE" at bounding box center [171, 124] width 50 height 10
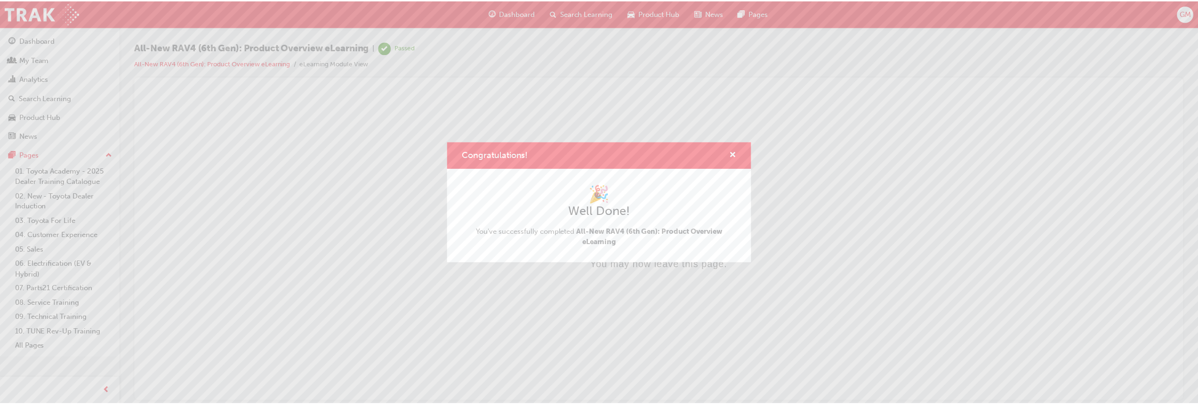
scroll to position [0, 0]
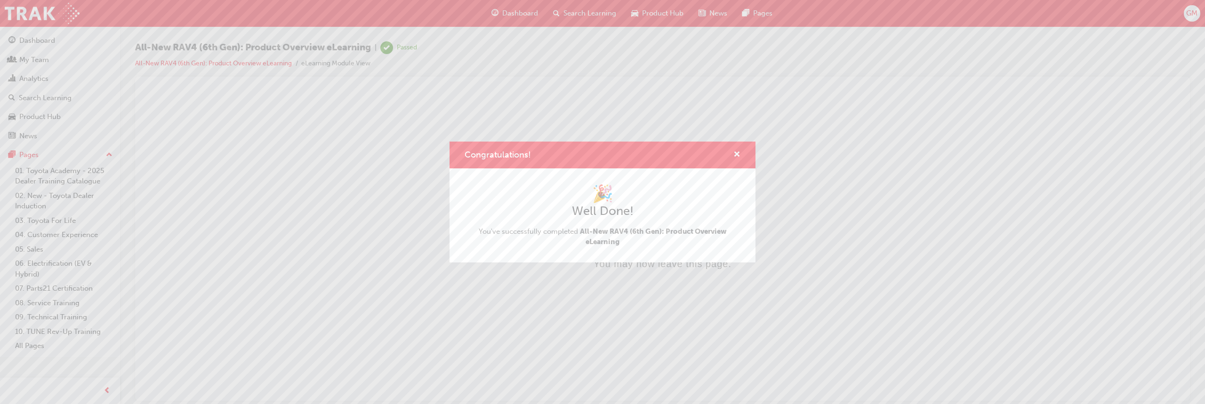
click at [509, 11] on div "Congratulations! 🎉 Well Done! You've successfully completed All-New RAV4 (6th G…" at bounding box center [602, 202] width 1205 height 404
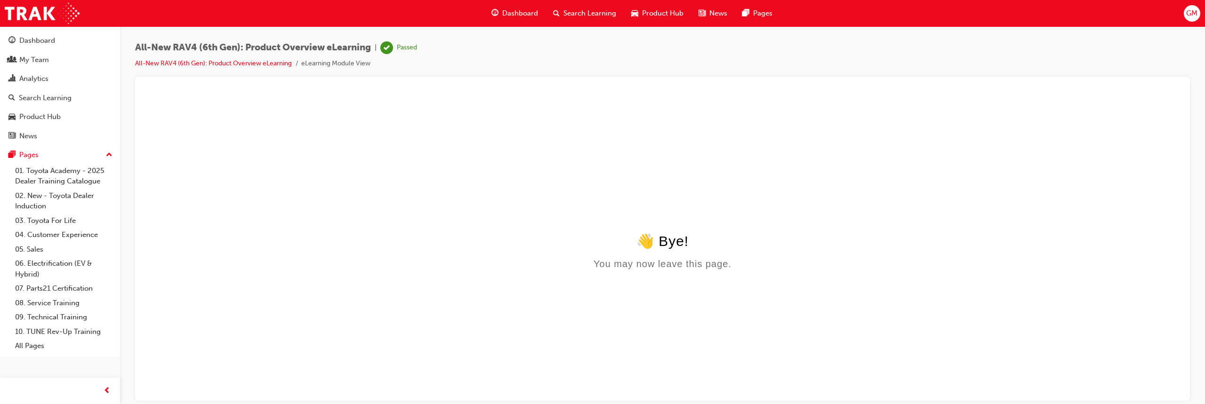
click at [507, 12] on span "Dashboard" at bounding box center [520, 13] width 36 height 11
